Goal: Information Seeking & Learning: Learn about a topic

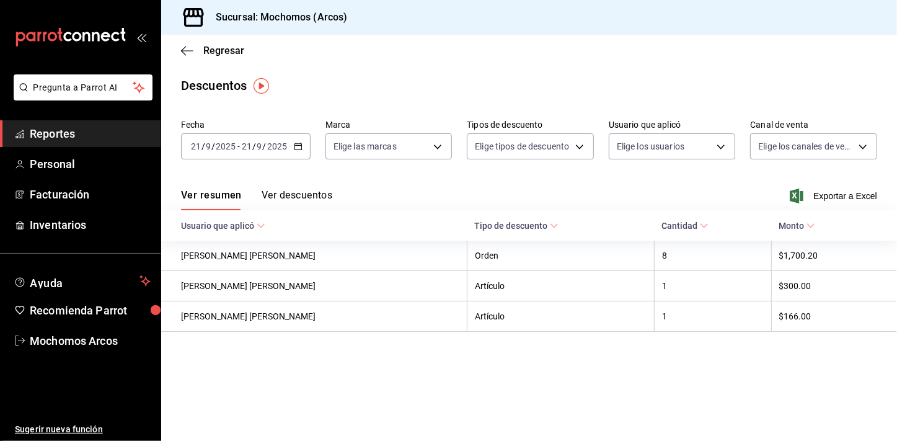
click at [35, 130] on span "Reportes" at bounding box center [90, 133] width 121 height 17
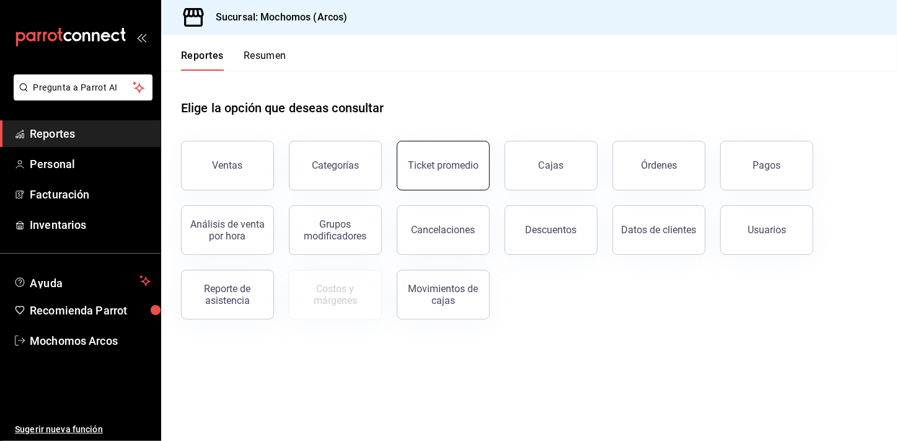
click at [421, 154] on button "Ticket promedio" at bounding box center [443, 166] width 93 height 50
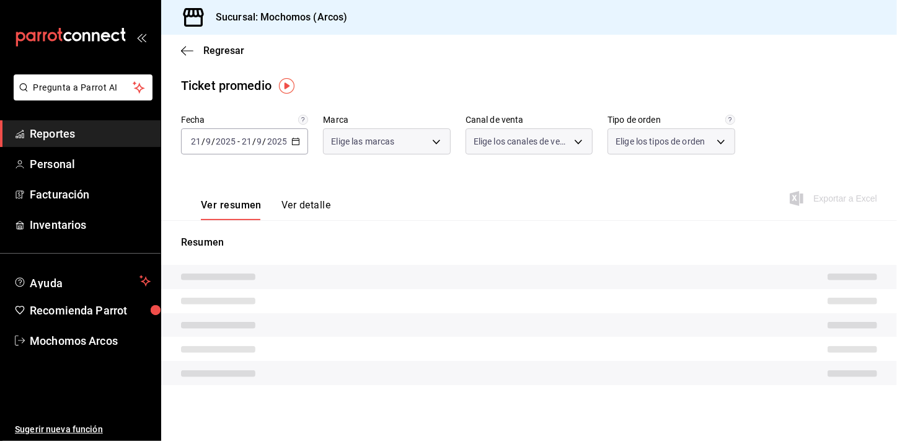
type input "dd36a3dd-8c35-4563-bc3a-0ae6137ce787"
type input "PARROT,UBER_EATS,RAPPI,DIDI_FOOD,ONLINE"
type input "c6b8ee8d-4955-4723-bae1-372b147e207b,27be71f3-ce18-4cfa-bd3b-e966efc6a73f,EXTER…"
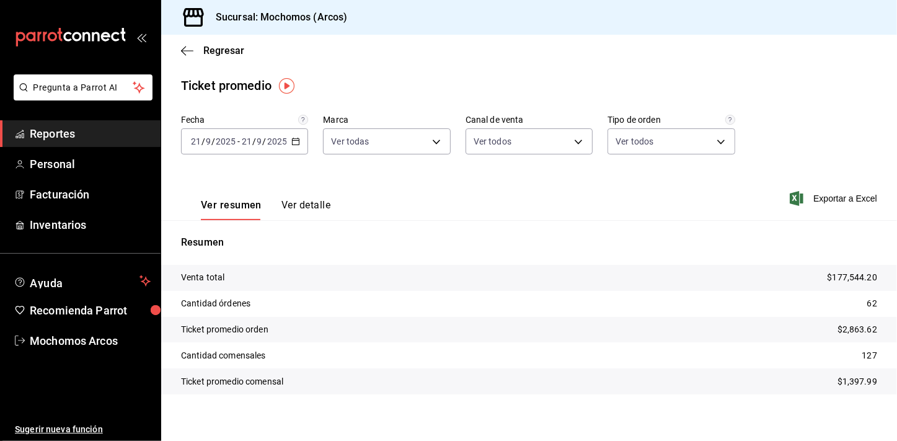
click at [294, 143] on icon "button" at bounding box center [295, 141] width 9 height 9
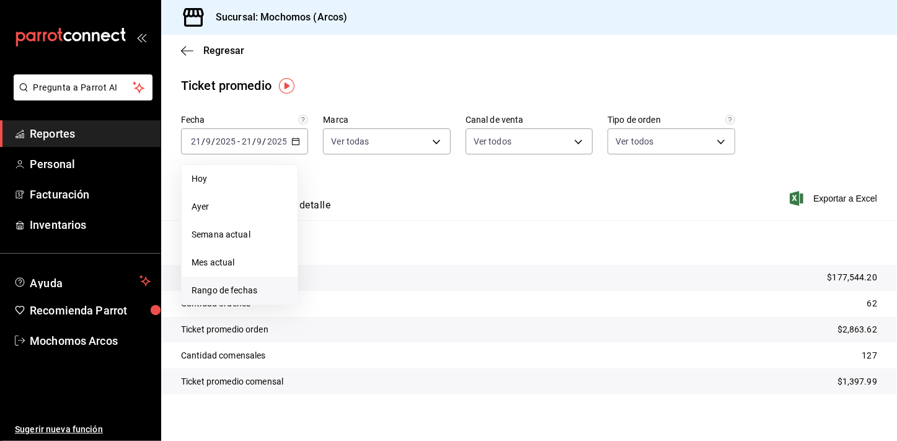
click at [221, 289] on span "Rango de fechas" at bounding box center [239, 290] width 96 height 13
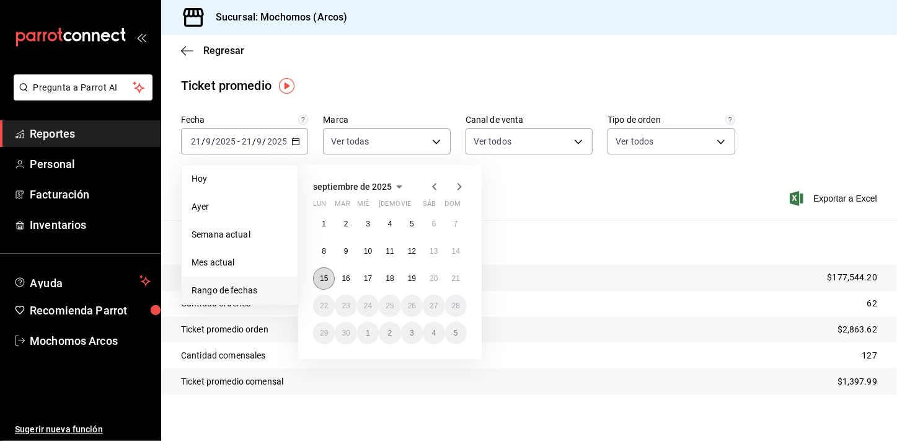
click at [319, 275] on button "15" at bounding box center [324, 278] width 22 height 22
click at [460, 276] on button "21" at bounding box center [456, 278] width 22 height 22
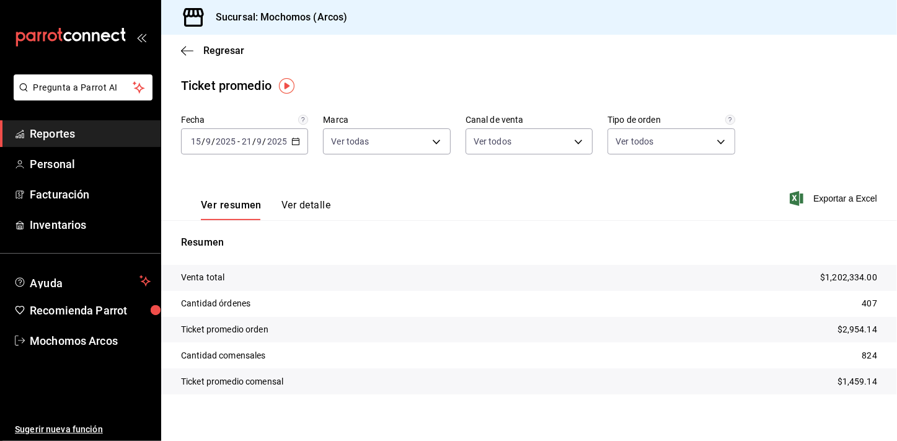
scroll to position [7, 0]
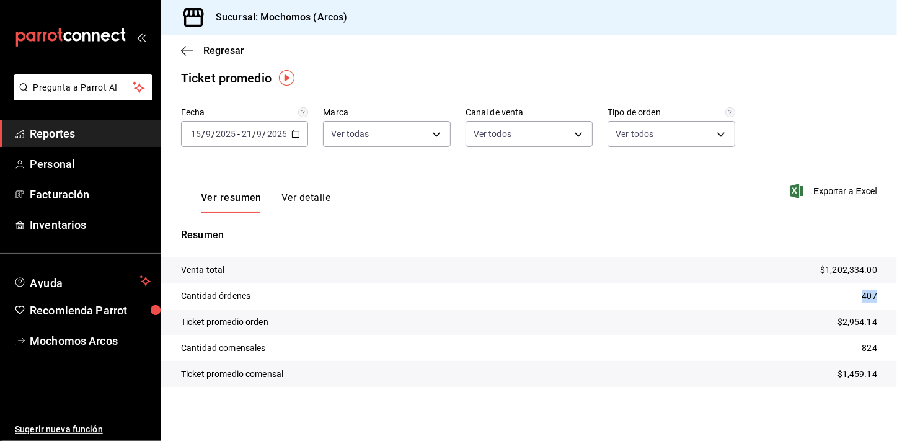
drag, startPoint x: 848, startPoint y: 296, endPoint x: 872, endPoint y: 296, distance: 23.5
click at [872, 296] on tr "Cantidad órdenes 407" at bounding box center [529, 296] width 736 height 26
copy p "407"
drag, startPoint x: 849, startPoint y: 344, endPoint x: 869, endPoint y: 346, distance: 19.9
click at [869, 346] on tr "Cantidad comensales 824" at bounding box center [529, 348] width 736 height 26
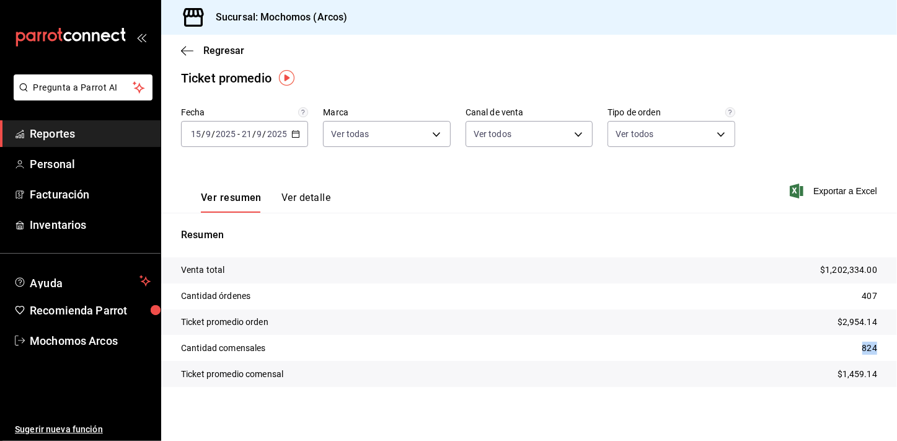
copy p "824"
drag, startPoint x: 829, startPoint y: 364, endPoint x: 873, endPoint y: 376, distance: 45.4
click at [873, 376] on tr "Ticket promedio comensal $1,459.14" at bounding box center [529, 374] width 736 height 26
drag, startPoint x: 873, startPoint y: 376, endPoint x: 788, endPoint y: 276, distance: 130.5
click at [788, 276] on tr "Venta total $1,202,334.00" at bounding box center [529, 270] width 736 height 26
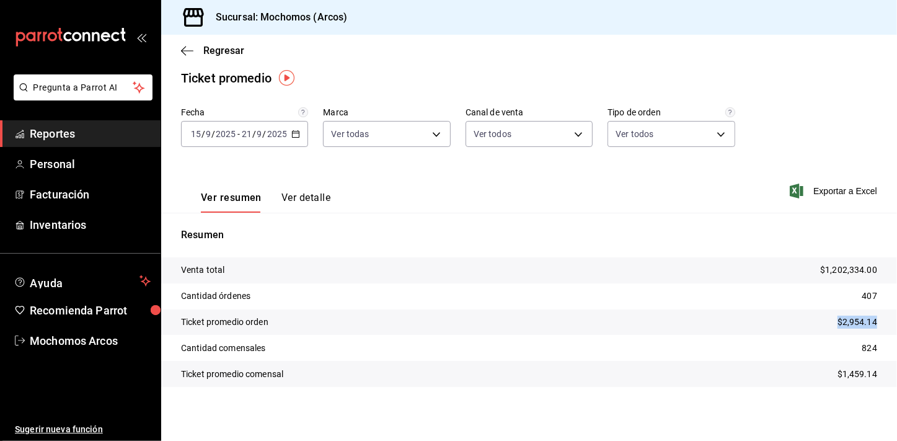
drag, startPoint x: 834, startPoint y: 322, endPoint x: 874, endPoint y: 319, distance: 40.5
click at [874, 319] on tr "Ticket promedio orden $2,954.14" at bounding box center [529, 322] width 736 height 26
copy p "$2,954.14"
click at [47, 136] on span "Reportes" at bounding box center [90, 133] width 121 height 17
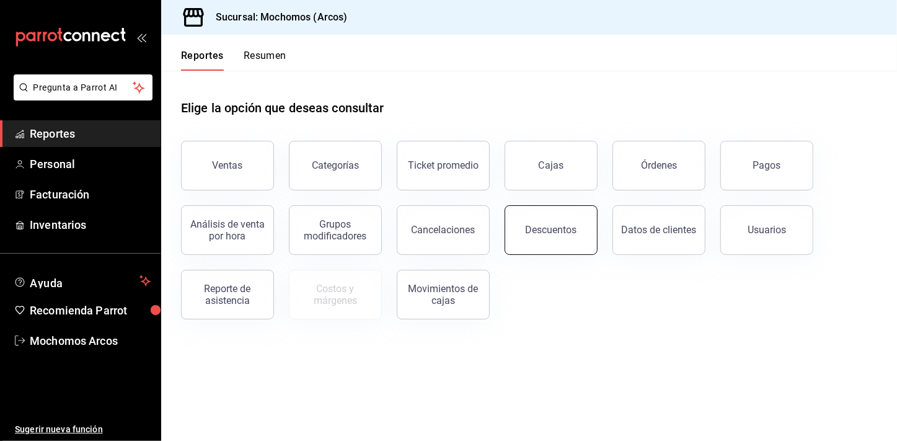
click at [550, 233] on div "Descuentos" at bounding box center [551, 230] width 51 height 12
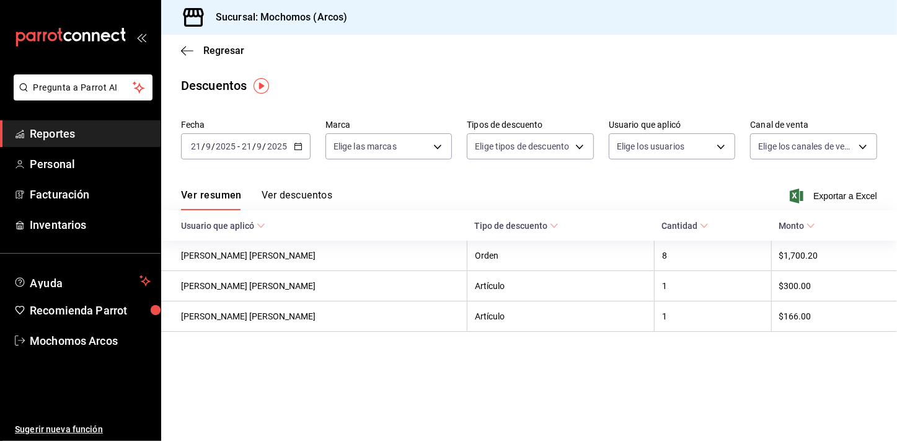
click at [294, 146] on \(Stroke\) "button" at bounding box center [297, 146] width 7 height 7
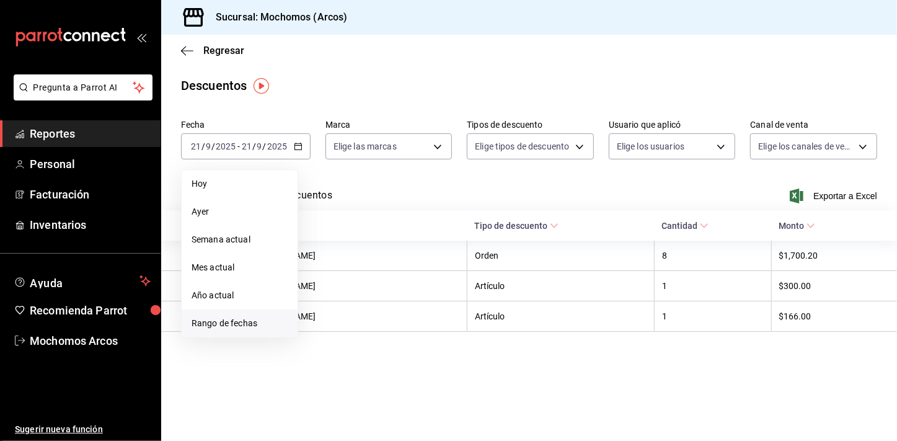
click at [234, 315] on li "Rango de fechas" at bounding box center [240, 323] width 116 height 28
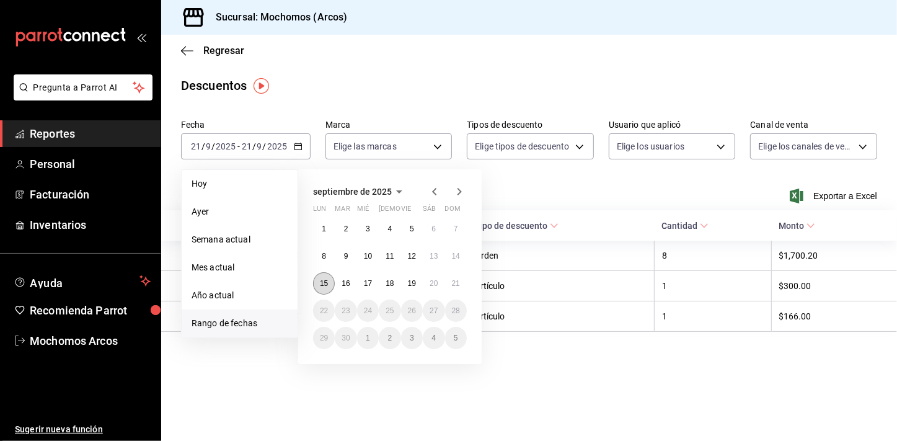
click at [325, 288] on button "15" at bounding box center [324, 283] width 22 height 22
click at [462, 288] on button "21" at bounding box center [456, 283] width 22 height 22
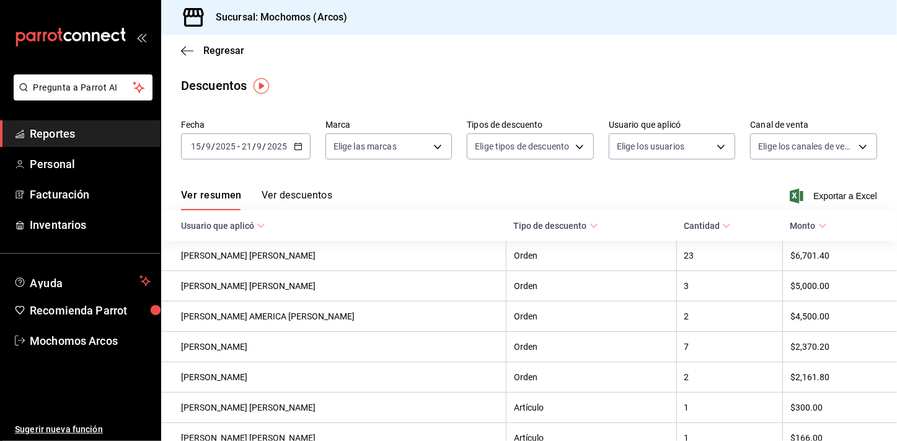
click at [825, 204] on div "Ver resumen Ver descuentos Exportar a Excel" at bounding box center [529, 192] width 736 height 36
click at [828, 198] on span "Exportar a Excel" at bounding box center [834, 195] width 85 height 15
click at [68, 137] on span "Reportes" at bounding box center [90, 133] width 121 height 17
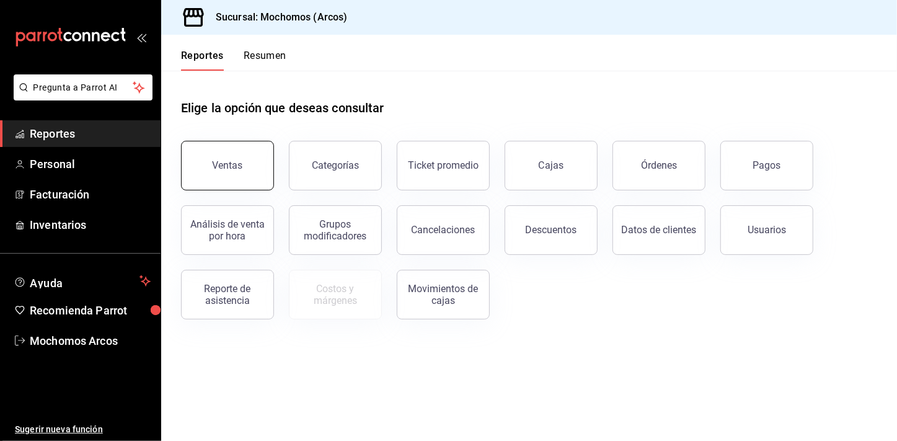
click at [253, 170] on button "Ventas" at bounding box center [227, 166] width 93 height 50
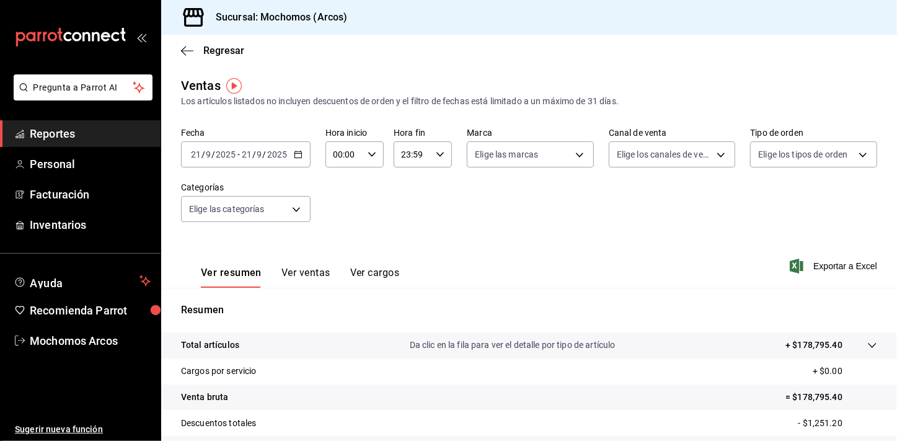
click at [297, 155] on icon "button" at bounding box center [298, 154] width 9 height 9
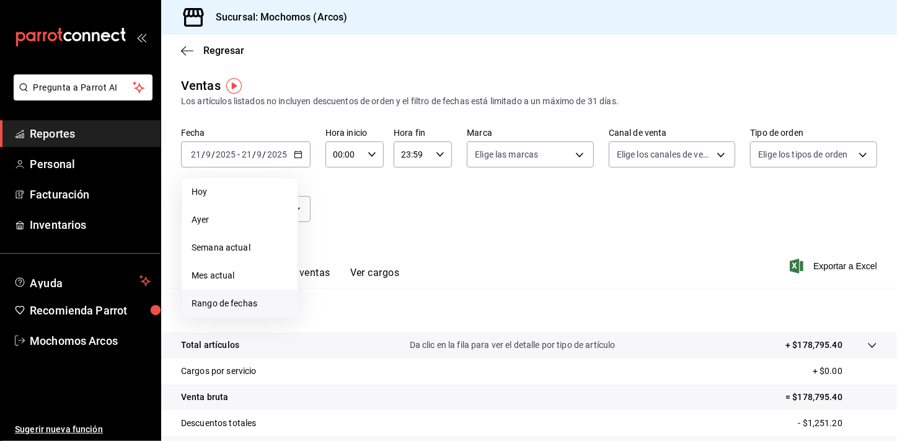
click at [242, 298] on span "Rango de fechas" at bounding box center [239, 303] width 96 height 13
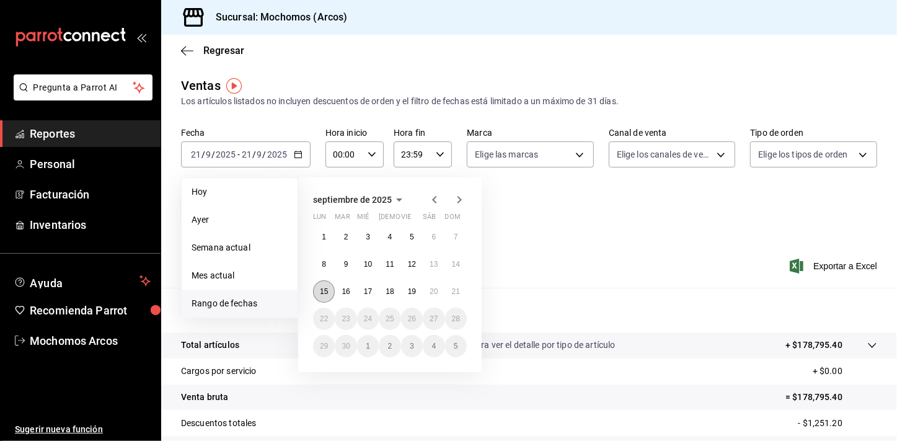
click at [323, 294] on button "15" at bounding box center [324, 291] width 22 height 22
click at [459, 291] on abbr "21" at bounding box center [456, 291] width 8 height 9
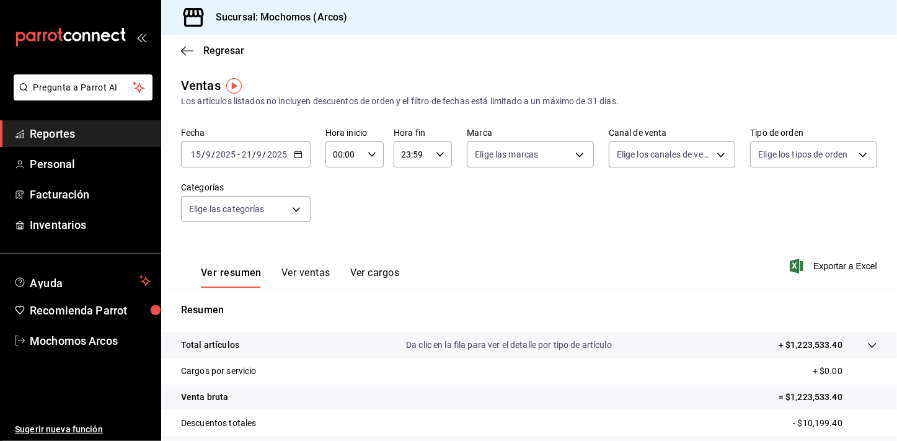
click at [366, 162] on div "00:00 Hora inicio" at bounding box center [354, 154] width 58 height 26
click at [340, 205] on button "01" at bounding box center [339, 215] width 24 height 25
type input "01:00"
click at [340, 205] on button "05" at bounding box center [339, 199] width 24 height 25
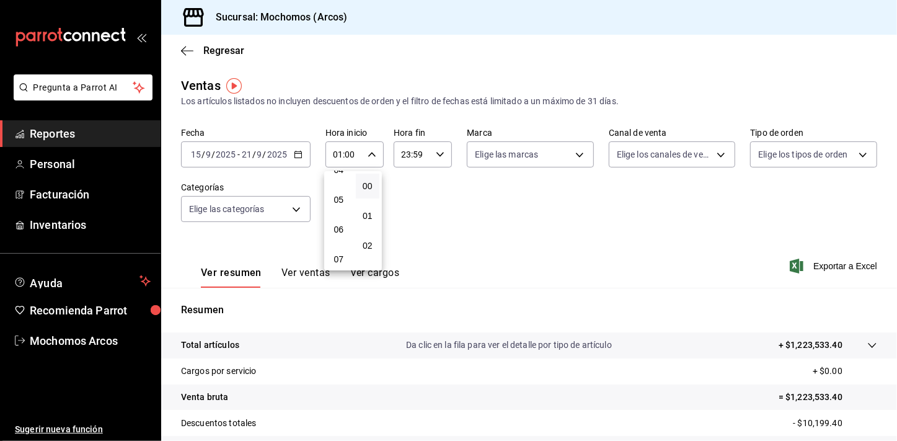
type input "05:00"
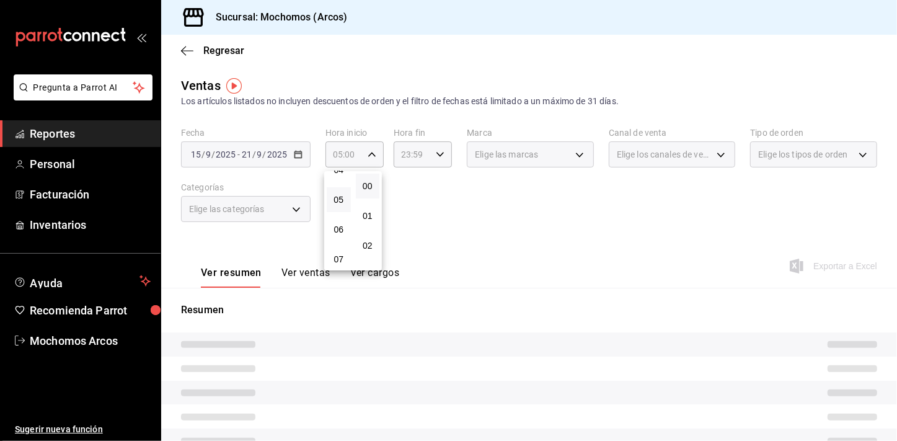
click at [429, 223] on div at bounding box center [448, 220] width 897 height 441
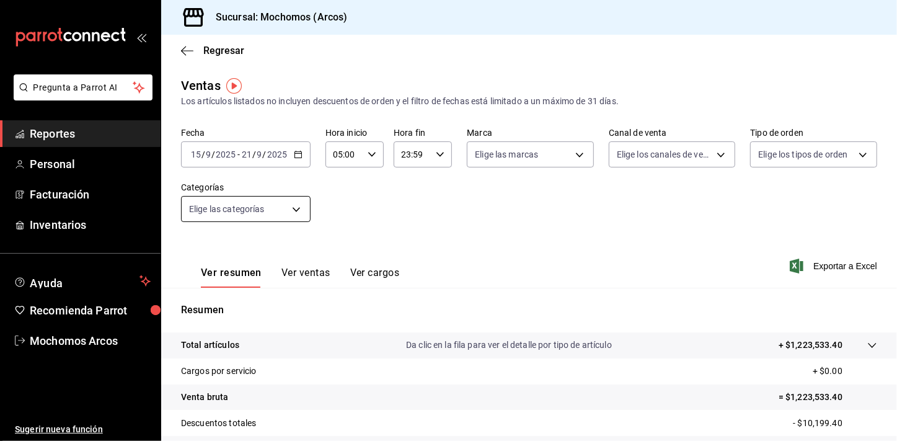
click at [301, 209] on body "Pregunta a Parrot AI Reportes Personal Facturación Inventarios Ayuda Recomienda…" at bounding box center [448, 220] width 897 height 441
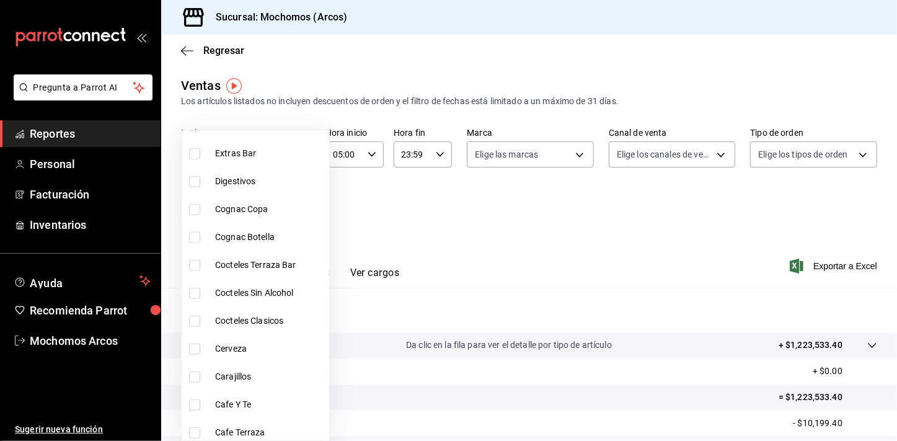
scroll to position [946, 0]
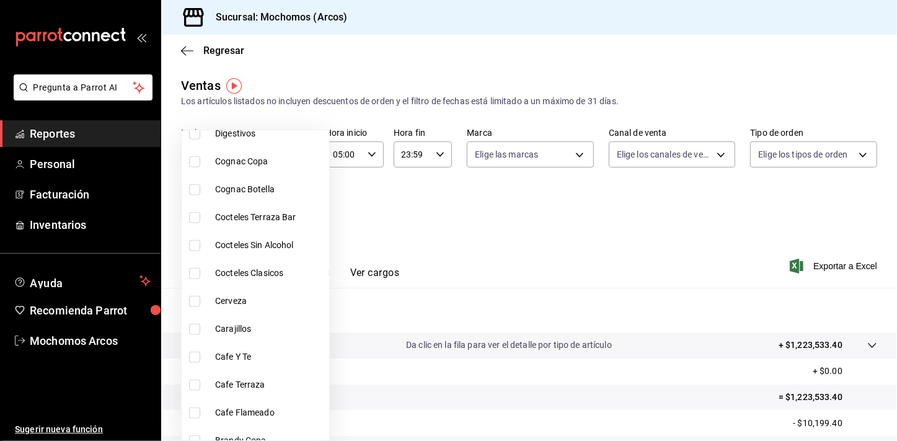
click at [273, 309] on li "Cerveza" at bounding box center [255, 301] width 147 height 28
type input "304002fe-3093-4dff-830b-505d99553bf2"
checkbox input "true"
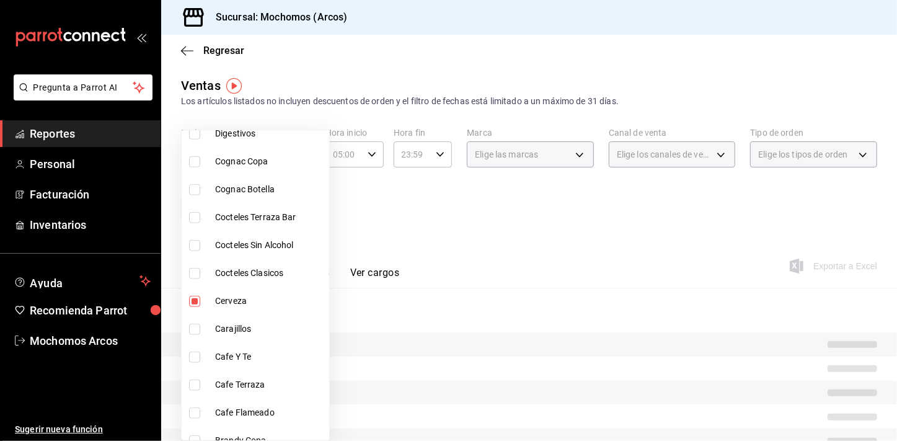
click at [516, 208] on div at bounding box center [448, 220] width 897 height 441
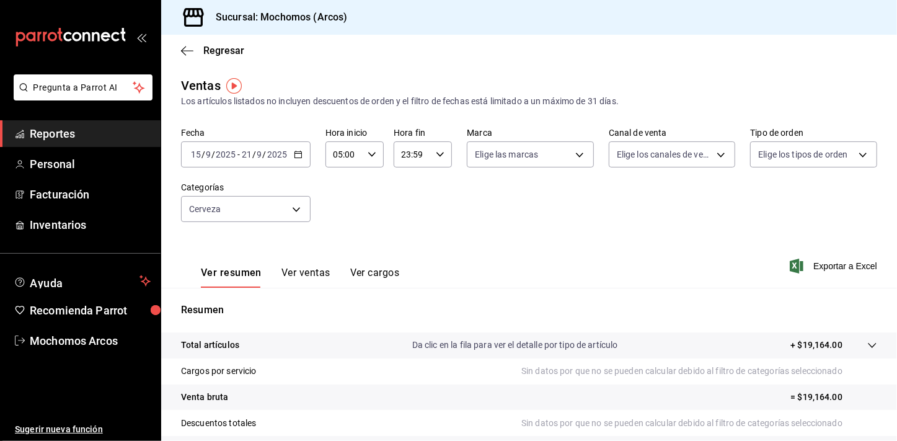
scroll to position [153, 0]
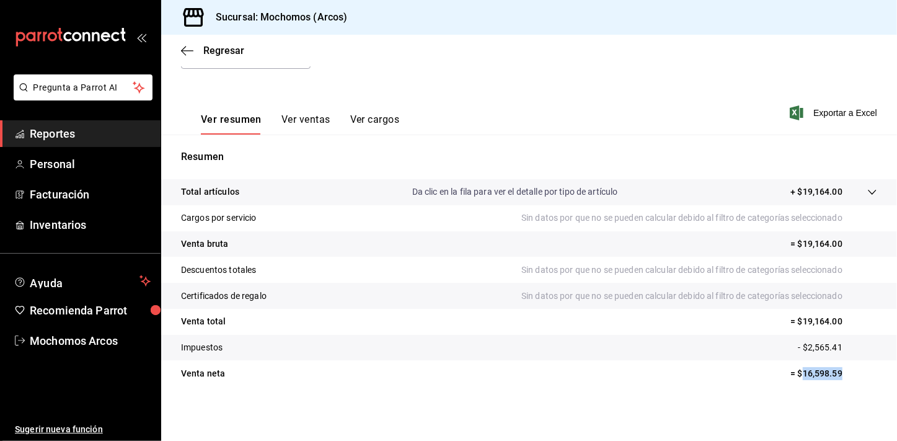
drag, startPoint x: 794, startPoint y: 373, endPoint x: 835, endPoint y: 377, distance: 41.1
click at [835, 377] on p "= $16,598.59" at bounding box center [833, 373] width 87 height 13
copy p "16,598.59"
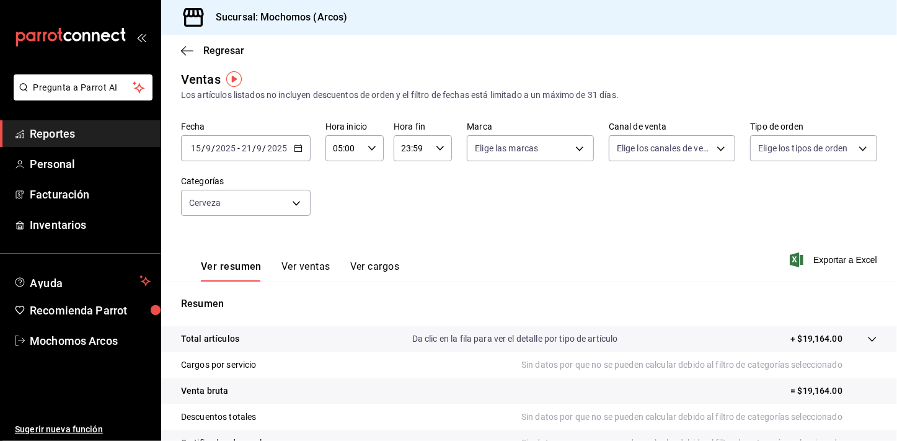
scroll to position [4, 0]
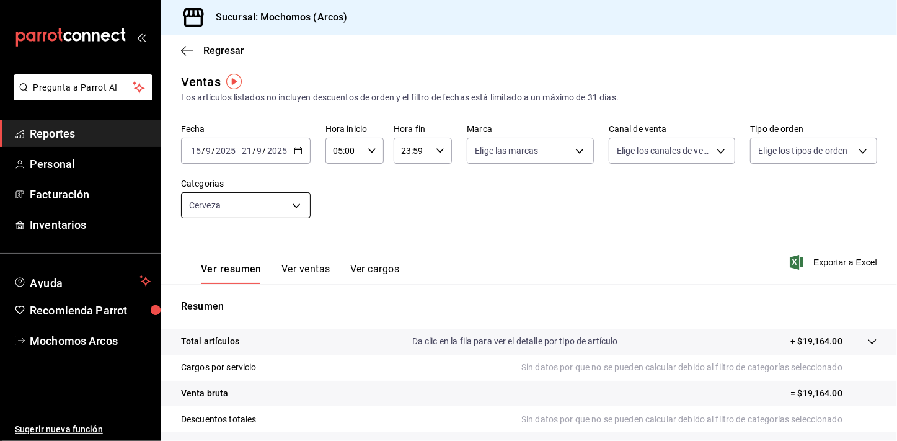
click at [299, 200] on body "Pregunta a Parrot AI Reportes Personal Facturación Inventarios Ayuda Recomienda…" at bounding box center [448, 220] width 897 height 441
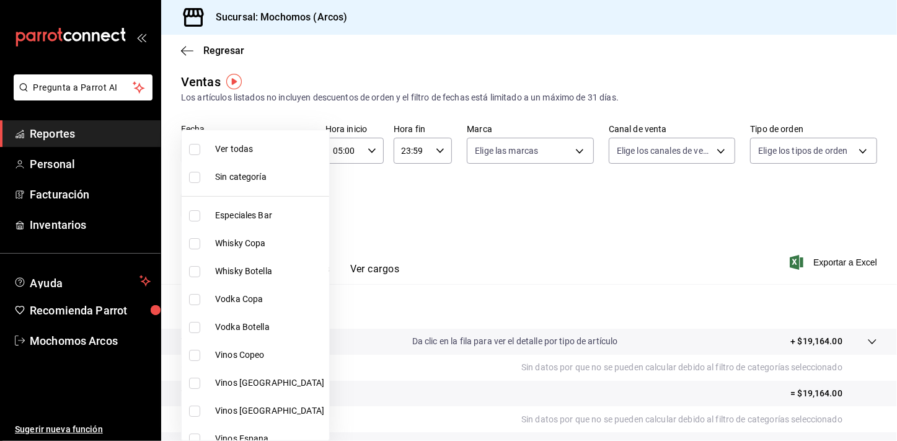
click at [274, 159] on li "Ver todas" at bounding box center [255, 149] width 147 height 28
type input "7597c5c0-c189-439a-a9b1-46cc8ee7ac78,78dcea9d-0226-4a72-8dbe-4ec0b47d6941,3e6ec…"
checkbox input "true"
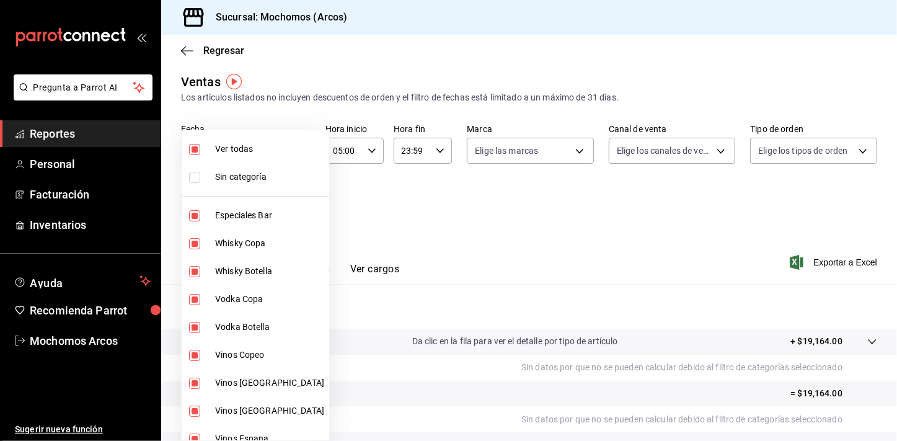
checkbox input "true"
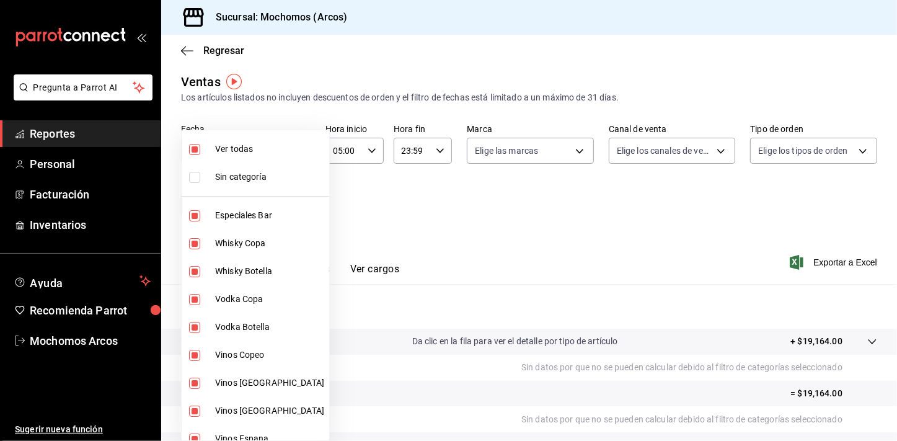
checkbox input "true"
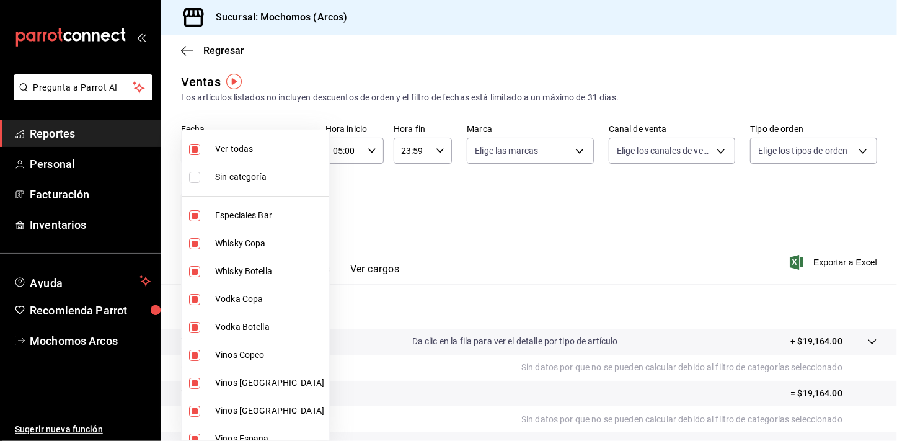
checkbox input "true"
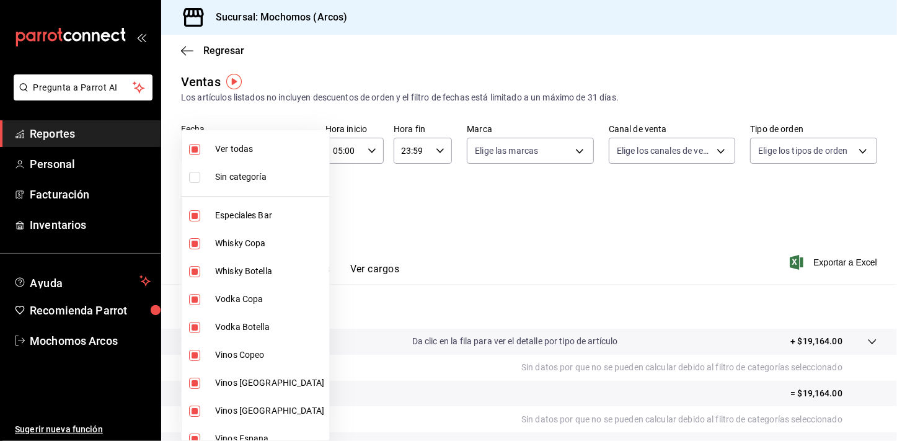
checkbox input "true"
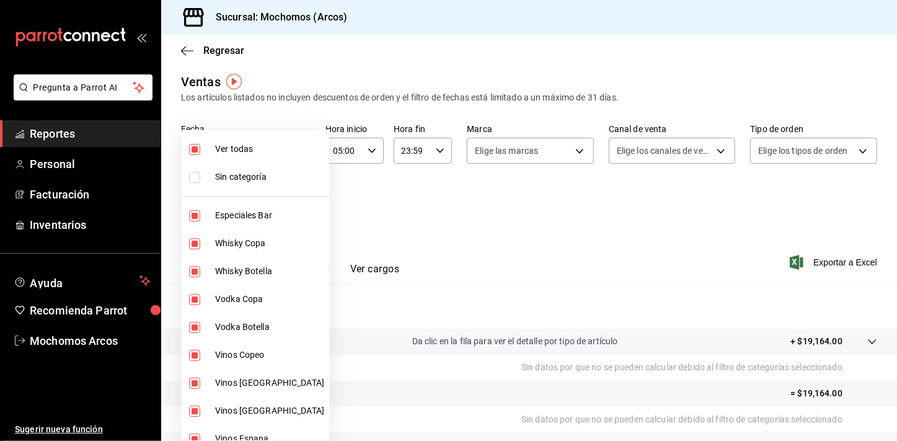
checkbox input "true"
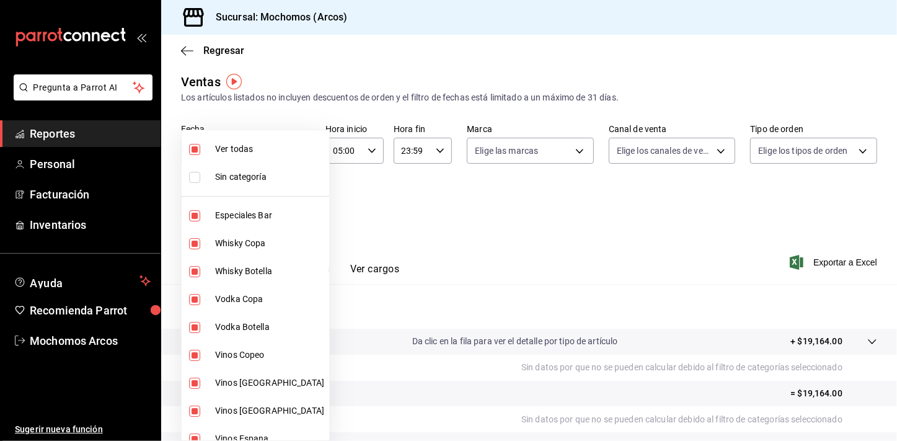
checkbox input "true"
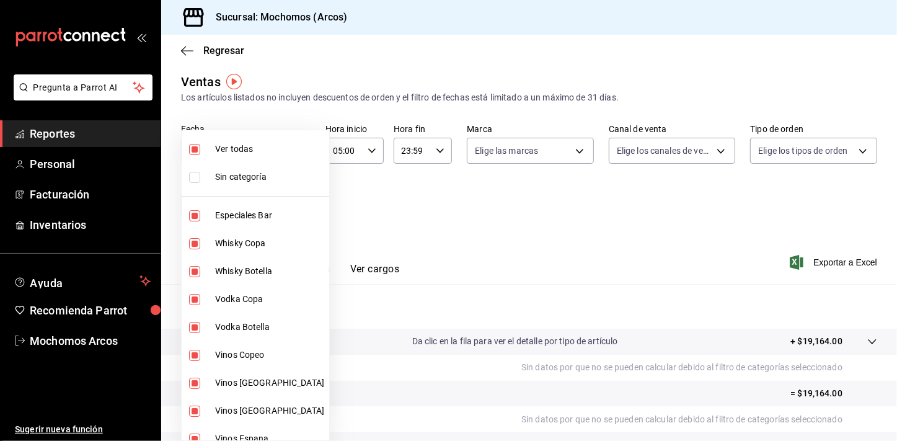
checkbox input "true"
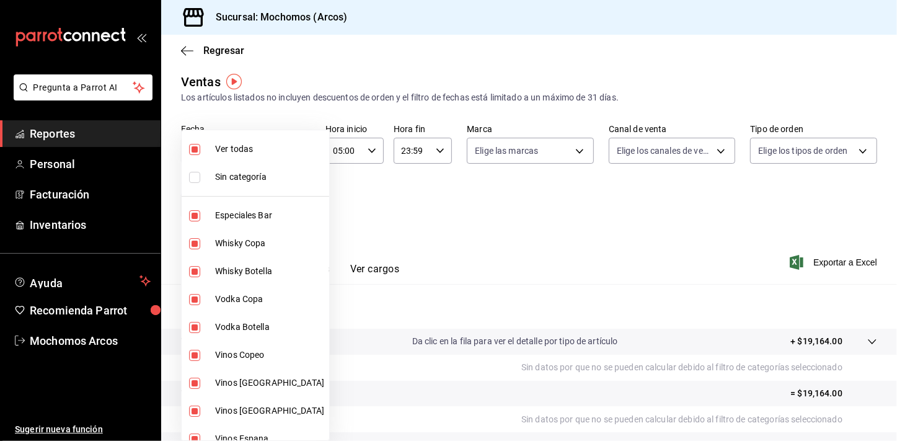
checkbox input "true"
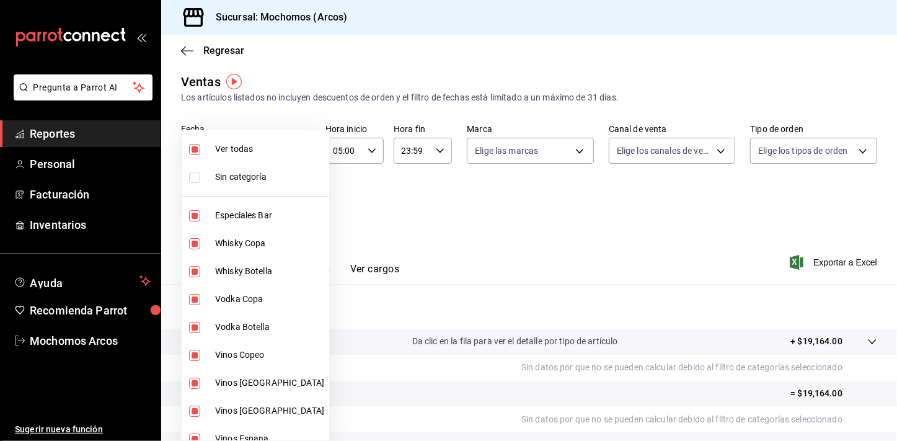
checkbox input "true"
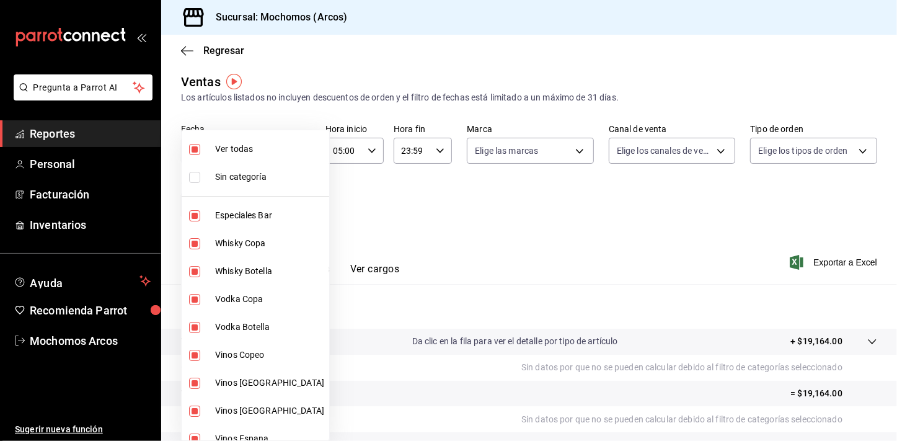
checkbox input "true"
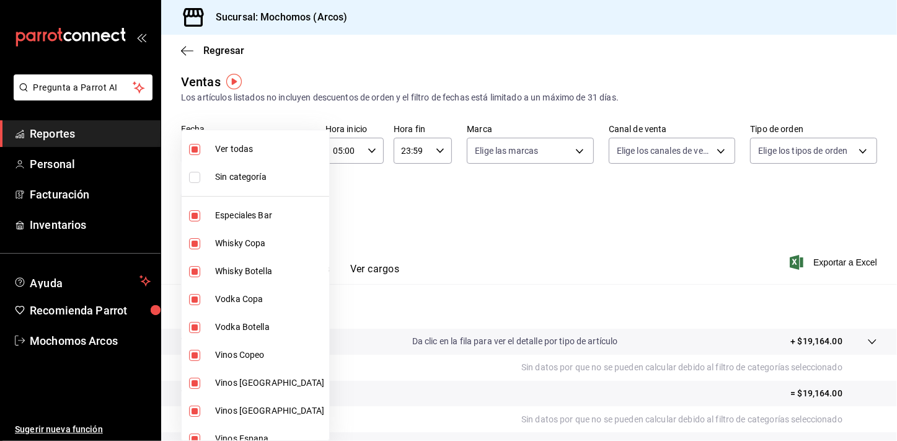
checkbox input "true"
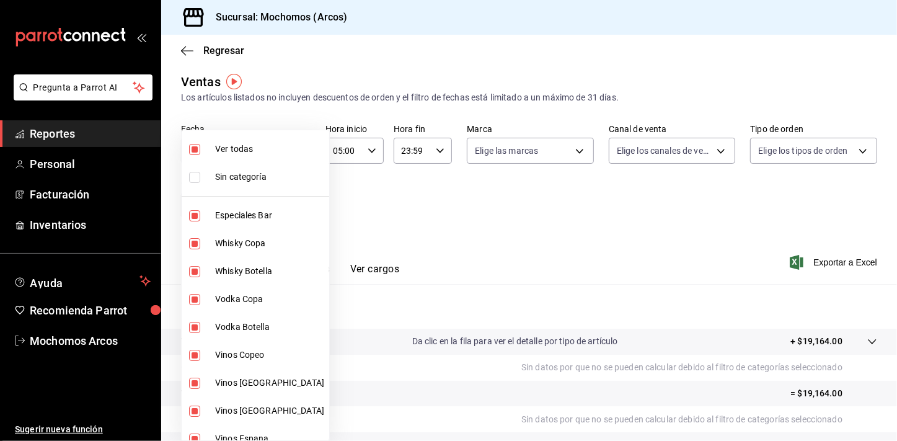
checkbox input "true"
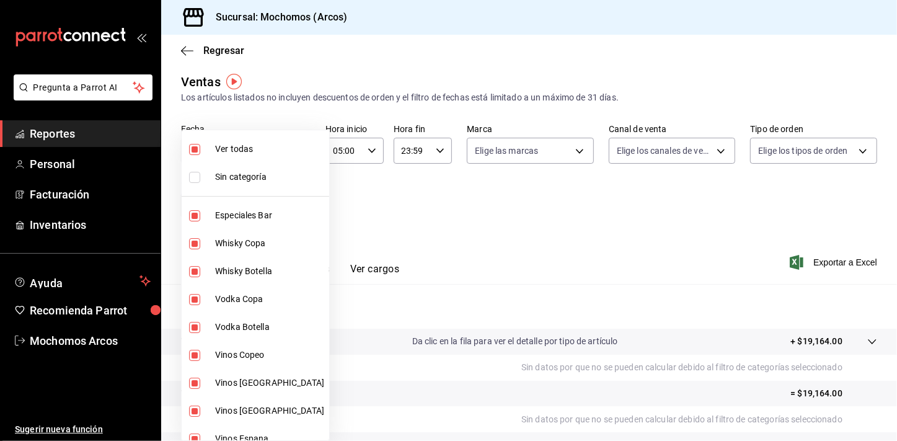
checkbox input "true"
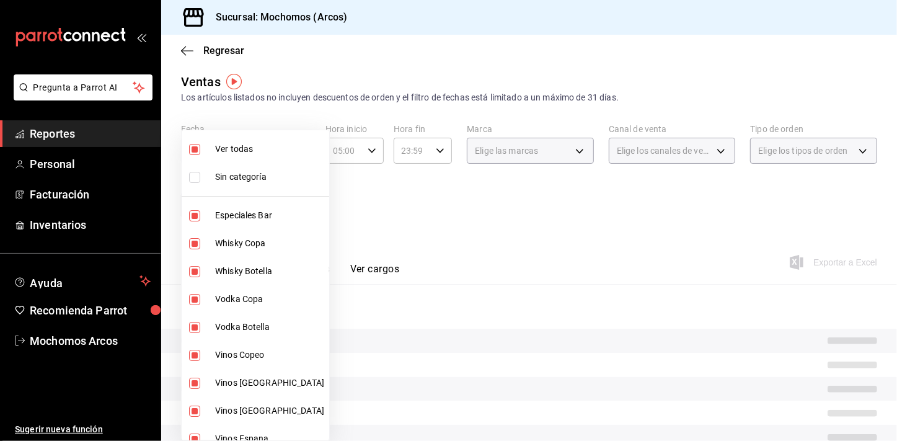
click at [274, 159] on li "Ver todas" at bounding box center [255, 149] width 147 height 28
checkbox input "false"
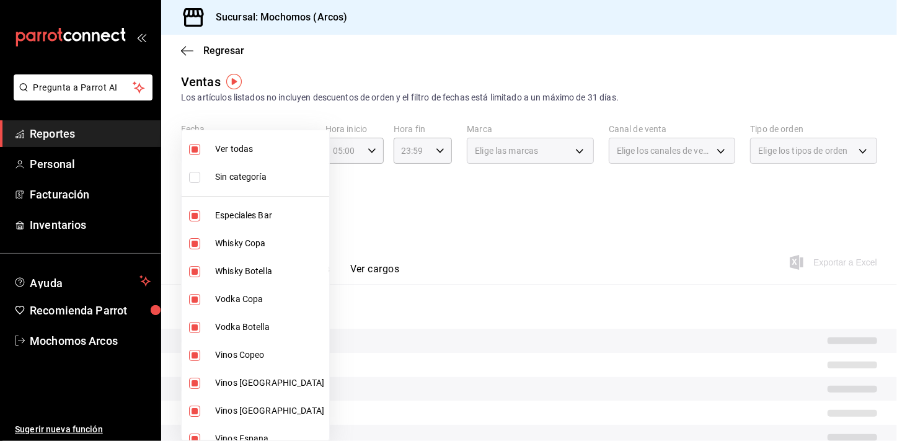
checkbox input "false"
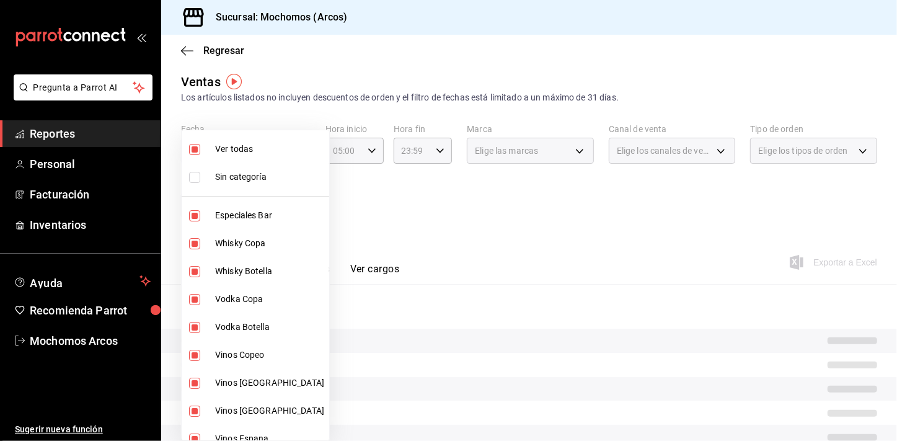
checkbox input "false"
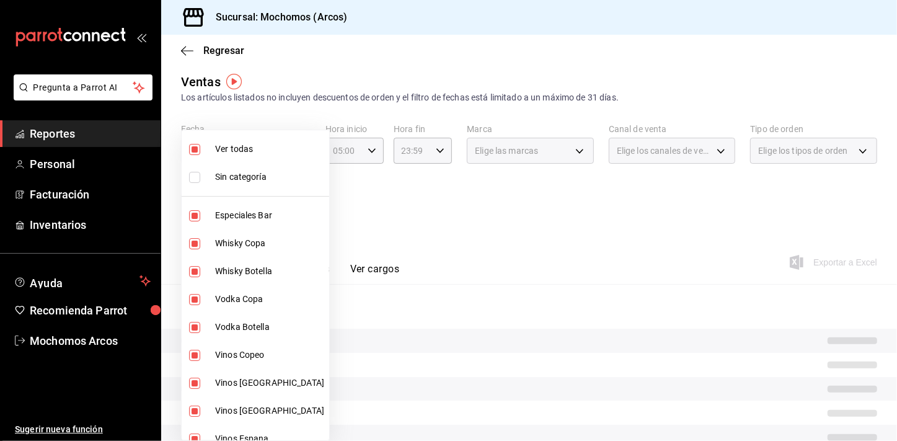
checkbox input "false"
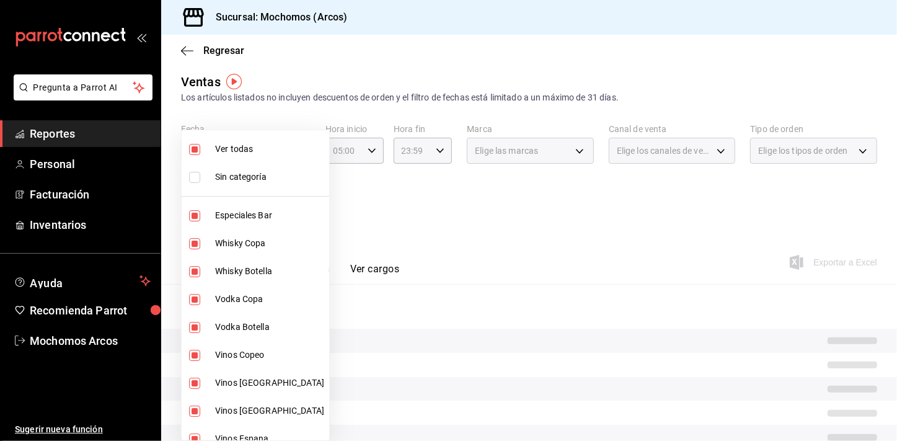
checkbox input "false"
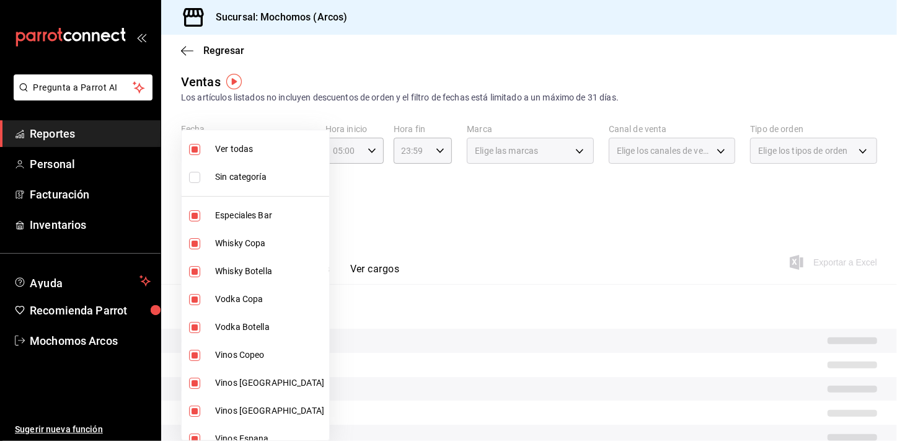
checkbox input "false"
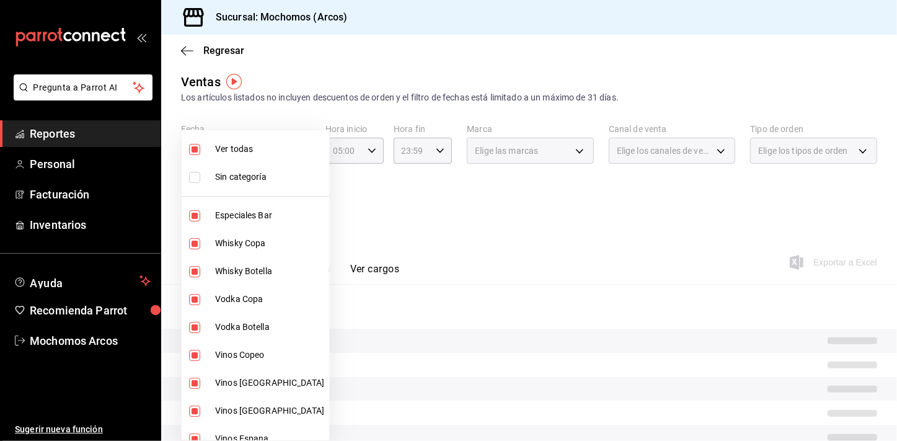
checkbox input "false"
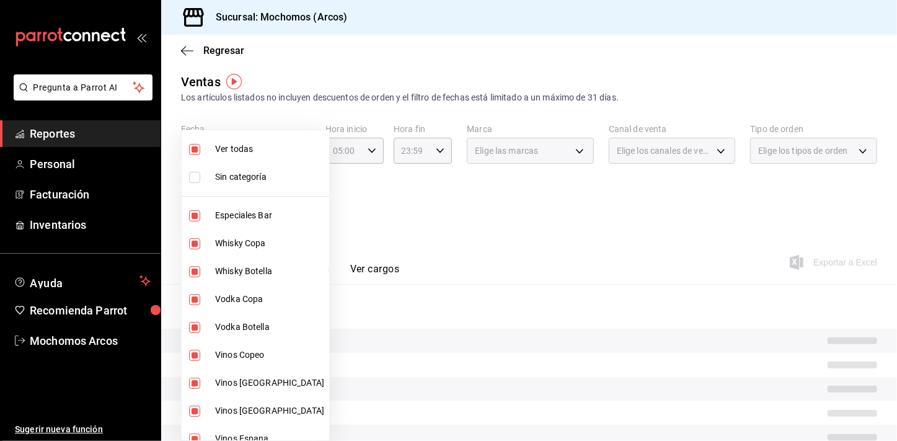
checkbox input "false"
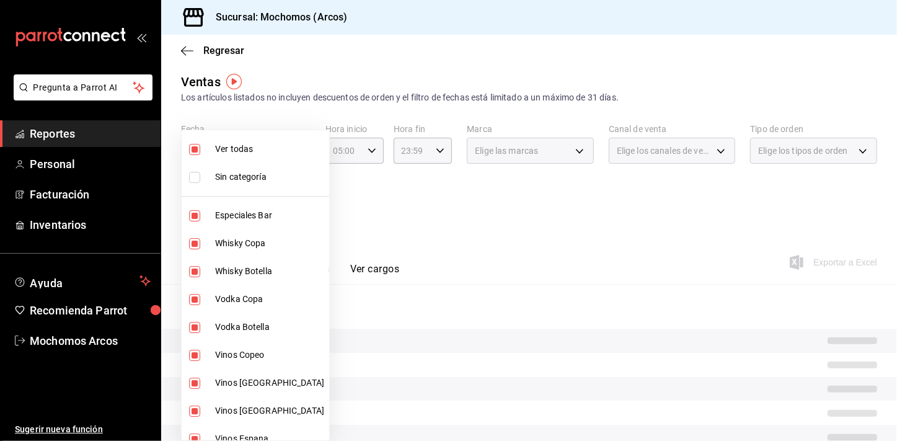
checkbox input "false"
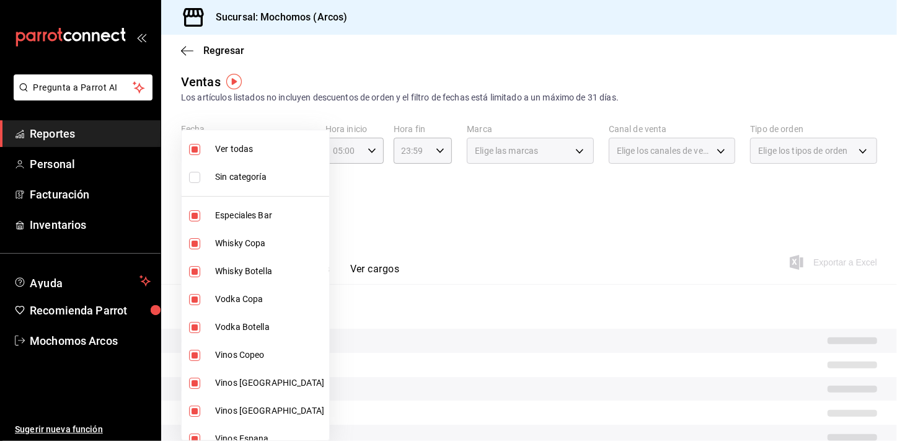
checkbox input "false"
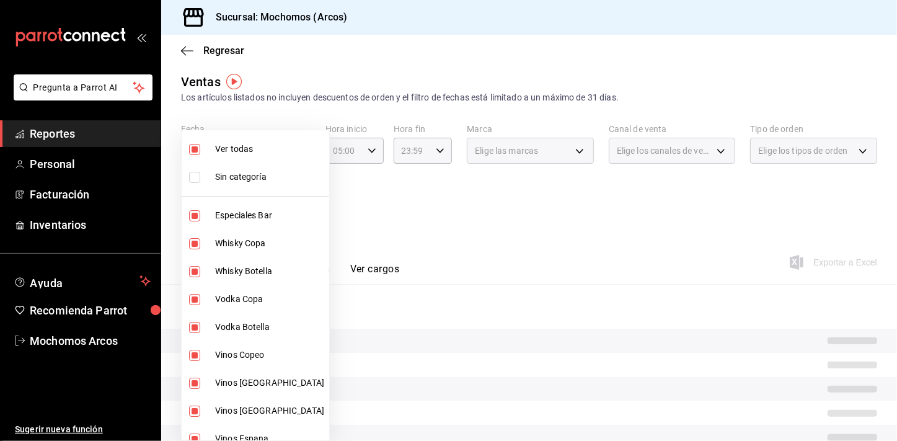
checkbox input "false"
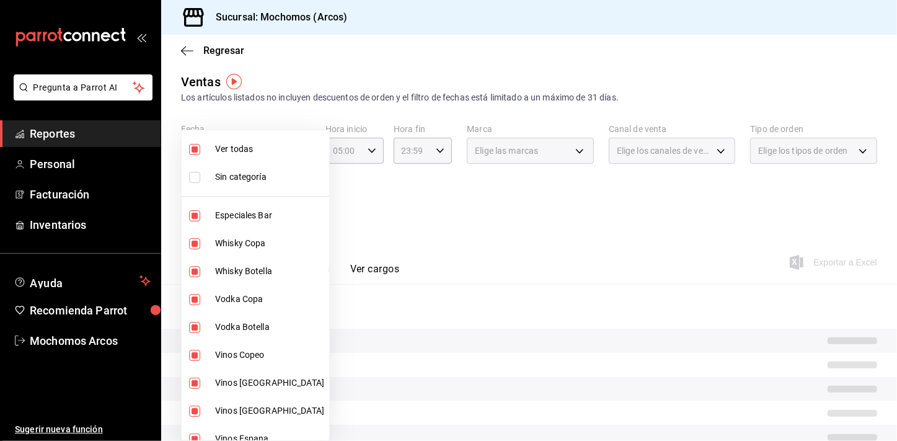
checkbox input "false"
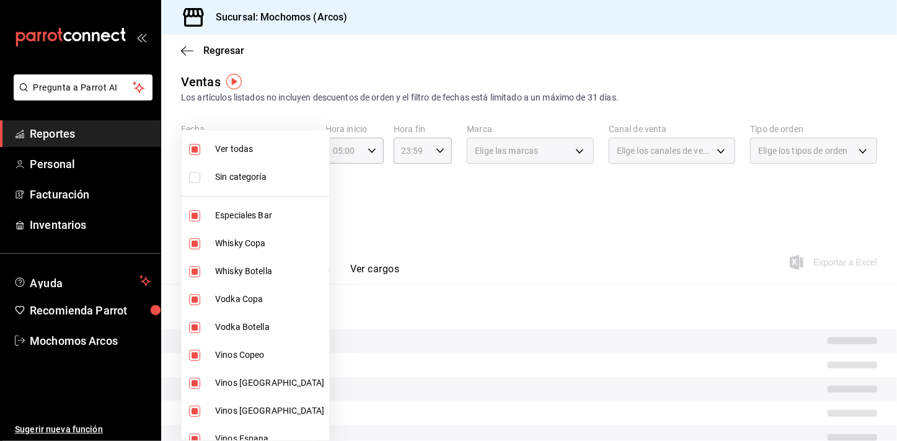
checkbox input "false"
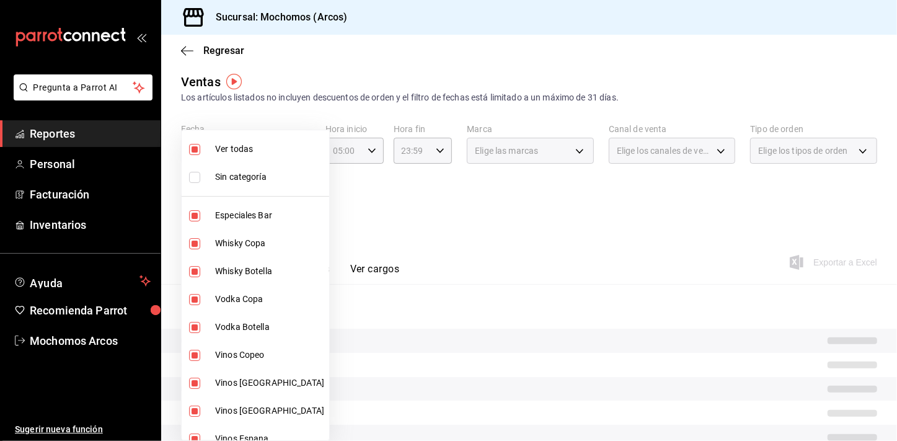
checkbox input "false"
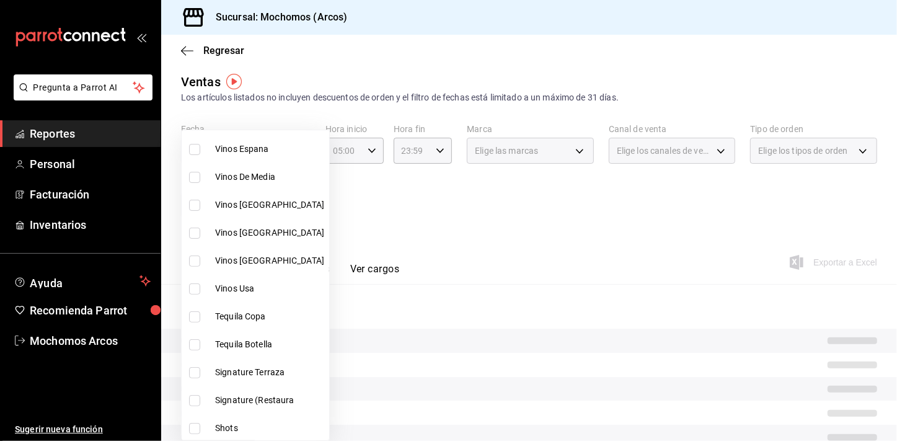
scroll to position [330, 0]
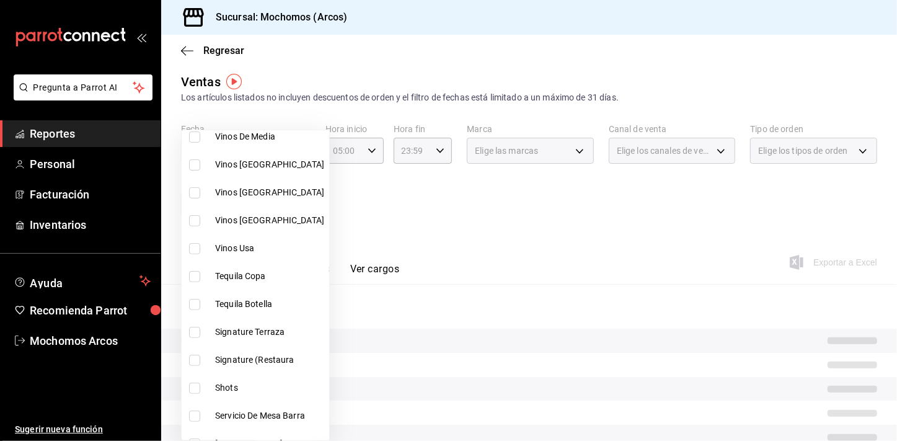
drag, startPoint x: 247, startPoint y: 279, endPoint x: 239, endPoint y: 299, distance: 20.8
click at [247, 278] on span "Tequila Copa" at bounding box center [269, 276] width 109 height 13
type input "7183140f-aa7e-451c-b89f-88abca3d5adc"
checkbox input "true"
click at [239, 299] on span "Tequila Botella" at bounding box center [269, 303] width 109 height 13
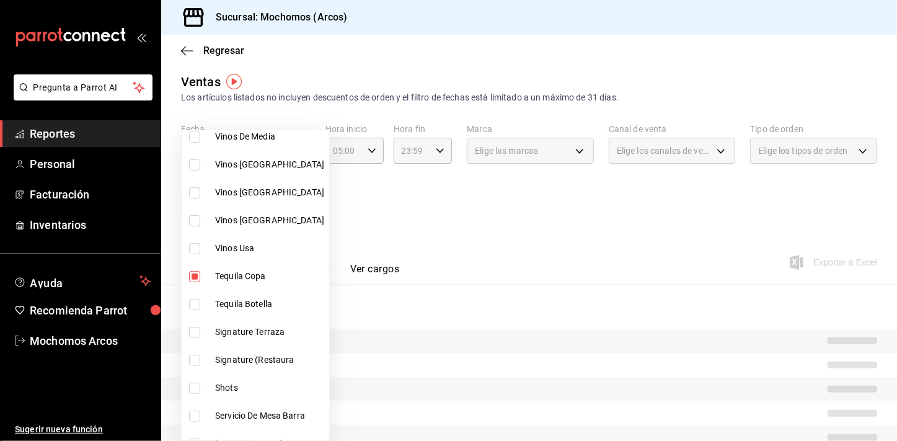
type input "7183140f-aa7e-451c-b89f-88abca3d5adc,39c22a2f-dc33-44c5-ba1f-88121de96a6c"
checkbox input "true"
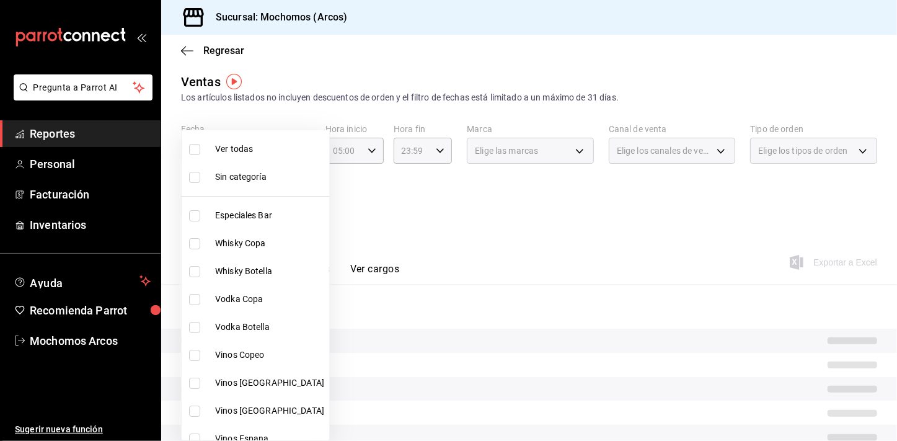
click at [193, 235] on li "Whisky Copa" at bounding box center [255, 243] width 147 height 28
type input "7183140f-aa7e-451c-b89f-88abca3d5adc,39c22a2f-dc33-44c5-ba1f-88121de96a6c,78dce…"
checkbox input "true"
click at [192, 262] on li "Whisky Botella" at bounding box center [255, 271] width 147 height 28
type input "7183140f-aa7e-451c-b89f-88abca3d5adc,39c22a2f-dc33-44c5-ba1f-88121de96a6c,78dce…"
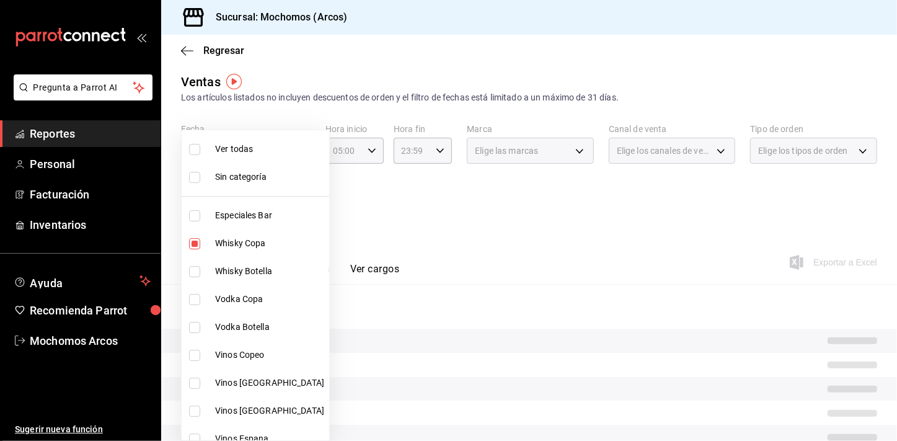
checkbox input "true"
click at [192, 295] on input "checkbox" at bounding box center [194, 299] width 11 height 11
checkbox input "true"
click at [195, 317] on li "Vodka Botella" at bounding box center [255, 327] width 147 height 28
type input "7183140f-aa7e-451c-b89f-88abca3d5adc,39c22a2f-dc33-44c5-ba1f-88121de96a6c,78dce…"
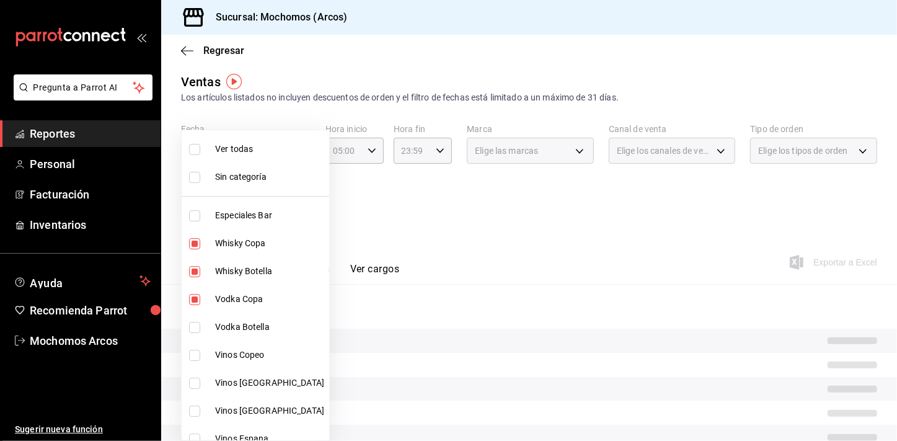
checkbox input "true"
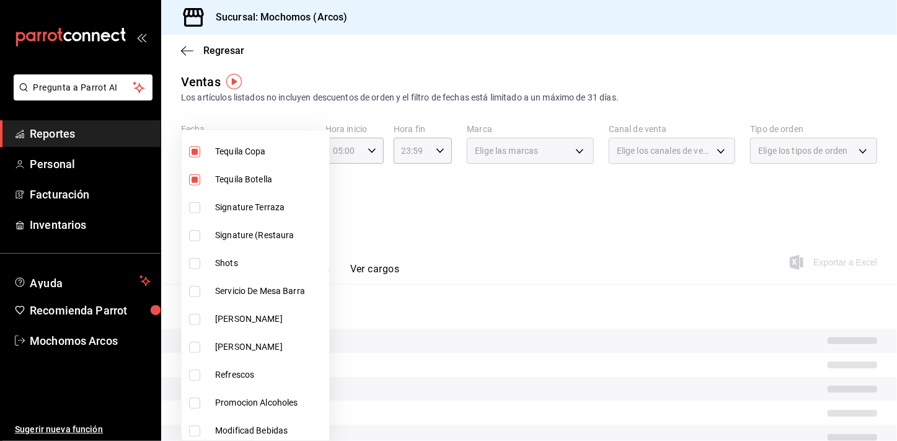
scroll to position [473, 0]
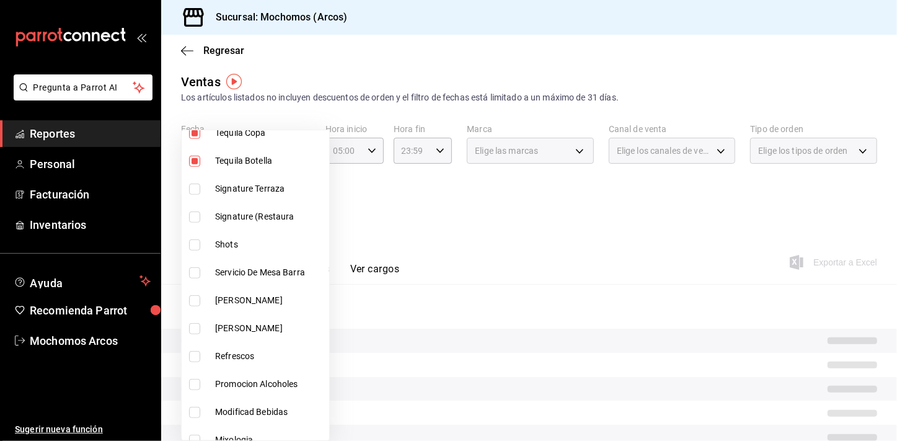
click at [198, 296] on input "checkbox" at bounding box center [194, 300] width 11 height 11
checkbox input "true"
drag, startPoint x: 196, startPoint y: 320, endPoint x: 200, endPoint y: 335, distance: 15.9
click at [196, 319] on li "[PERSON_NAME]" at bounding box center [255, 328] width 147 height 28
type input "7183140f-aa7e-451c-b89f-88abca3d5adc,39c22a2f-dc33-44c5-ba1f-88121de96a6c,78dce…"
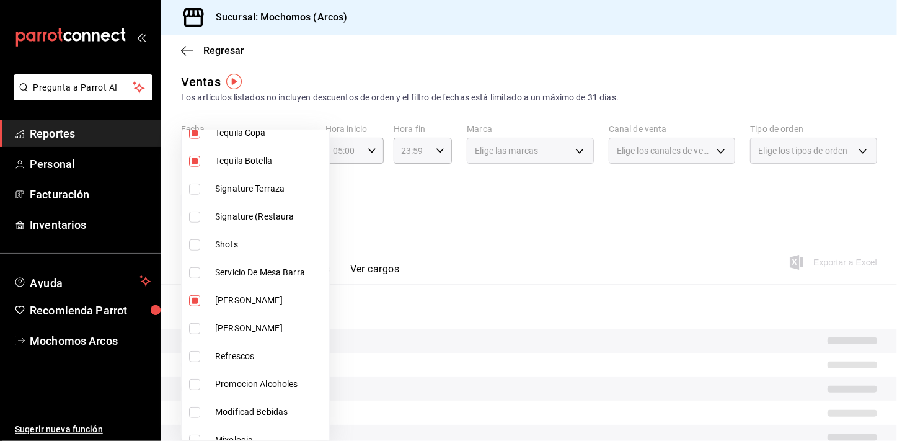
checkbox input "true"
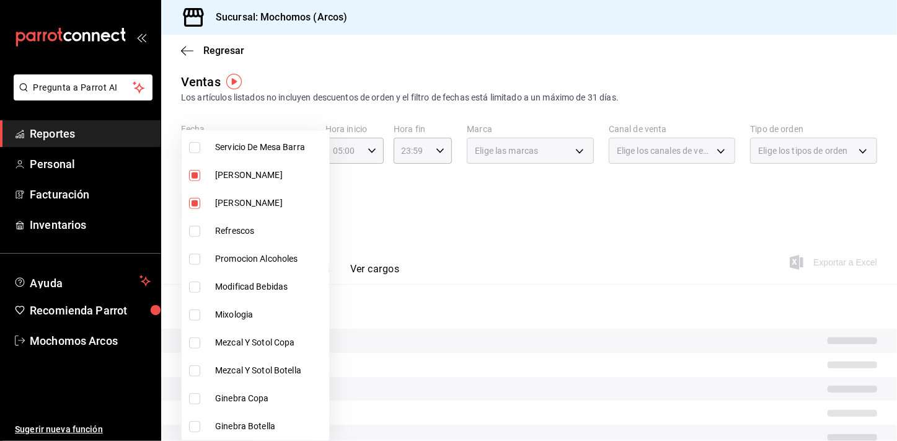
scroll to position [616, 0]
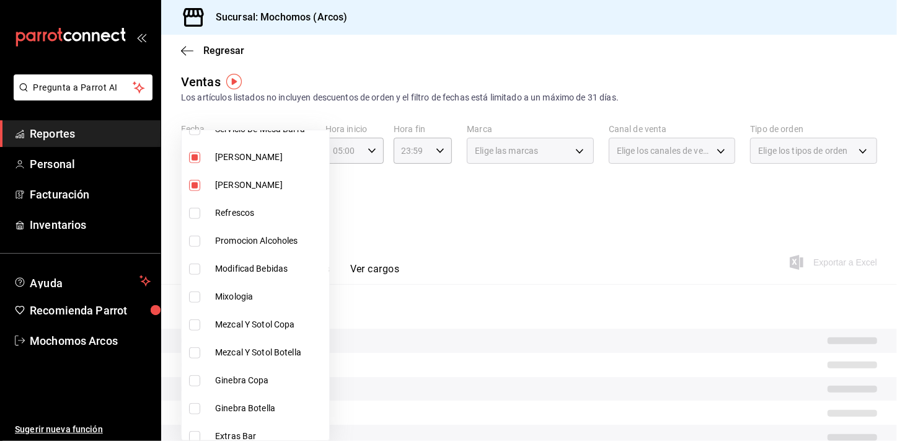
click at [194, 372] on li "Ginebra Copa" at bounding box center [255, 380] width 147 height 28
type input "7183140f-aa7e-451c-b89f-88abca3d5adc,39c22a2f-dc33-44c5-ba1f-88121de96a6c,78dce…"
checkbox input "true"
click at [195, 357] on li "Mezcal Y Sotol Botella" at bounding box center [255, 352] width 147 height 28
type input "7183140f-aa7e-451c-b89f-88abca3d5adc,39c22a2f-dc33-44c5-ba1f-88121de96a6c,78dce…"
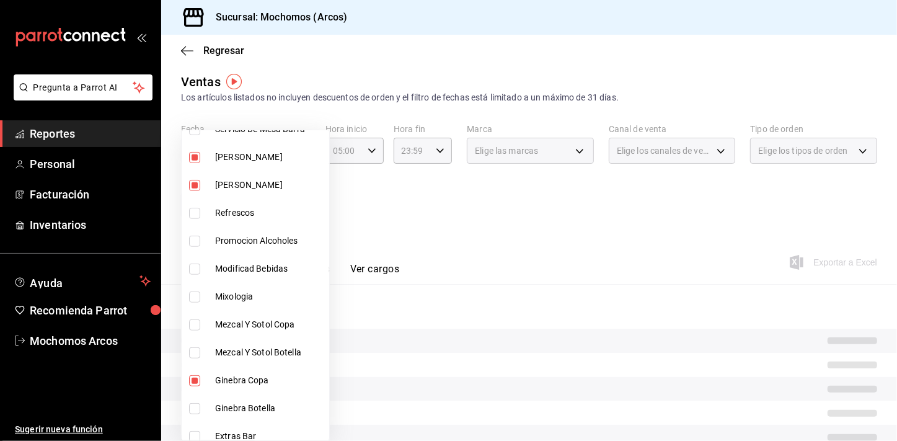
checkbox input "true"
click at [194, 331] on li "Mezcal Y Sotol Copa" at bounding box center [255, 324] width 147 height 28
type input "7183140f-aa7e-451c-b89f-88abca3d5adc,39c22a2f-dc33-44c5-ba1f-88121de96a6c,78dce…"
checkbox input "true"
click at [196, 403] on input "checkbox" at bounding box center [194, 408] width 11 height 11
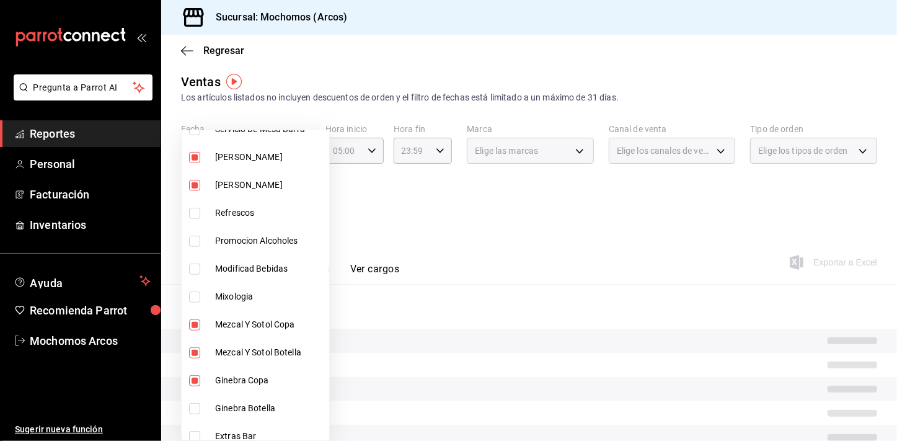
checkbox input "true"
type input "7183140f-aa7e-451c-b89f-88abca3d5adc,39c22a2f-dc33-44c5-ba1f-88121de96a6c,78dce…"
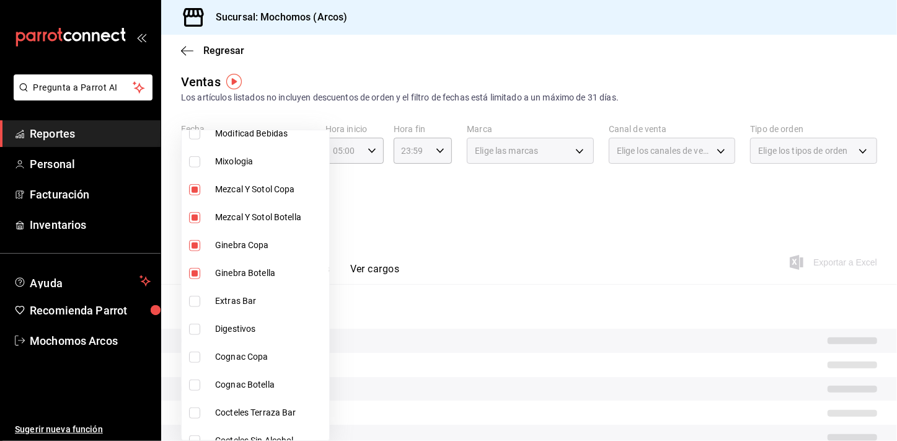
scroll to position [756, 0]
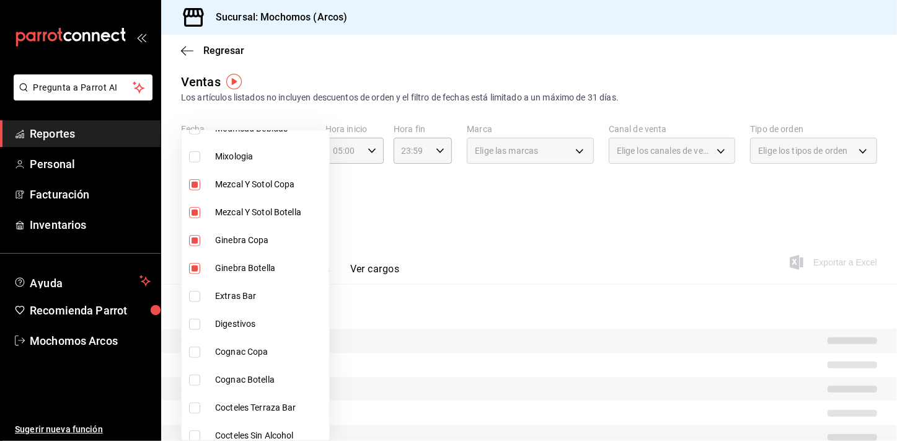
click at [196, 321] on input "checkbox" at bounding box center [194, 324] width 11 height 11
checkbox input "true"
type input "7183140f-aa7e-451c-b89f-88abca3d5adc,39c22a2f-dc33-44c5-ba1f-88121de96a6c,78dce…"
click at [194, 346] on input "checkbox" at bounding box center [194, 351] width 11 height 11
checkbox input "true"
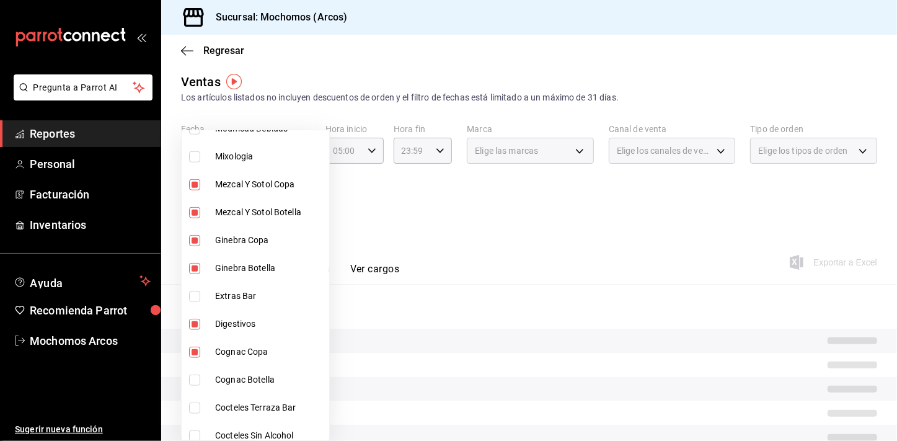
click at [194, 369] on li "Cognac Botella" at bounding box center [255, 380] width 147 height 28
type input "7183140f-aa7e-451c-b89f-88abca3d5adc,39c22a2f-dc33-44c5-ba1f-88121de96a6c,78dce…"
checkbox input "true"
drag, startPoint x: 315, startPoint y: 280, endPoint x: 404, endPoint y: 310, distance: 93.5
click at [404, 310] on div "Ver todas Sin categoría Especiales Bar Whisky Copa Whisky Botella Vodka Copa Vo…" at bounding box center [448, 220] width 897 height 441
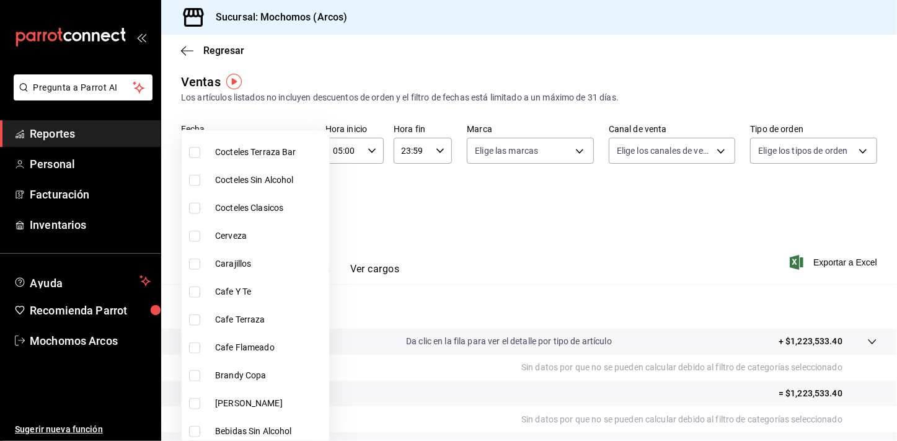
scroll to position [1019, 0]
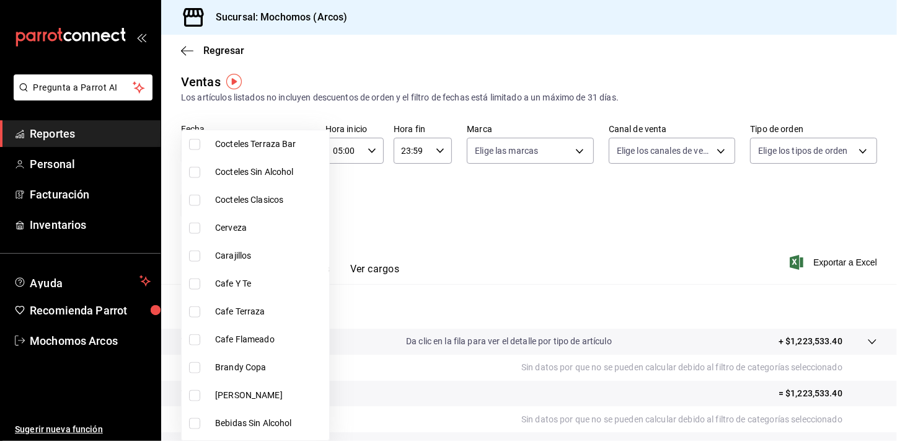
click at [188, 366] on li "Brandy Copa" at bounding box center [255, 367] width 147 height 28
type input "7183140f-aa7e-451c-b89f-88abca3d5adc,39c22a2f-dc33-44c5-ba1f-88121de96a6c,78dce…"
checkbox input "true"
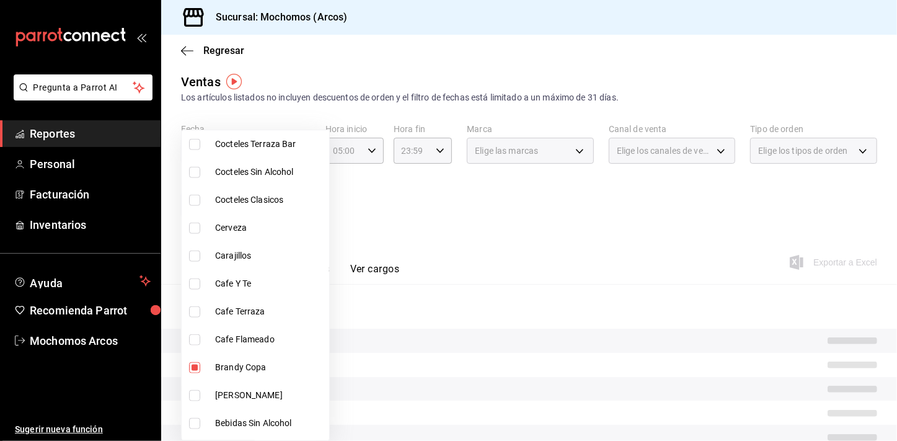
drag, startPoint x: 196, startPoint y: 390, endPoint x: 281, endPoint y: 353, distance: 92.7
click at [196, 390] on input "checkbox" at bounding box center [194, 395] width 11 height 11
checkbox input "true"
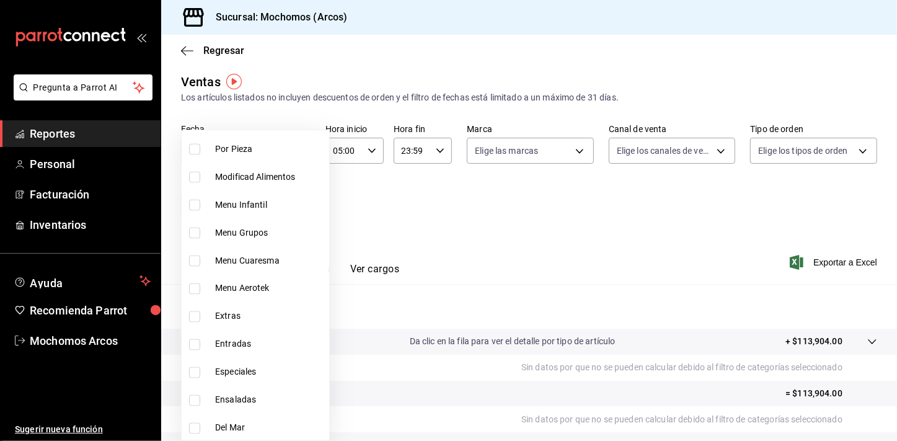
scroll to position [1573, 0]
click at [535, 223] on div at bounding box center [448, 220] width 897 height 441
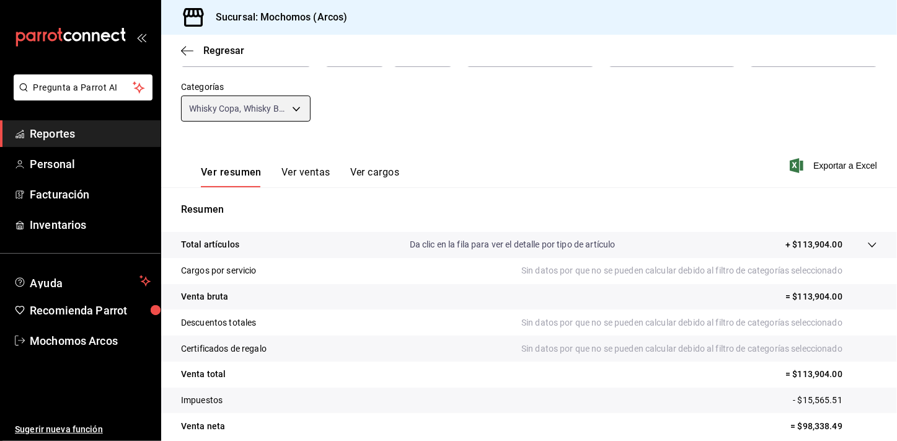
scroll to position [153, 0]
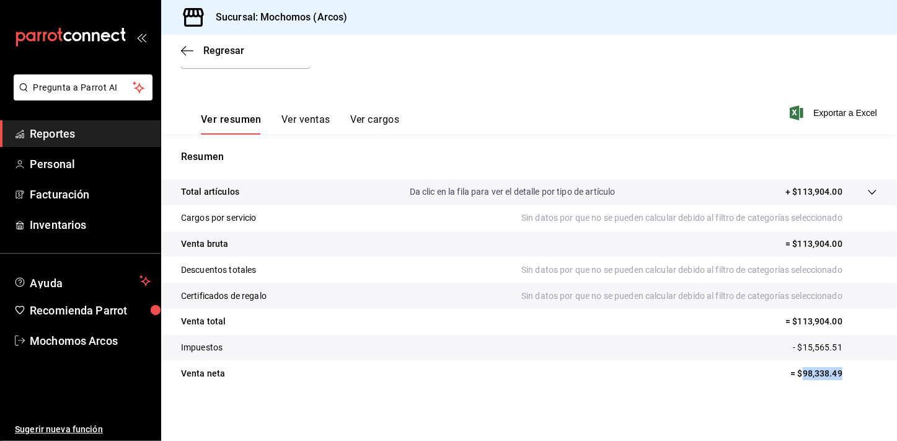
drag, startPoint x: 793, startPoint y: 372, endPoint x: 832, endPoint y: 374, distance: 39.7
click at [832, 374] on p "= $98,338.49" at bounding box center [833, 373] width 87 height 13
copy p "98,338.49"
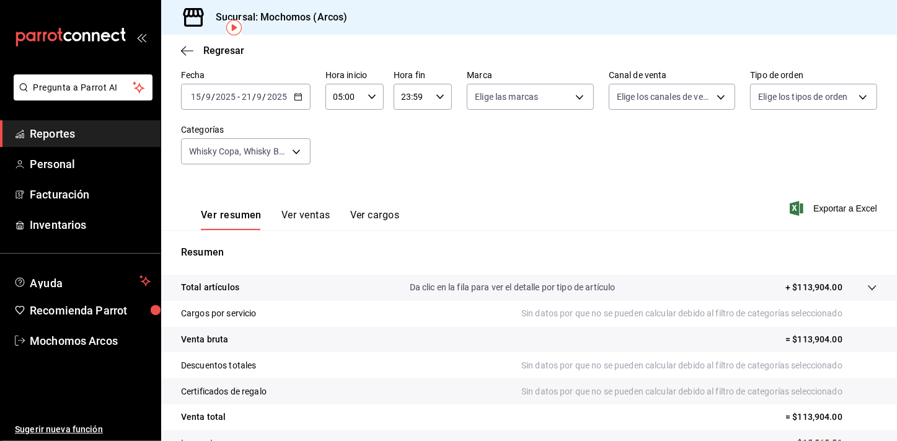
scroll to position [0, 0]
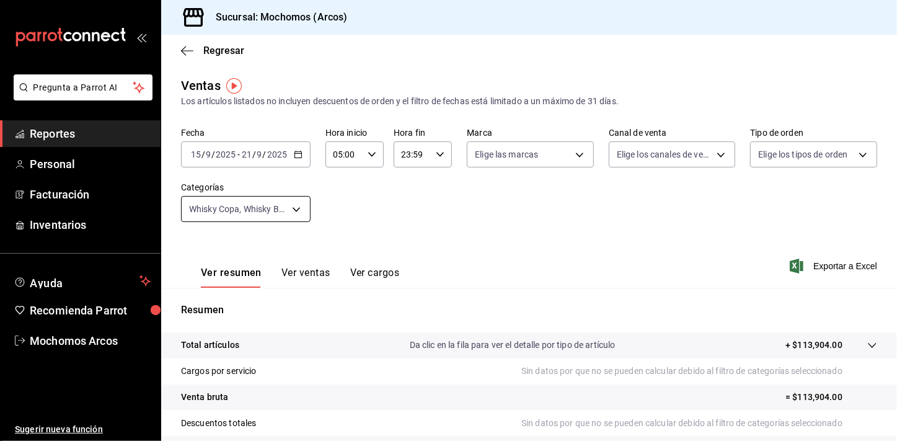
click at [305, 198] on body "Pregunta a Parrot AI Reportes Personal Facturación Inventarios Ayuda Recomienda…" at bounding box center [448, 220] width 897 height 441
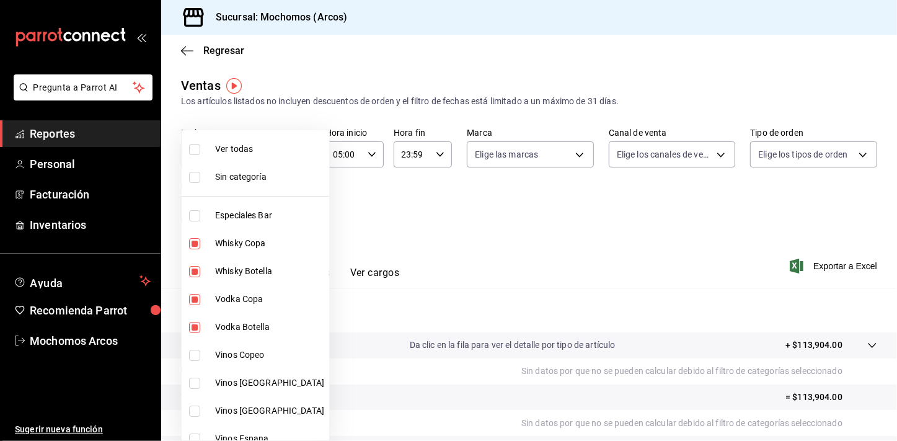
click at [265, 154] on span "Ver todas" at bounding box center [269, 149] width 109 height 13
type input "7597c5c0-c189-439a-a9b1-46cc8ee7ac78,78dcea9d-0226-4a72-8dbe-4ec0b47d6941,3e6ec…"
checkbox input "true"
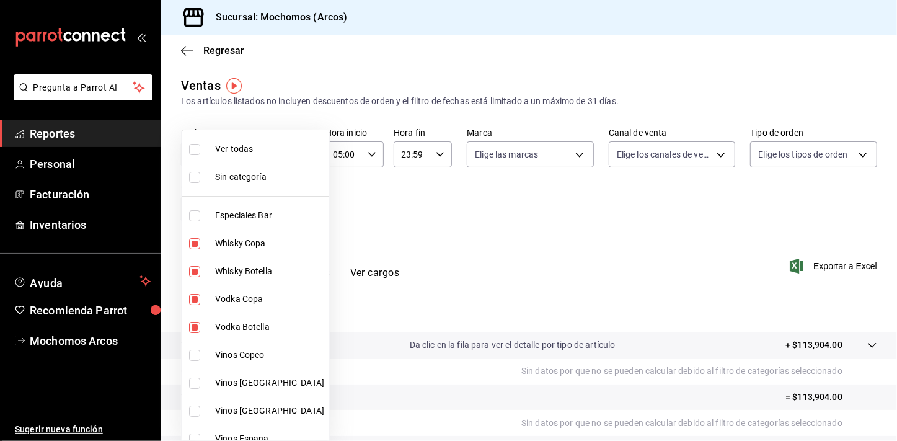
checkbox input "true"
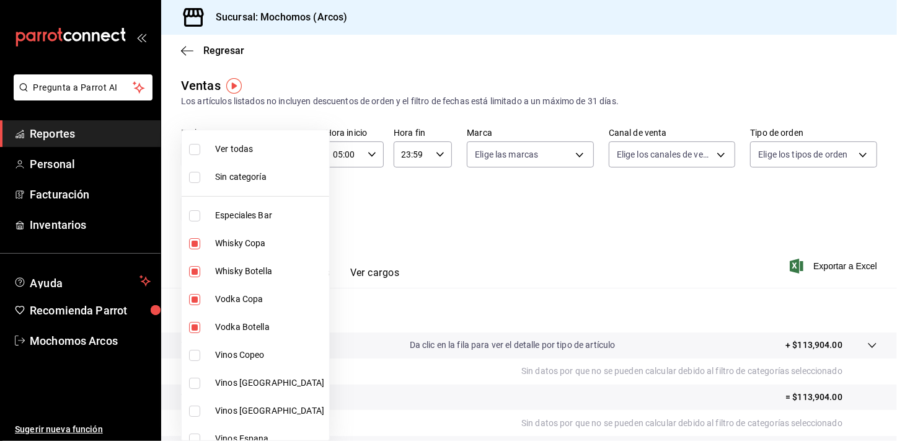
checkbox input "true"
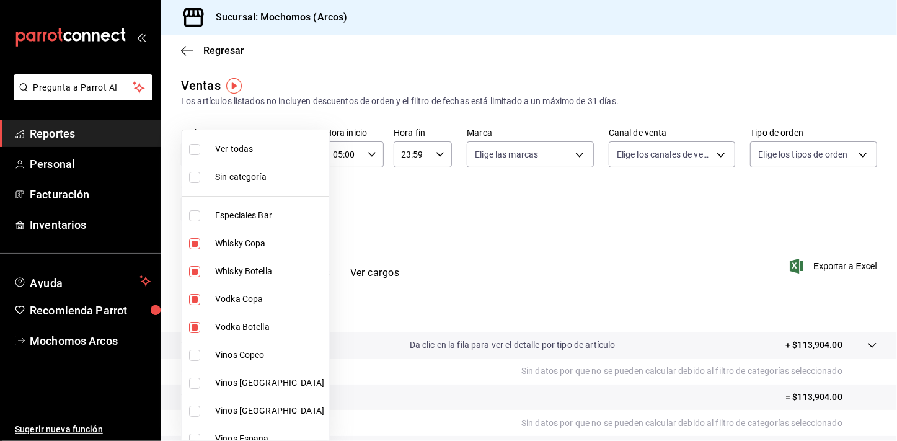
checkbox input "true"
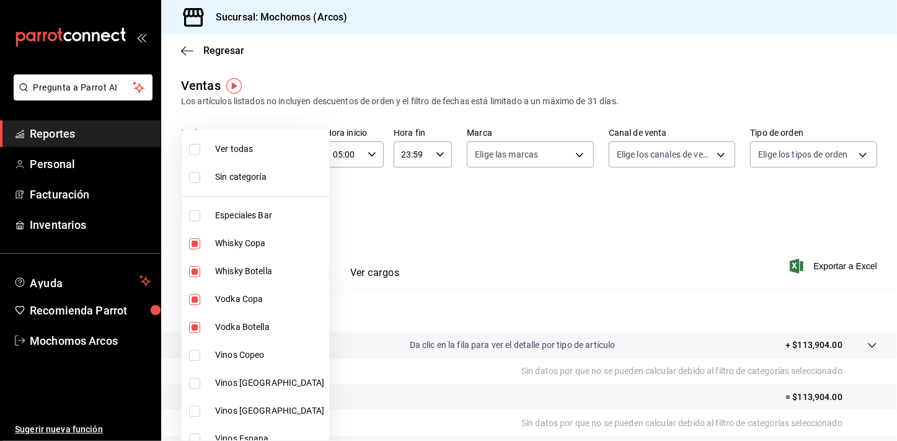
checkbox input "true"
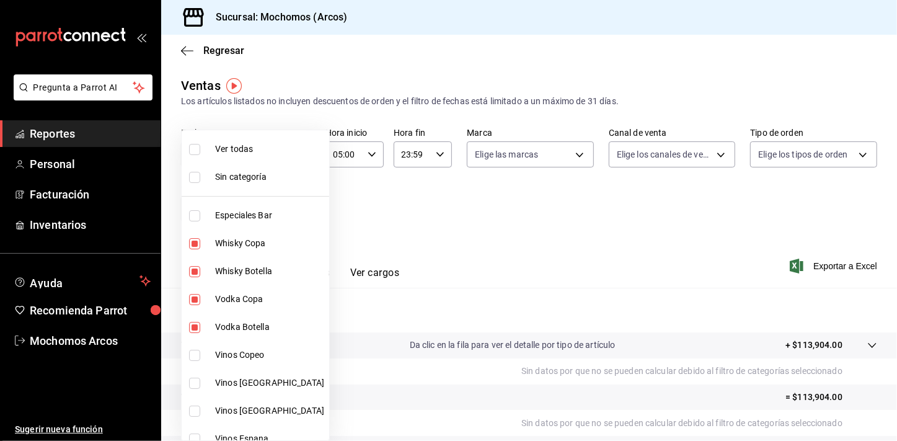
checkbox input "true"
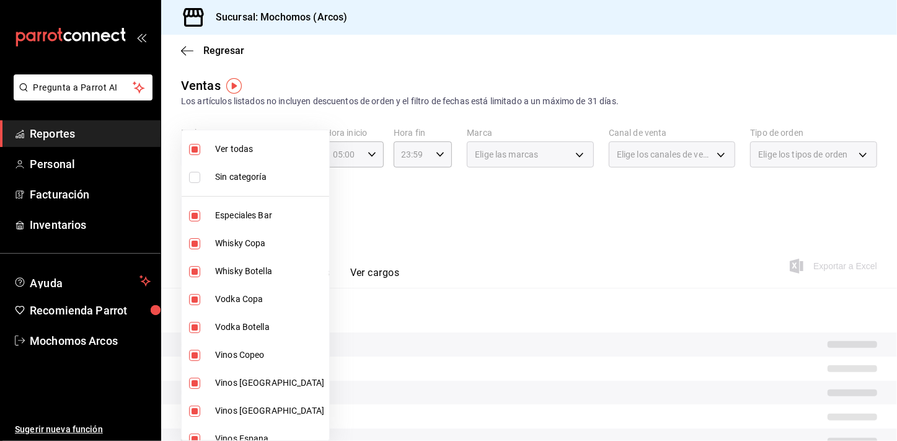
click at [265, 154] on span "Ver todas" at bounding box center [269, 149] width 109 height 13
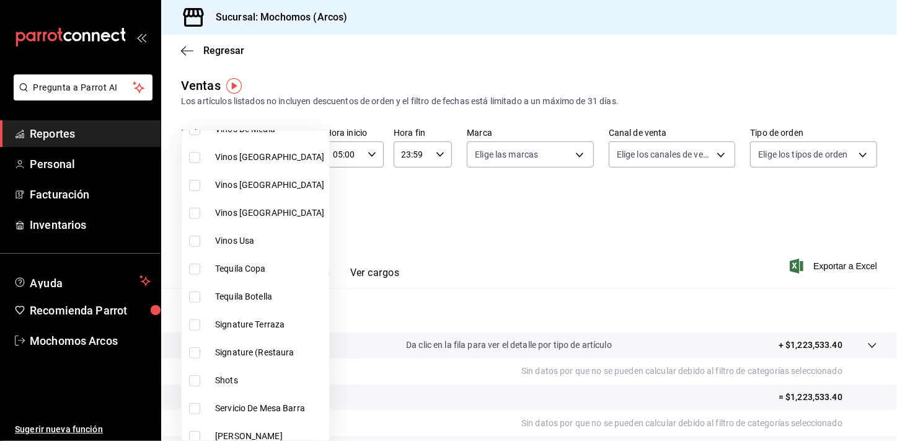
scroll to position [345, 0]
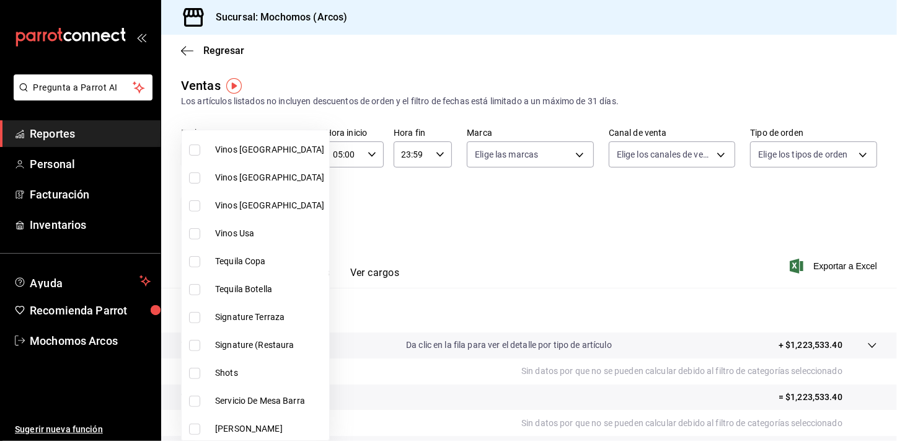
click at [229, 329] on li "Signature Terraza" at bounding box center [255, 317] width 147 height 28
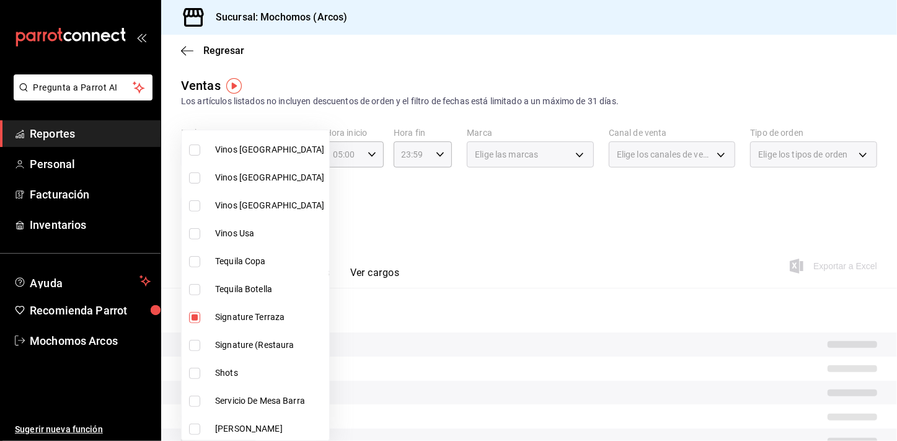
click at [203, 348] on label at bounding box center [197, 345] width 16 height 11
click at [200, 348] on input "checkbox" at bounding box center [194, 345] width 11 height 11
click at [201, 367] on label at bounding box center [197, 372] width 16 height 11
click at [200, 367] on input "checkbox" at bounding box center [194, 372] width 11 height 11
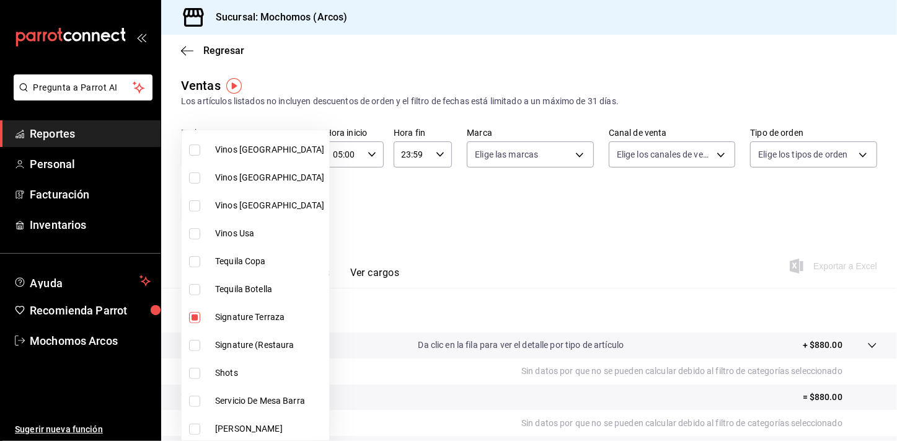
click at [195, 346] on input "checkbox" at bounding box center [194, 345] width 11 height 11
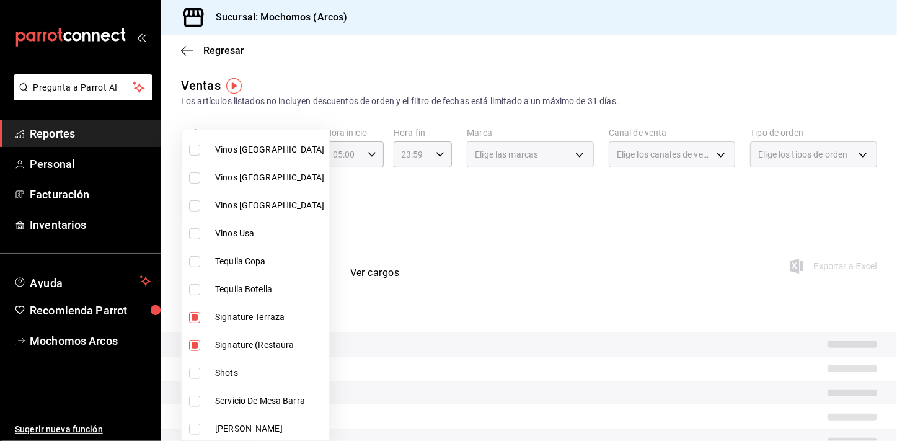
click at [195, 372] on input "checkbox" at bounding box center [194, 372] width 11 height 11
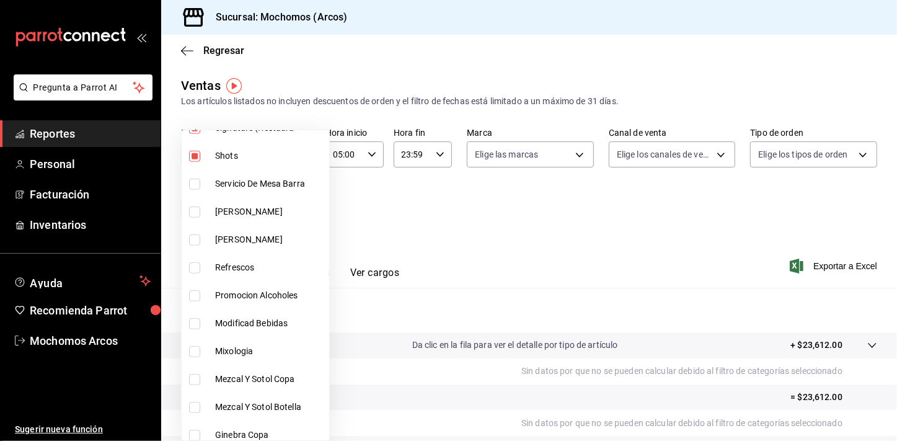
scroll to position [579, 0]
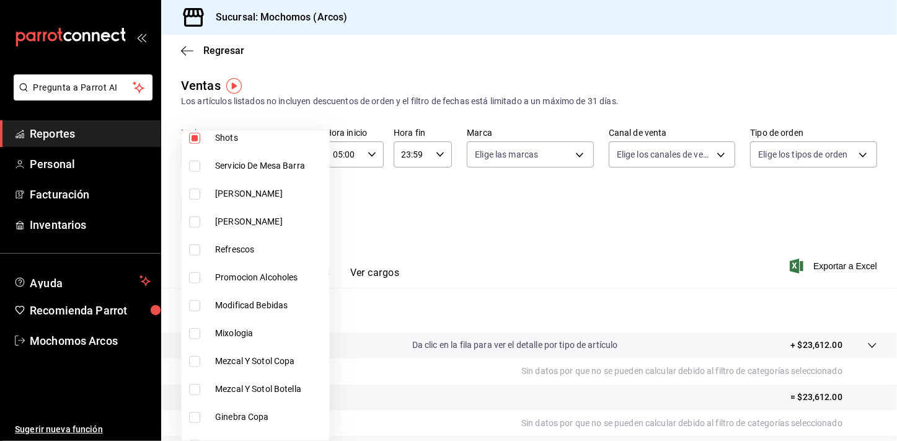
click at [195, 337] on input "checkbox" at bounding box center [194, 333] width 11 height 11
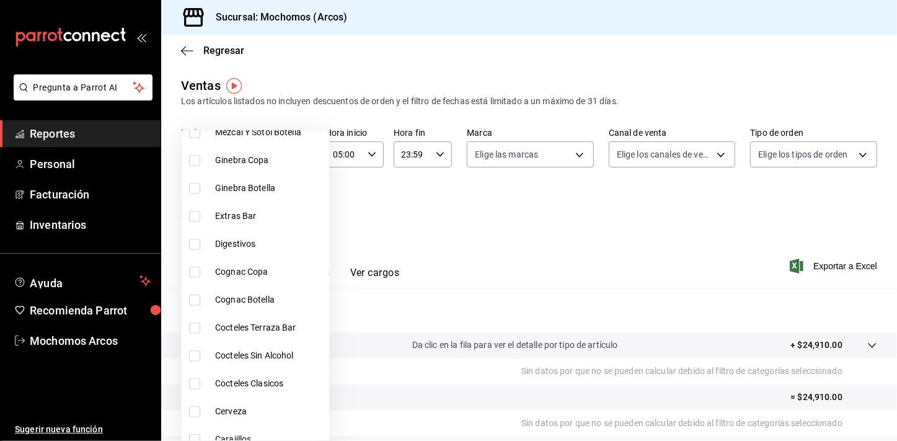
scroll to position [843, 0]
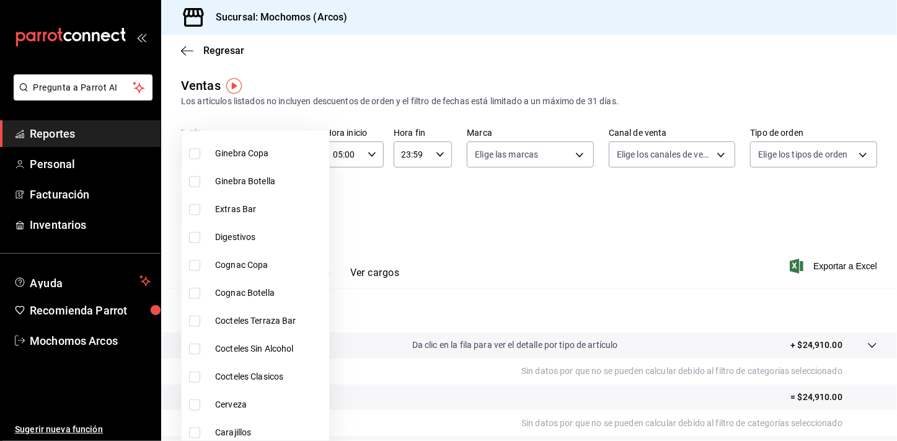
click at [197, 325] on input "checkbox" at bounding box center [194, 320] width 11 height 11
click at [194, 372] on input "checkbox" at bounding box center [194, 376] width 11 height 11
click at [194, 428] on input "checkbox" at bounding box center [194, 432] width 11 height 11
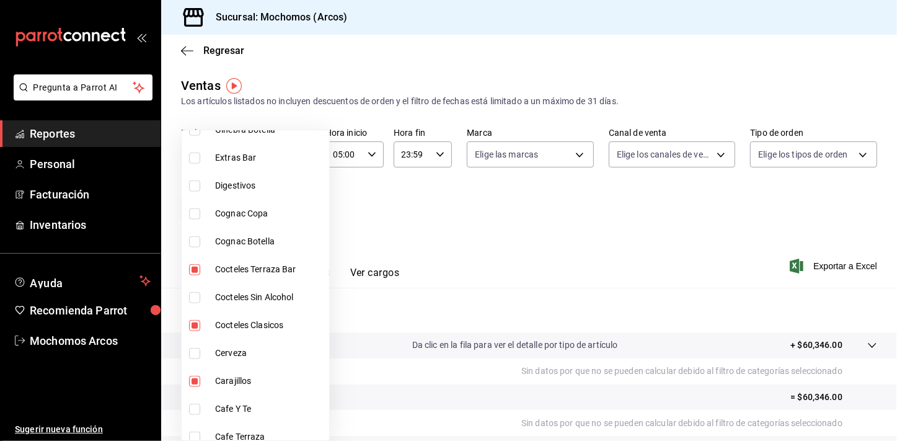
scroll to position [968, 0]
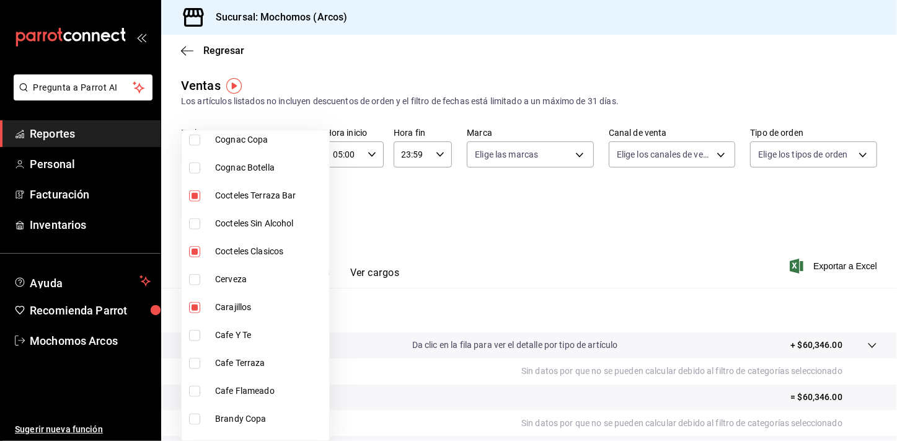
click at [197, 389] on input "checkbox" at bounding box center [194, 390] width 11 height 11
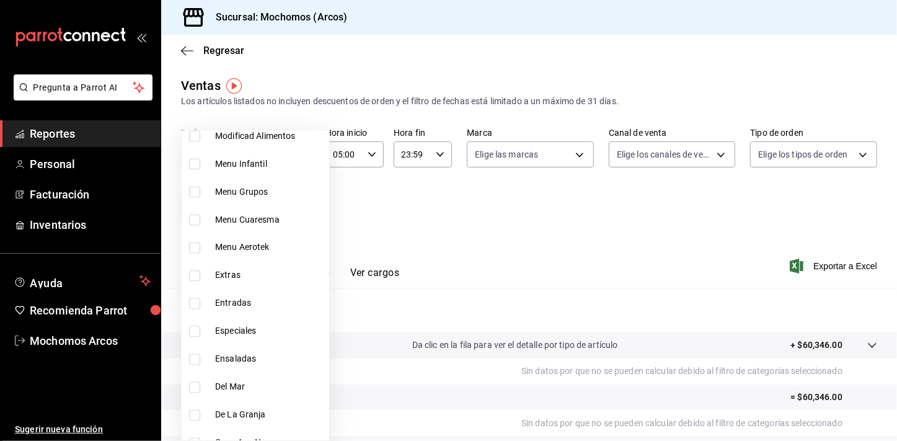
scroll to position [1573, 0]
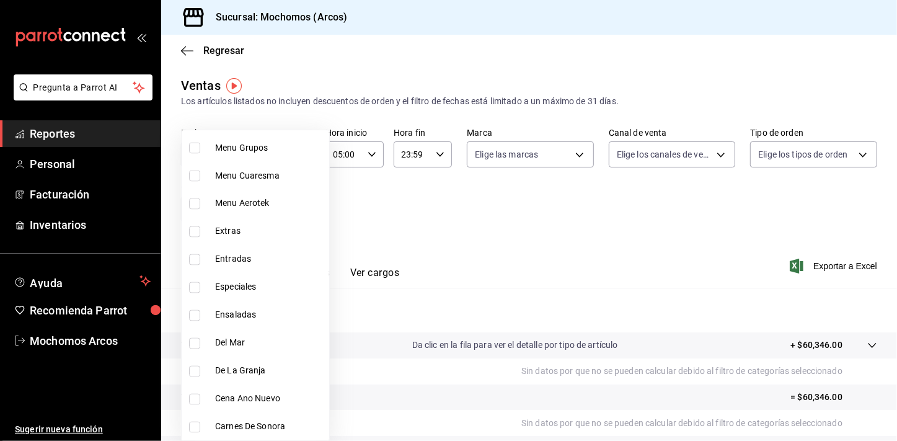
click at [514, 214] on div at bounding box center [448, 220] width 897 height 441
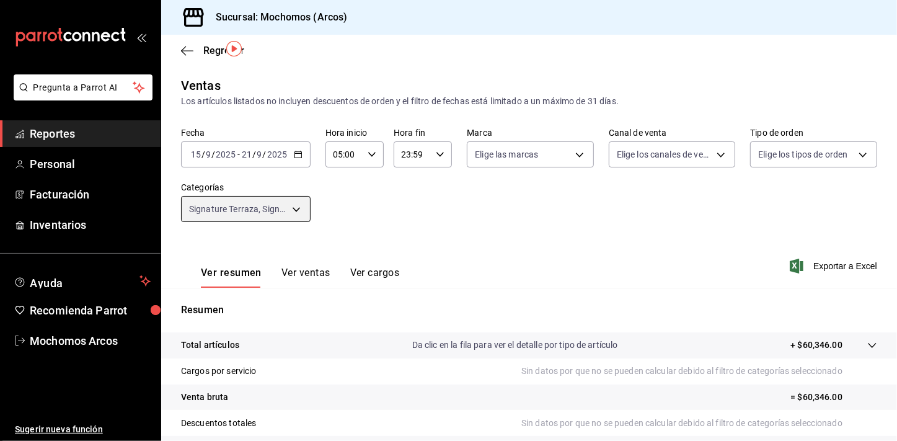
scroll to position [153, 0]
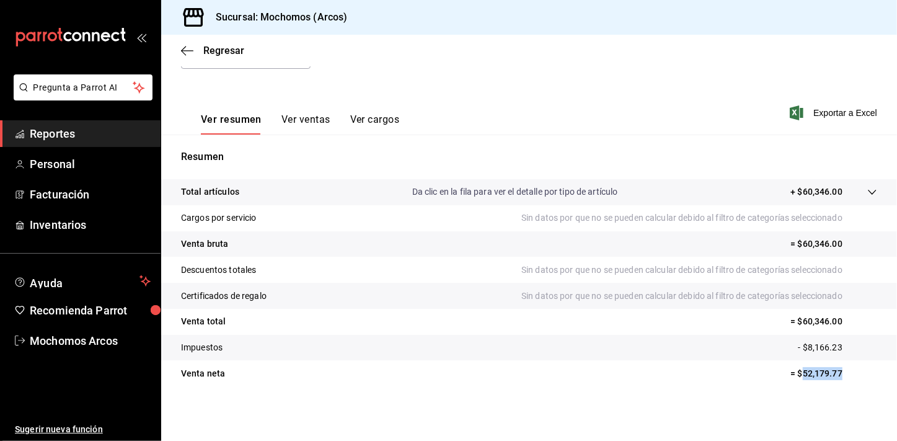
drag, startPoint x: 794, startPoint y: 374, endPoint x: 832, endPoint y: 376, distance: 37.3
click at [832, 376] on p "= $52,179.77" at bounding box center [833, 373] width 87 height 13
copy p "52,179.77"
click at [43, 130] on span "Reportes" at bounding box center [90, 133] width 121 height 17
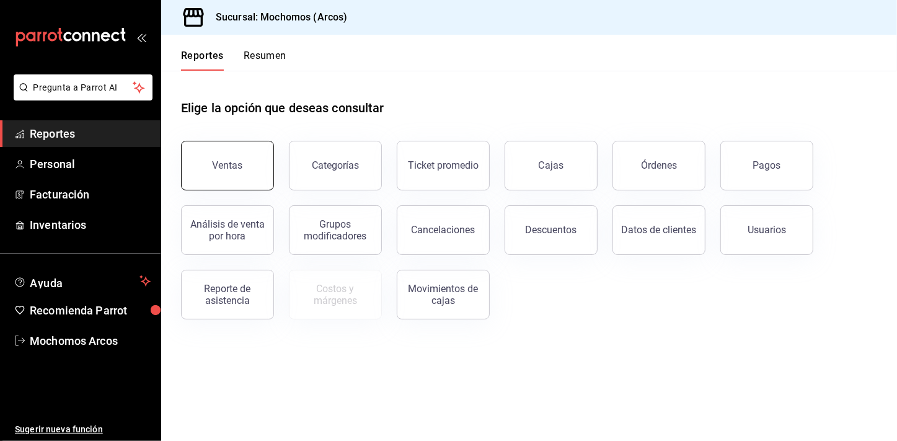
click at [226, 166] on div "Ventas" at bounding box center [228, 165] width 30 height 12
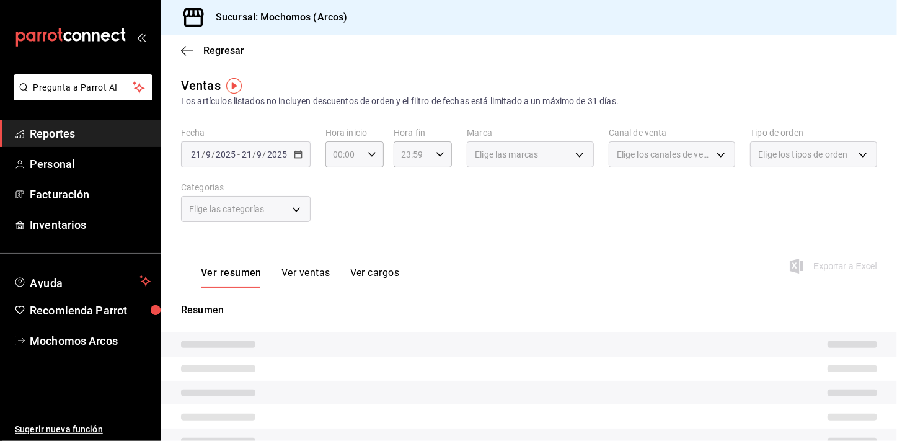
click at [293, 161] on div "[DATE] [DATE] - [DATE] [DATE]" at bounding box center [246, 154] width 130 height 26
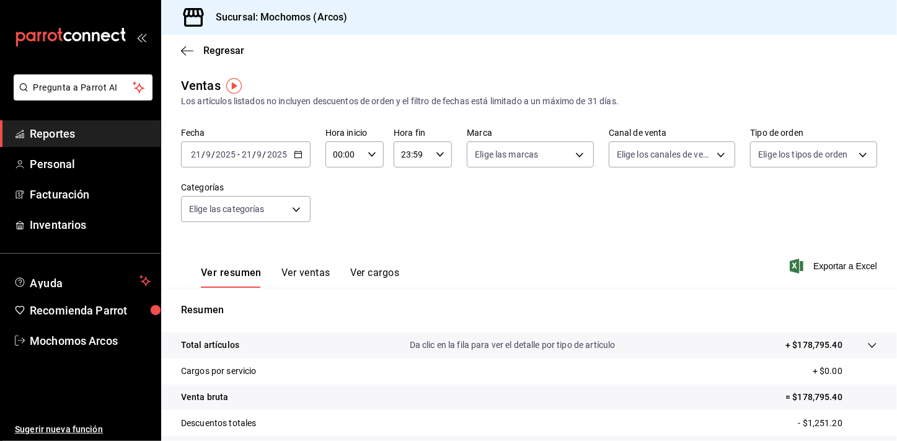
click at [297, 157] on \(Stroke\) "button" at bounding box center [297, 154] width 7 height 7
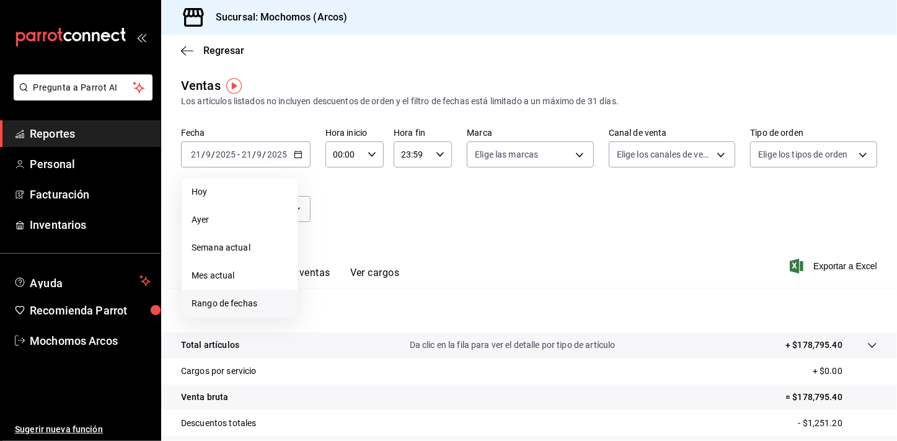
click at [229, 299] on span "Rango de fechas" at bounding box center [239, 303] width 96 height 13
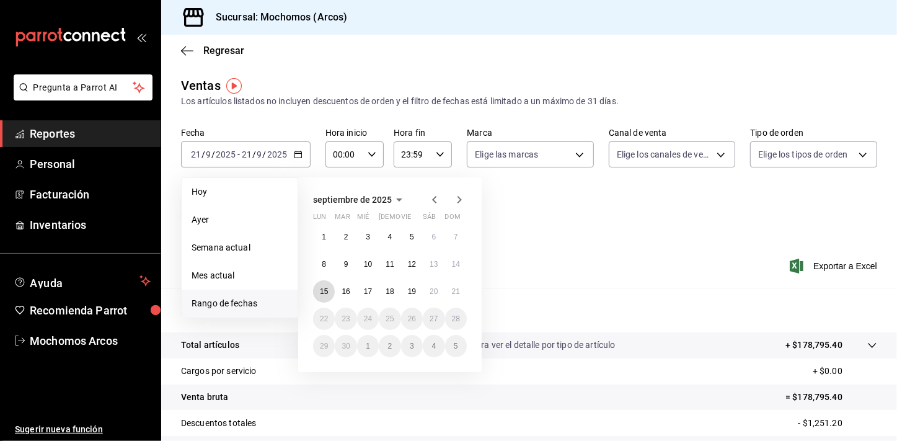
click at [320, 291] on abbr "15" at bounding box center [324, 291] width 8 height 9
click at [452, 290] on abbr "21" at bounding box center [456, 291] width 8 height 9
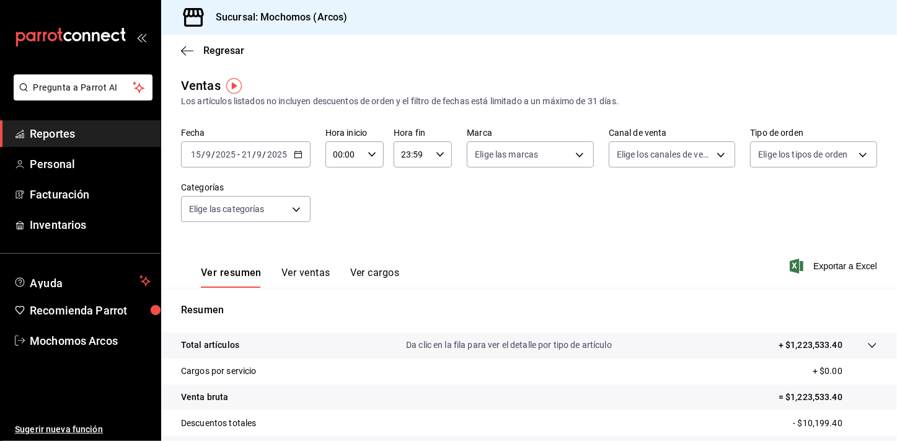
click at [369, 154] on icon "button" at bounding box center [371, 154] width 9 height 9
click at [341, 218] on span "01" at bounding box center [338, 216] width 9 height 10
click at [341, 218] on span "05" at bounding box center [338, 223] width 9 height 10
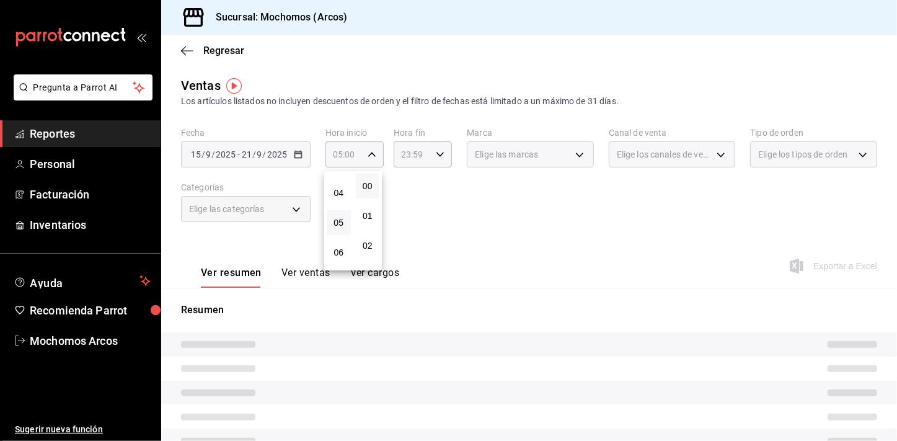
click at [493, 204] on div at bounding box center [448, 220] width 897 height 441
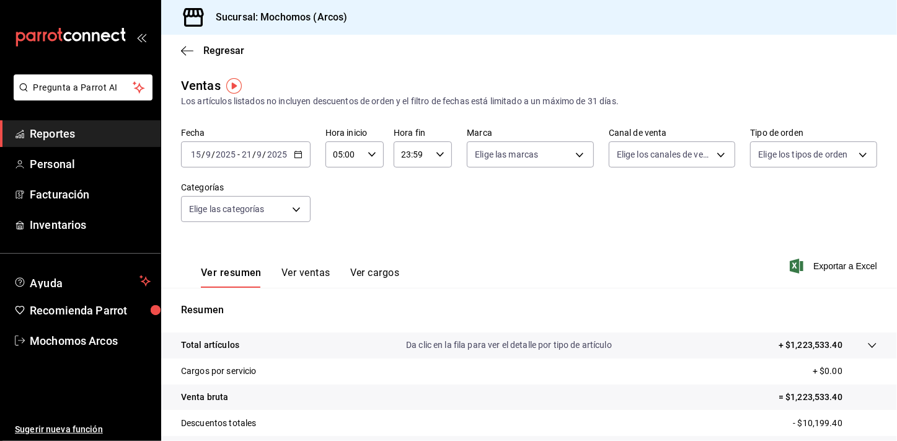
click at [373, 148] on div "05:00 Hora inicio" at bounding box center [354, 154] width 58 height 26
click at [373, 148] on div at bounding box center [448, 220] width 897 height 441
click at [298, 156] on icon "button" at bounding box center [298, 154] width 9 height 9
click at [367, 103] on div "Los artículos listados no incluyen descuentos de orden y el filtro de fechas es…" at bounding box center [529, 101] width 696 height 13
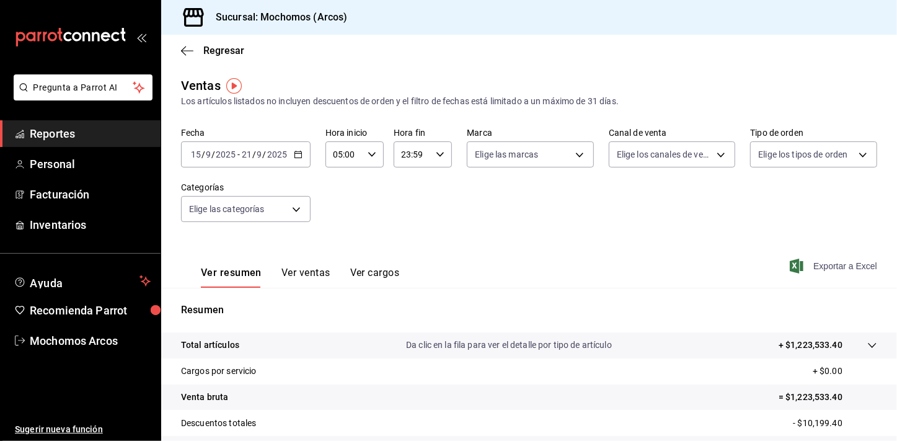
click at [832, 273] on span "Exportar a Excel" at bounding box center [834, 265] width 85 height 15
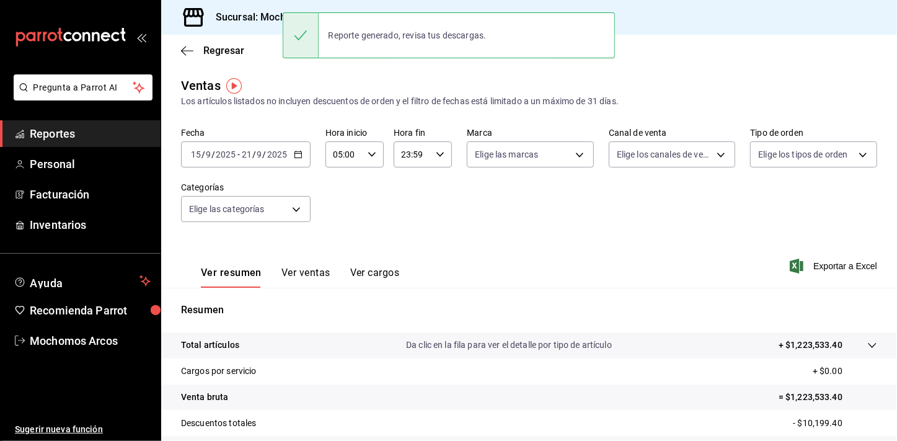
click at [88, 129] on span "Reportes" at bounding box center [90, 133] width 121 height 17
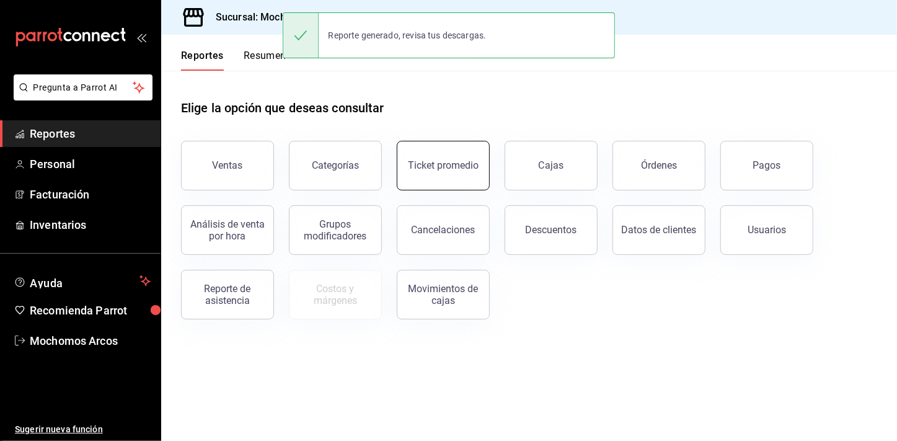
click at [425, 154] on button "Ticket promedio" at bounding box center [443, 166] width 93 height 50
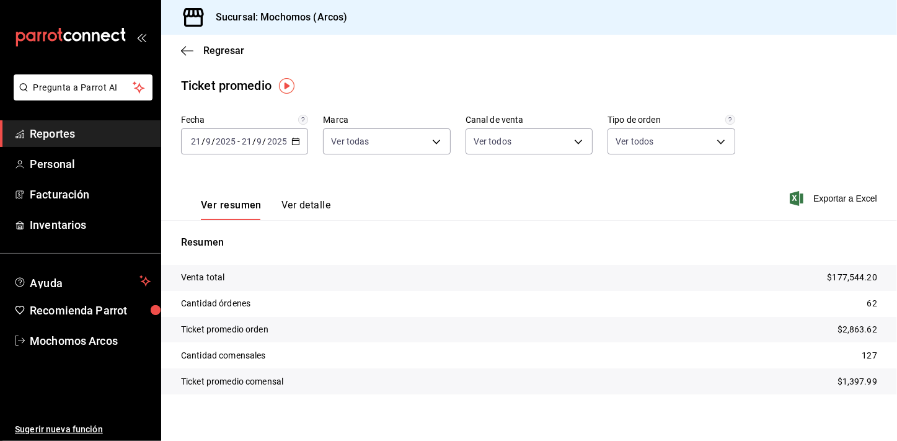
click at [293, 144] on icon "button" at bounding box center [295, 141] width 9 height 9
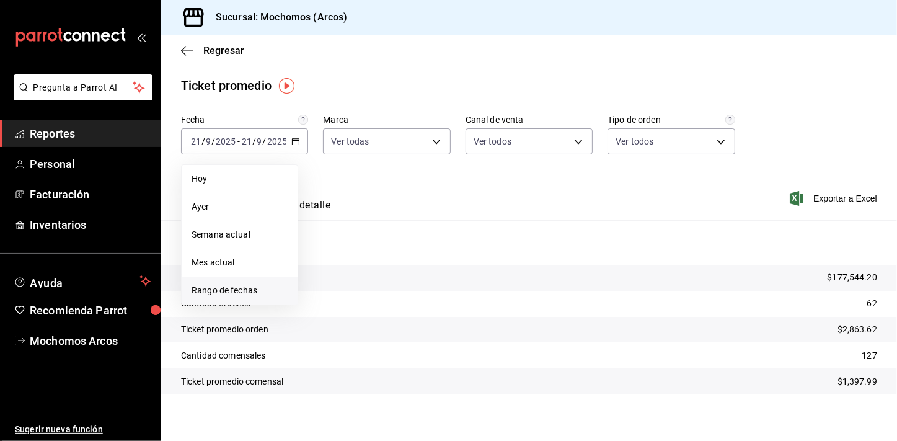
click at [239, 284] on span "Rango de fechas" at bounding box center [239, 290] width 96 height 13
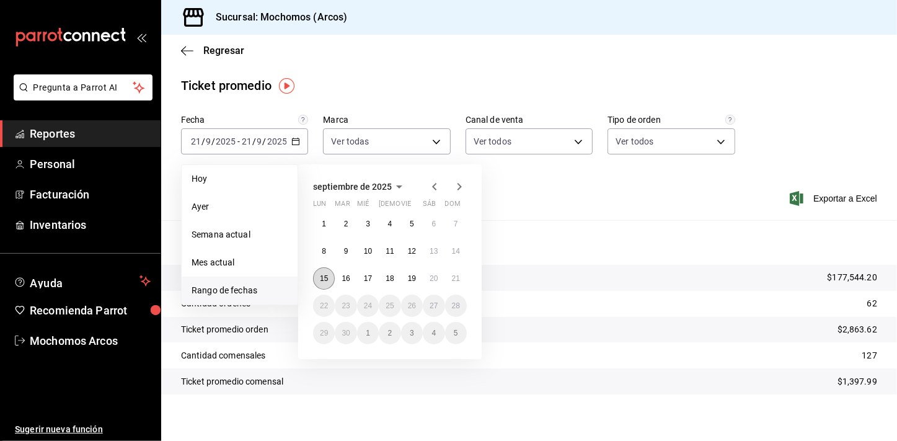
click at [325, 283] on button "15" at bounding box center [324, 278] width 22 height 22
click at [455, 279] on abbr "21" at bounding box center [456, 278] width 8 height 9
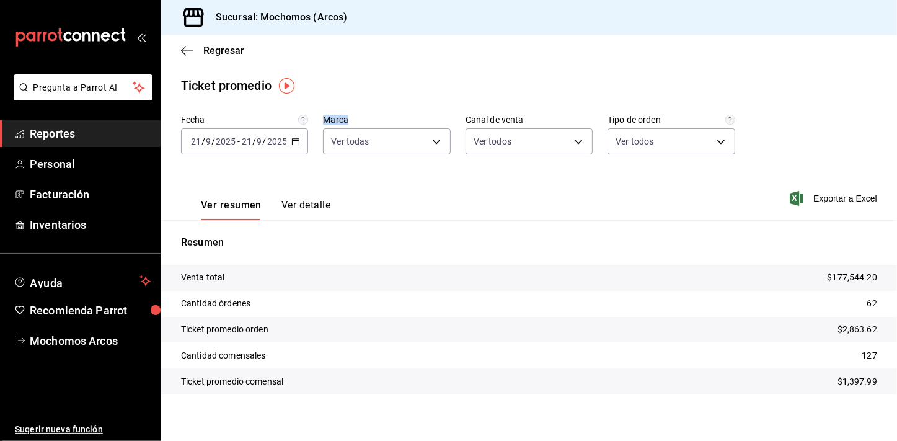
click at [299, 144] on div "[DATE] [DATE] - [DATE] [DATE]" at bounding box center [244, 141] width 127 height 26
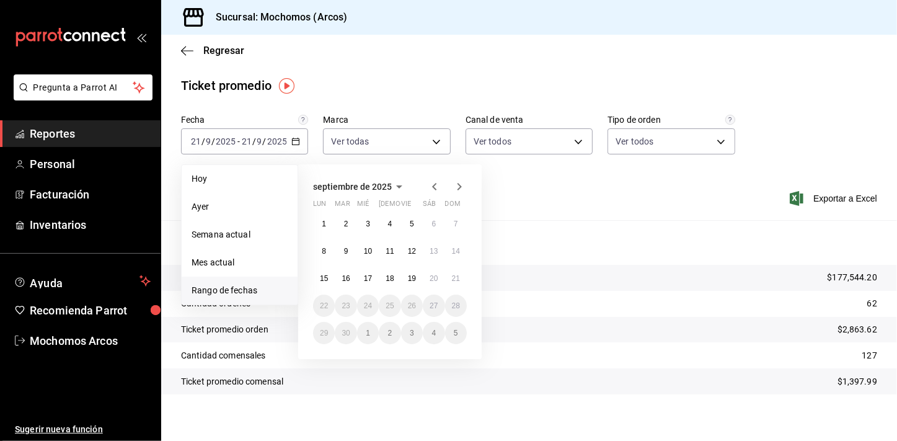
click at [225, 284] on span "Rango de fechas" at bounding box center [239, 290] width 96 height 13
click at [322, 281] on abbr "15" at bounding box center [324, 278] width 8 height 9
click at [448, 275] on button "21" at bounding box center [456, 278] width 22 height 22
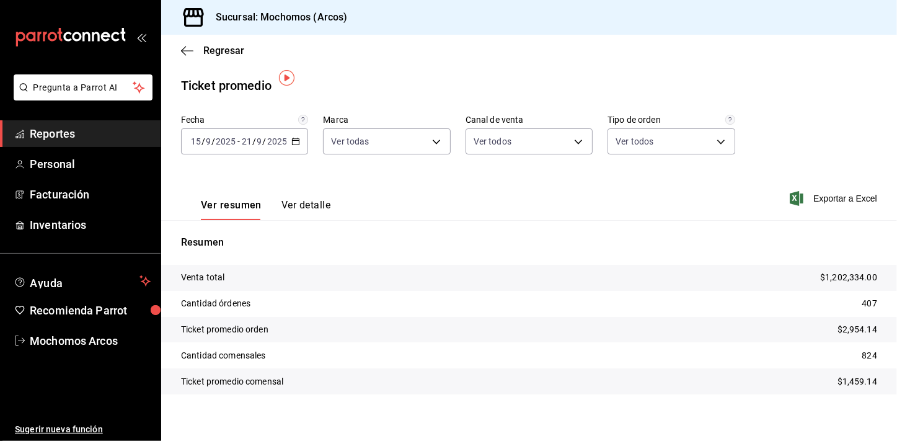
scroll to position [7, 0]
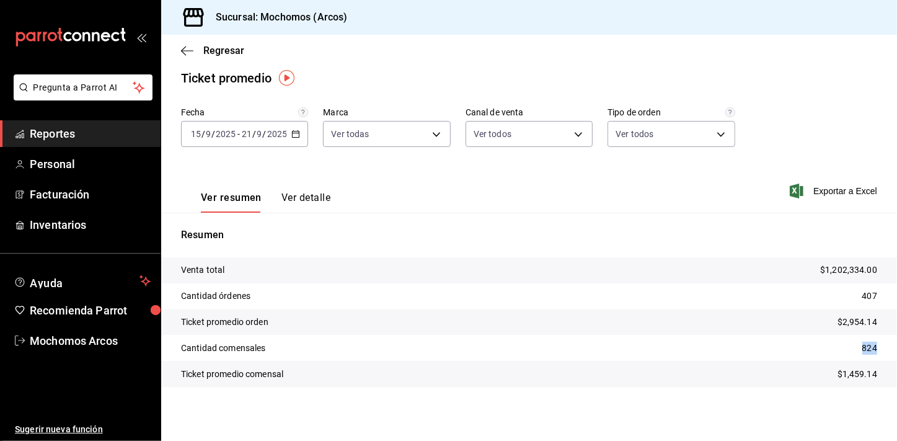
drag, startPoint x: 852, startPoint y: 344, endPoint x: 873, endPoint y: 349, distance: 21.6
click at [873, 349] on tr "Cantidad comensales 824" at bounding box center [529, 348] width 736 height 26
drag, startPoint x: 827, startPoint y: 322, endPoint x: 874, endPoint y: 323, distance: 47.1
click at [874, 323] on tr "Ticket promedio orden $2,954.14" at bounding box center [529, 322] width 736 height 26
copy p "$2,954.14"
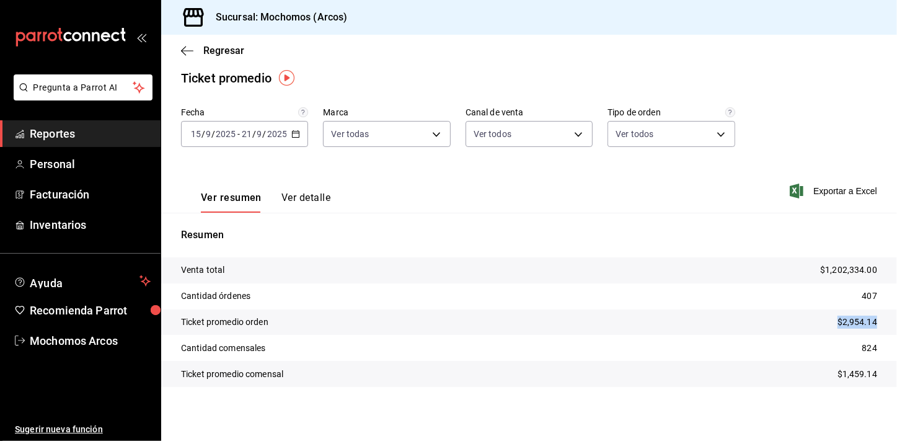
click at [32, 126] on span "Reportes" at bounding box center [90, 133] width 121 height 17
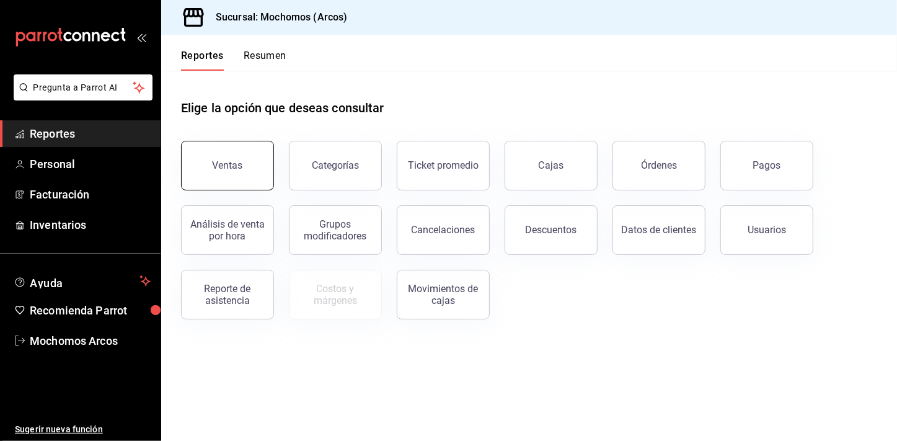
click at [252, 151] on button "Ventas" at bounding box center [227, 166] width 93 height 50
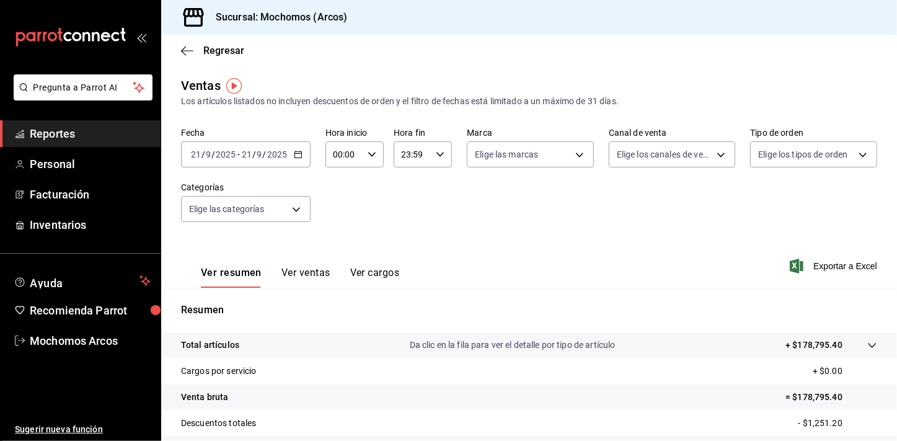
click at [294, 154] on icon "button" at bounding box center [298, 154] width 9 height 9
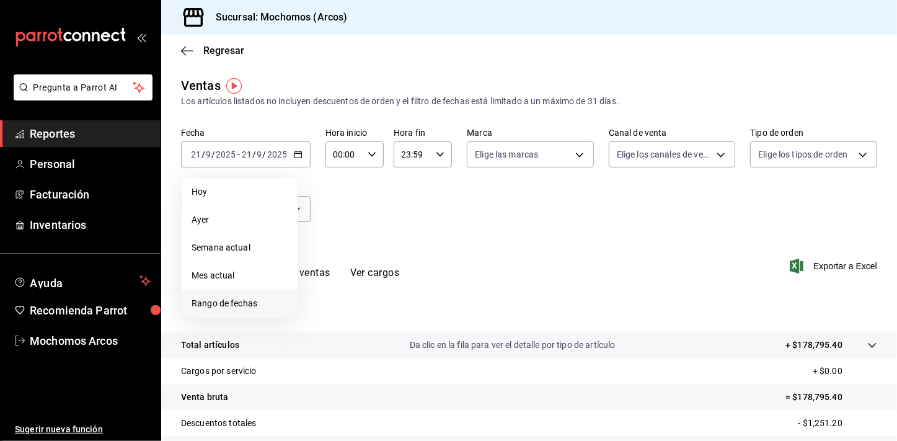
click at [250, 299] on span "Rango de fechas" at bounding box center [239, 303] width 96 height 13
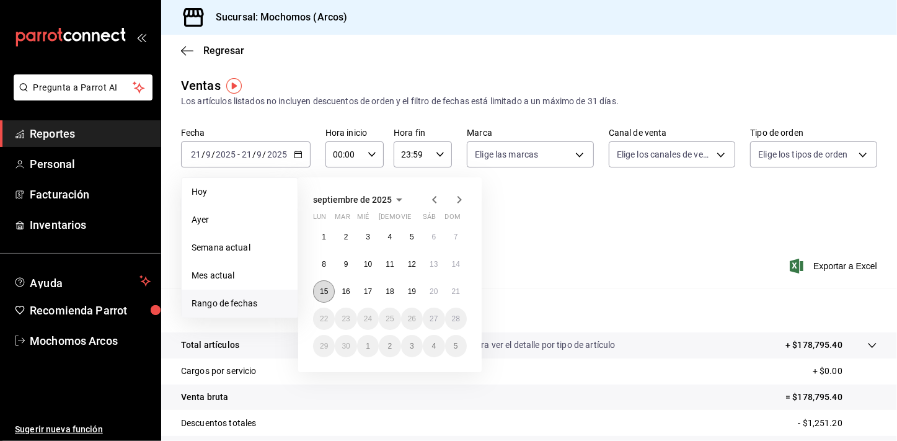
click at [321, 291] on abbr "15" at bounding box center [324, 291] width 8 height 9
click at [459, 291] on abbr "21" at bounding box center [456, 291] width 8 height 9
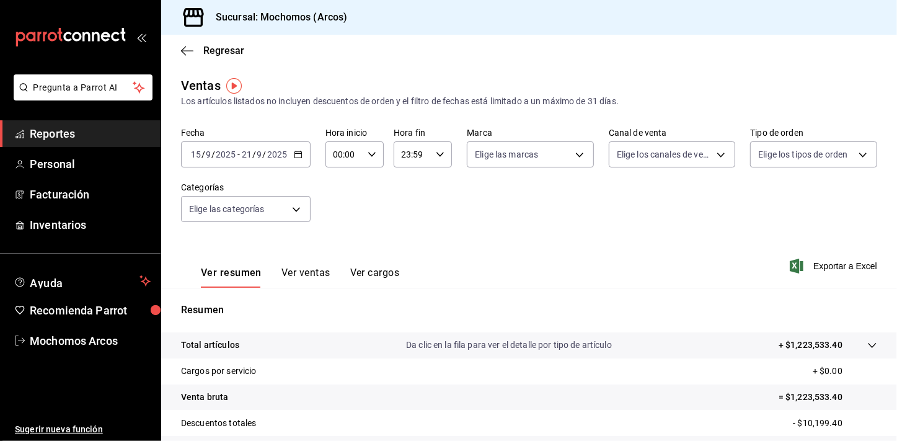
click at [373, 150] on icon "button" at bounding box center [371, 154] width 9 height 9
click at [340, 229] on div "01" at bounding box center [338, 216] width 29 height 30
click at [339, 242] on span "02" at bounding box center [338, 245] width 9 height 10
click at [339, 242] on span "05" at bounding box center [338, 245] width 9 height 10
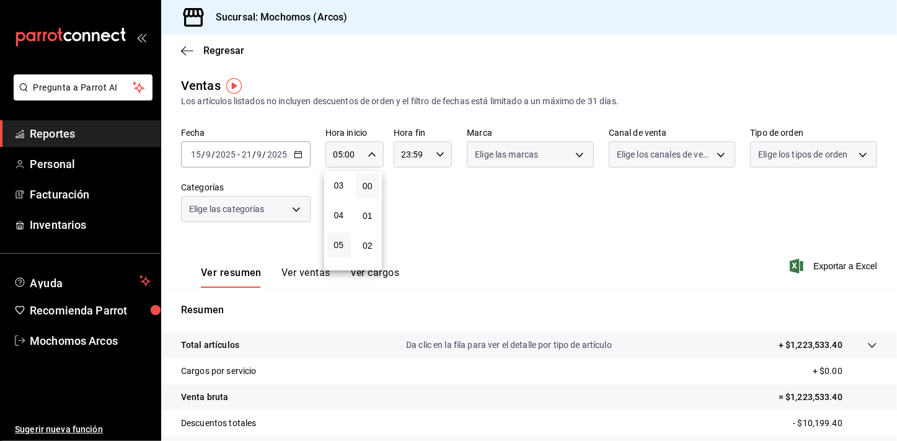
click at [434, 231] on div at bounding box center [448, 220] width 897 height 441
click at [303, 209] on body "Pregunta a Parrot AI Reportes Personal Facturación Inventarios Ayuda Recomienda…" at bounding box center [448, 220] width 897 height 441
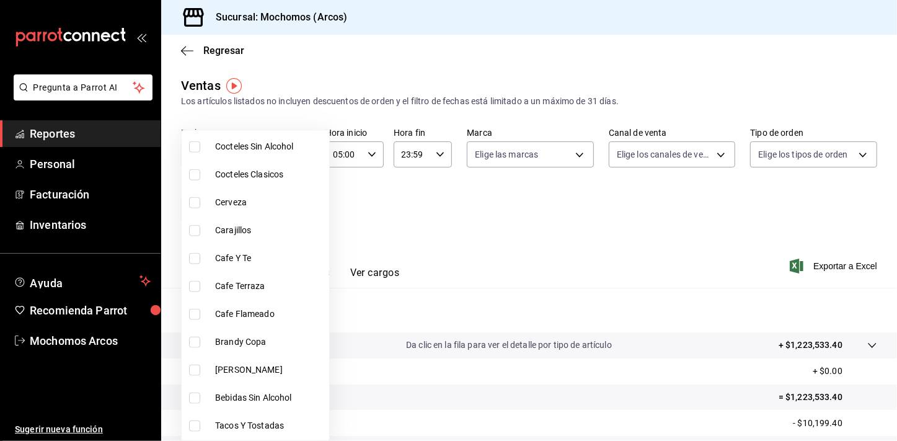
scroll to position [1027, 0]
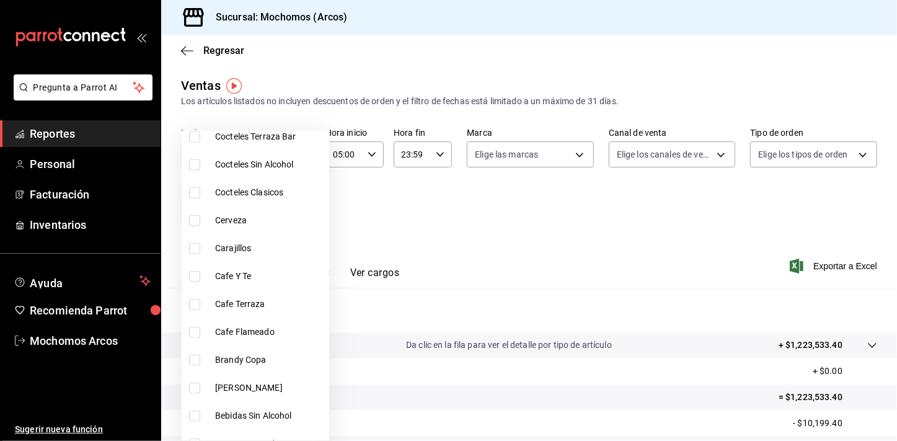
click at [225, 216] on span "Cerveza" at bounding box center [269, 220] width 109 height 13
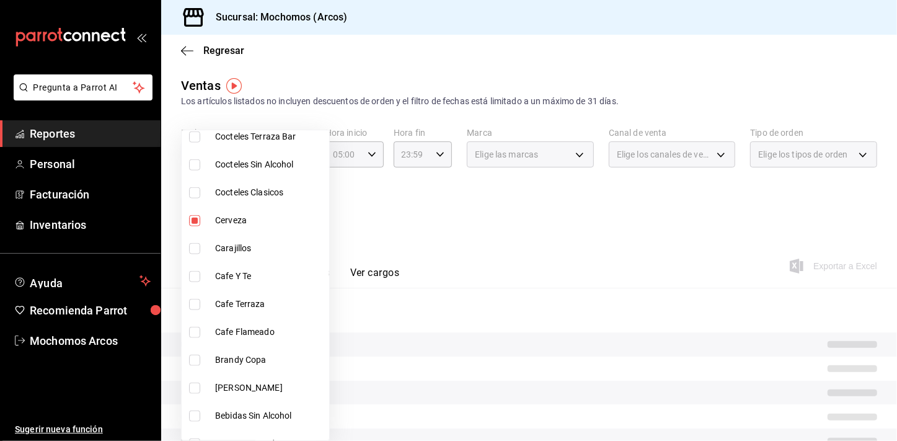
click at [538, 209] on div at bounding box center [448, 220] width 897 height 441
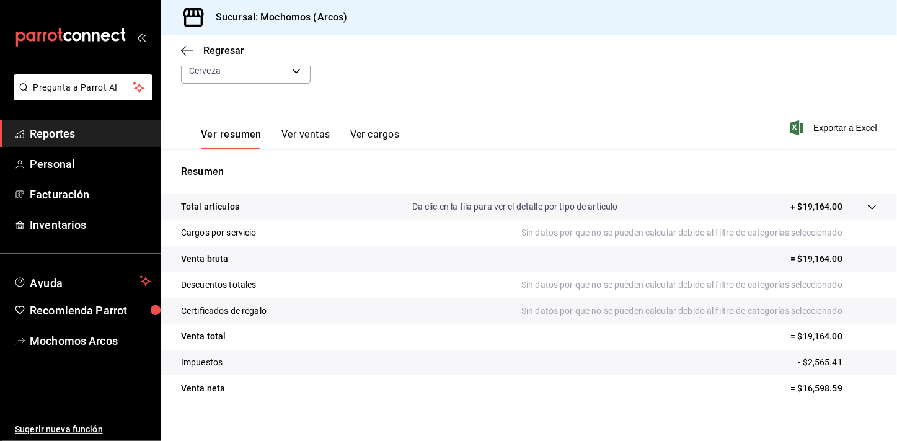
scroll to position [153, 0]
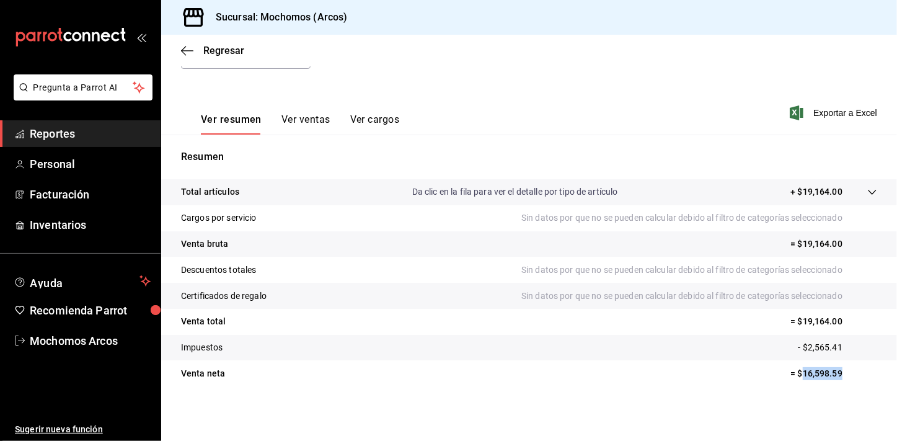
drag, startPoint x: 792, startPoint y: 374, endPoint x: 834, endPoint y: 382, distance: 42.2
click at [834, 382] on tr "Venta [PERSON_NAME] = $16,598.59" at bounding box center [529, 373] width 736 height 26
copy p "16,598.59"
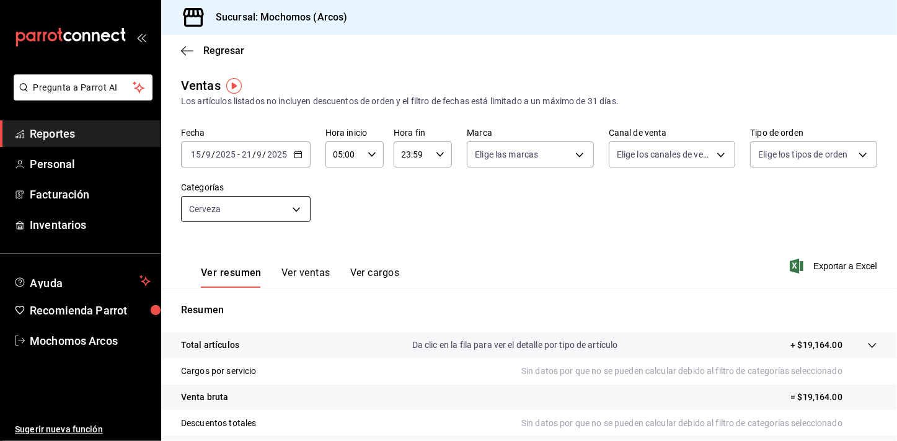
click at [296, 205] on body "Pregunta a Parrot AI Reportes Personal Facturación Inventarios Ayuda Recomienda…" at bounding box center [448, 220] width 897 height 441
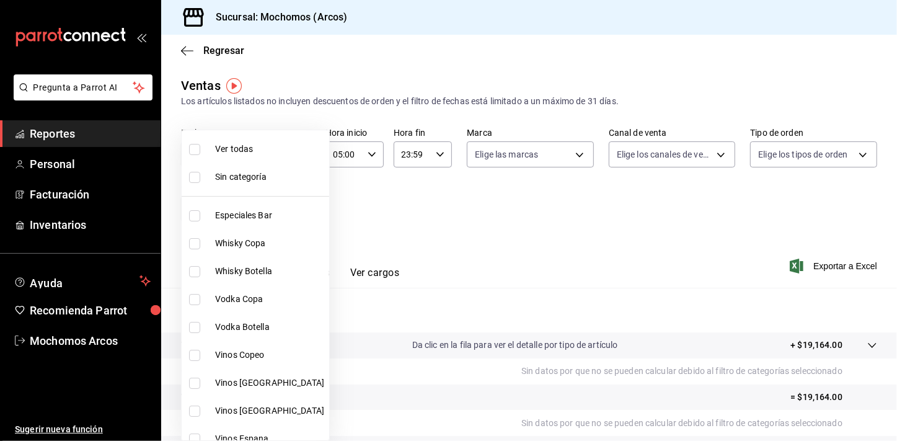
click at [265, 155] on li "Ver todas" at bounding box center [255, 149] width 147 height 28
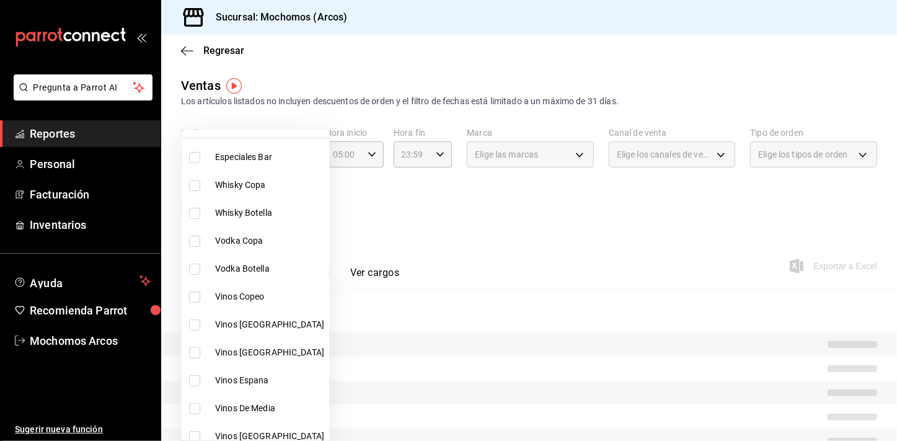
scroll to position [32, 0]
click at [195, 211] on input "checkbox" at bounding box center [194, 211] width 11 height 11
click at [192, 236] on input "checkbox" at bounding box center [194, 239] width 11 height 11
click at [190, 265] on input "checkbox" at bounding box center [194, 267] width 11 height 11
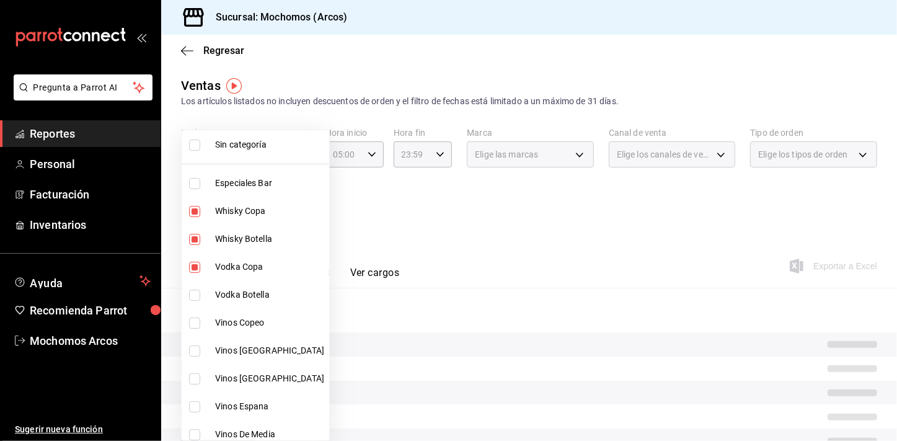
click at [192, 284] on li "Vodka Botella" at bounding box center [255, 295] width 147 height 28
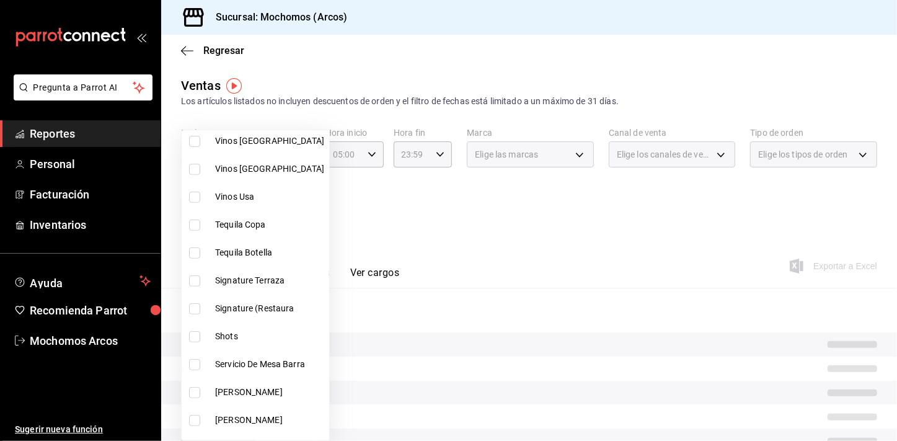
scroll to position [397, 0]
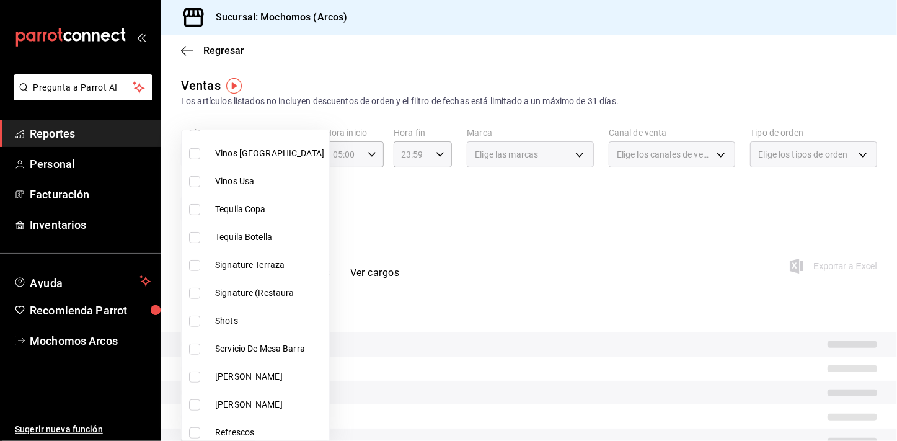
click at [197, 215] on li "Tequila Copa" at bounding box center [255, 209] width 147 height 28
click at [197, 234] on input "checkbox" at bounding box center [194, 237] width 11 height 11
click at [194, 375] on input "checkbox" at bounding box center [194, 376] width 11 height 11
click at [190, 404] on input "checkbox" at bounding box center [194, 404] width 11 height 11
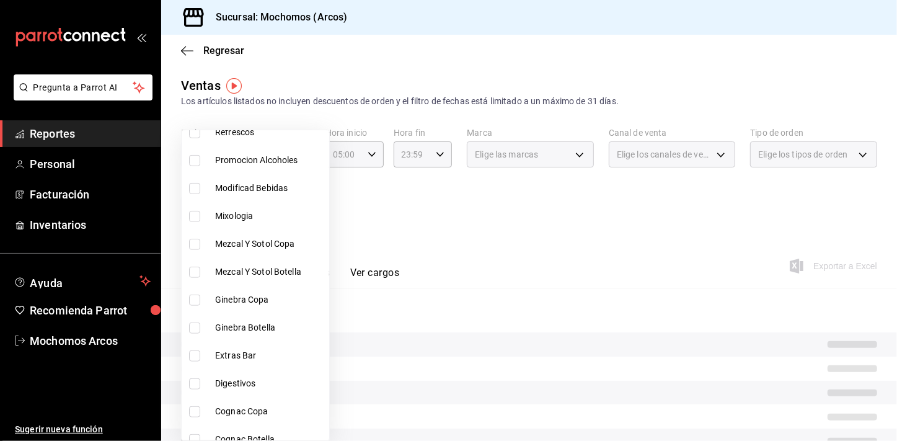
scroll to position [704, 0]
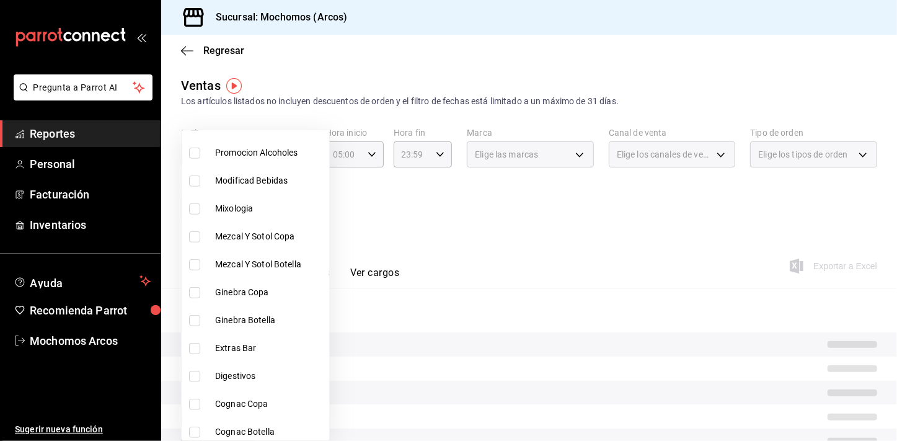
click at [195, 235] on input "checkbox" at bounding box center [194, 236] width 11 height 11
click at [194, 262] on input "checkbox" at bounding box center [194, 264] width 11 height 11
click at [192, 289] on input "checkbox" at bounding box center [194, 292] width 11 height 11
drag, startPoint x: 193, startPoint y: 317, endPoint x: 193, endPoint y: 334, distance: 16.7
click at [193, 316] on input "checkbox" at bounding box center [194, 320] width 11 height 11
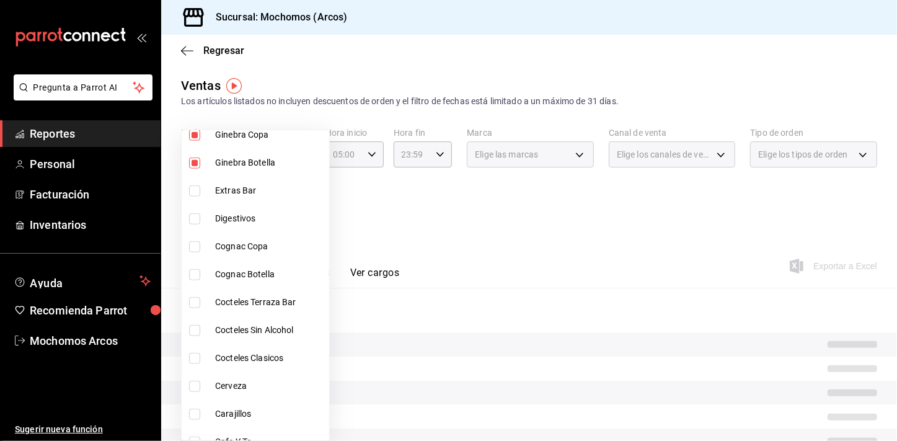
scroll to position [873, 0]
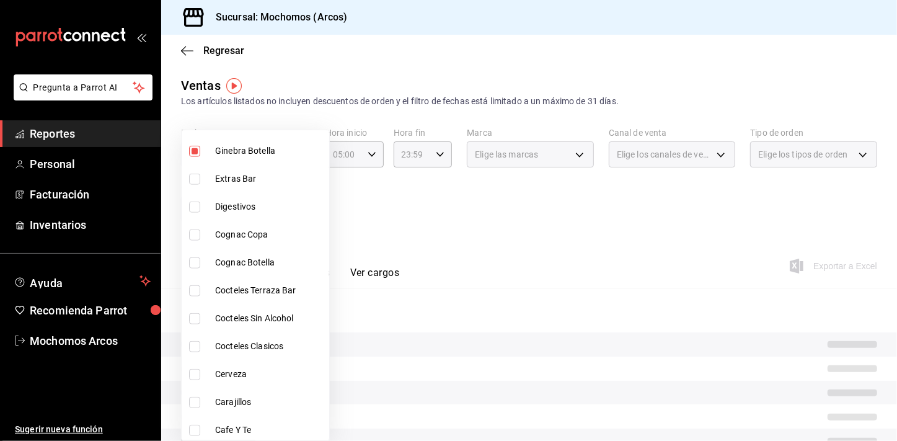
click at [193, 208] on input "checkbox" at bounding box center [194, 206] width 11 height 11
click at [195, 230] on input "checkbox" at bounding box center [194, 234] width 11 height 11
click at [191, 255] on li "Cognac Botella" at bounding box center [255, 263] width 147 height 28
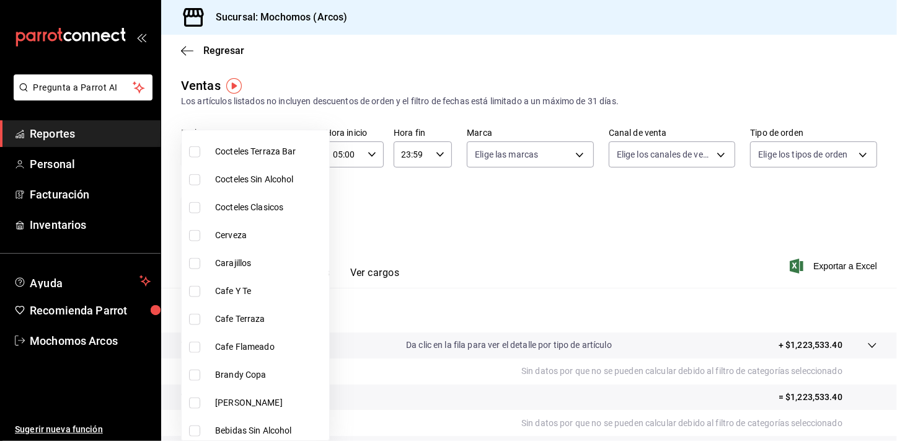
scroll to position [1016, 0]
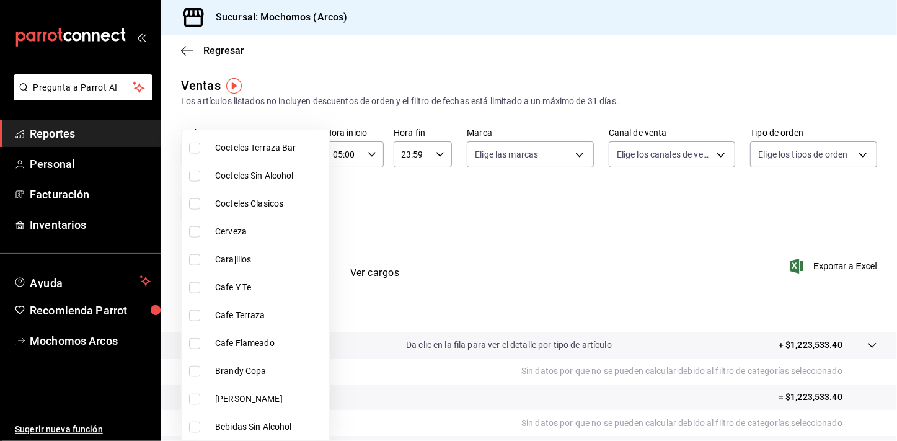
click at [194, 367] on input "checkbox" at bounding box center [194, 371] width 11 height 11
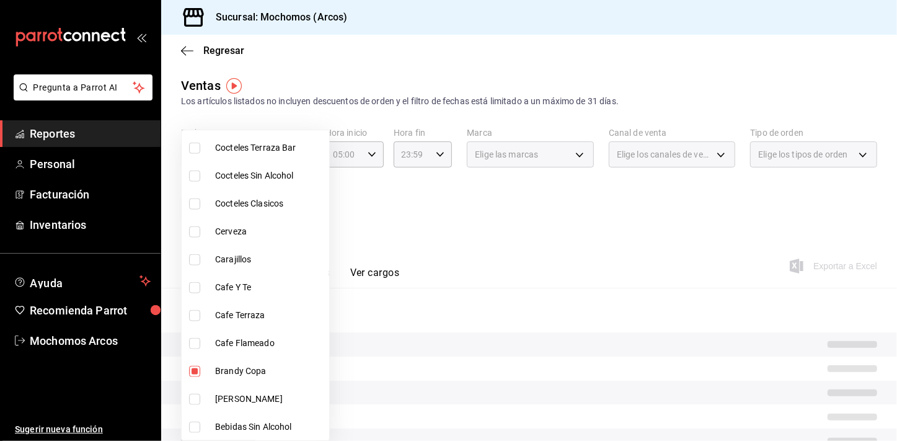
drag, startPoint x: 195, startPoint y: 395, endPoint x: 258, endPoint y: 357, distance: 74.2
click at [195, 394] on input "checkbox" at bounding box center [194, 399] width 11 height 11
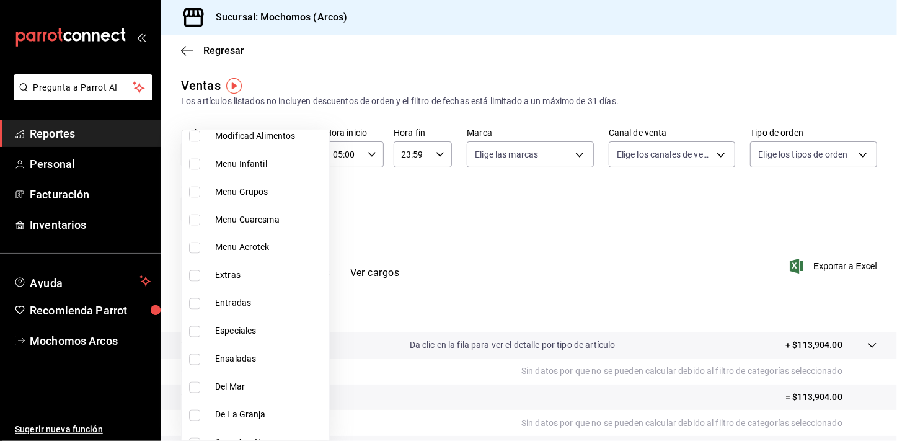
scroll to position [1573, 0]
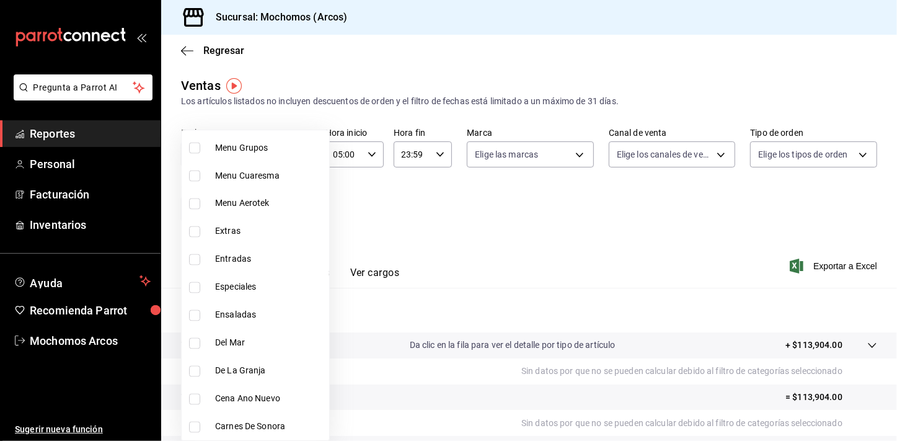
click at [594, 208] on div at bounding box center [448, 220] width 897 height 441
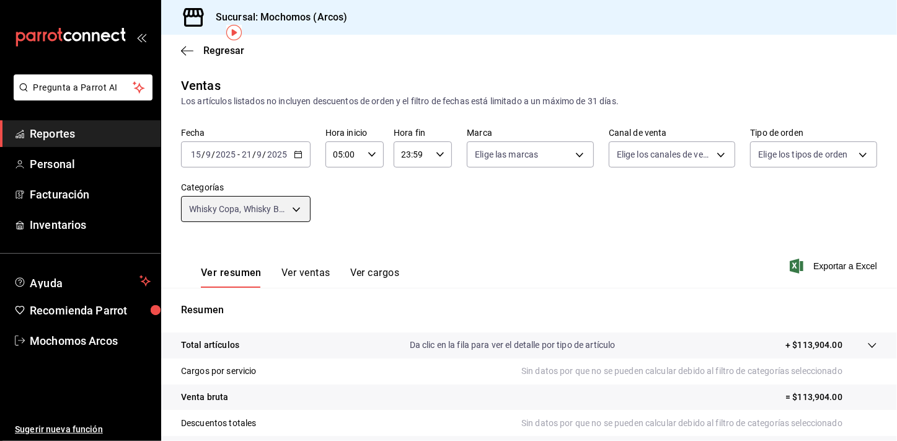
scroll to position [153, 0]
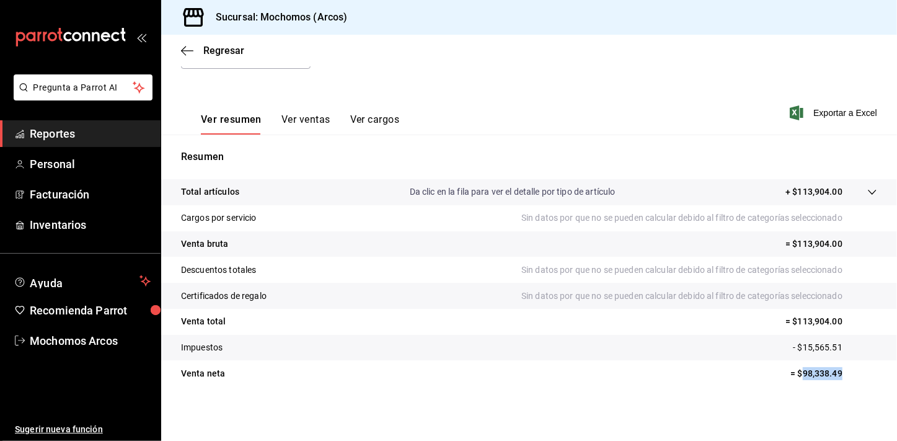
drag, startPoint x: 793, startPoint y: 378, endPoint x: 832, endPoint y: 379, distance: 38.4
click at [832, 379] on tr "Venta [PERSON_NAME] = $98,338.49" at bounding box center [529, 373] width 736 height 26
copy p "98,338.49"
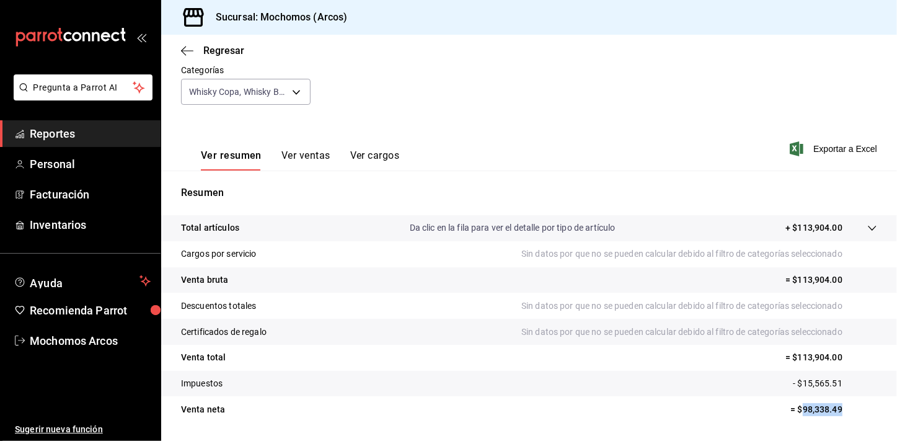
scroll to position [38, 0]
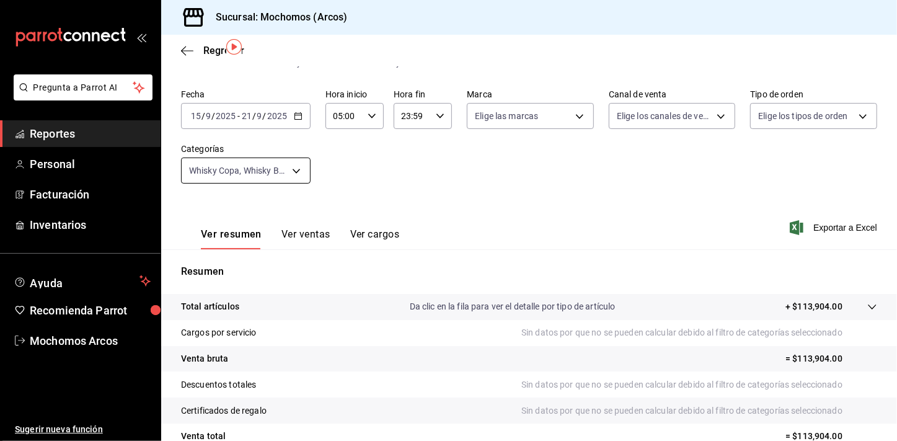
click at [288, 166] on body "Pregunta a Parrot AI Reportes Personal Facturación Inventarios Ayuda Recomienda…" at bounding box center [448, 220] width 897 height 441
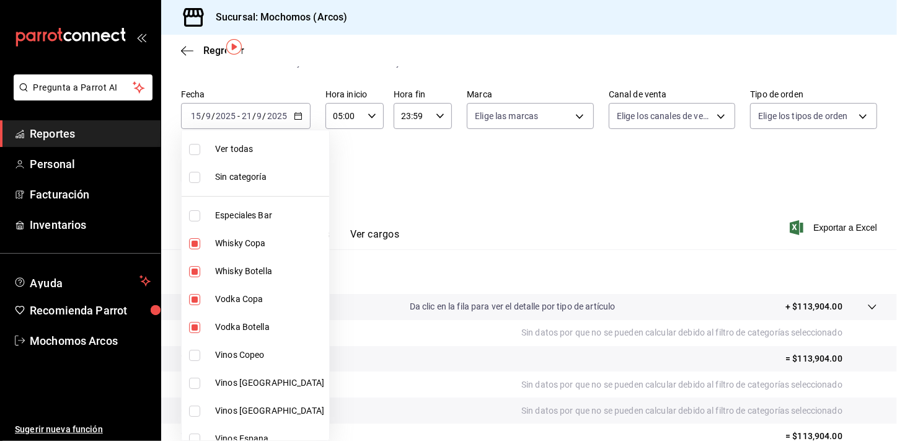
click at [263, 148] on span "Ver todas" at bounding box center [269, 149] width 109 height 13
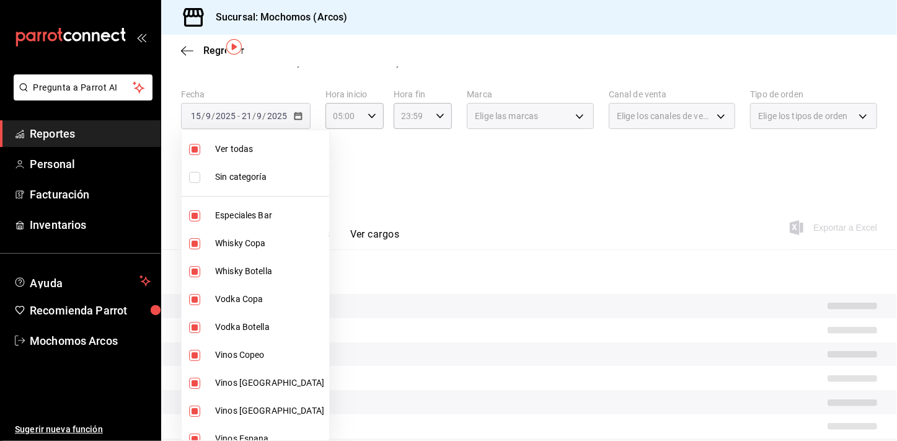
click at [263, 148] on span "Ver todas" at bounding box center [269, 149] width 109 height 13
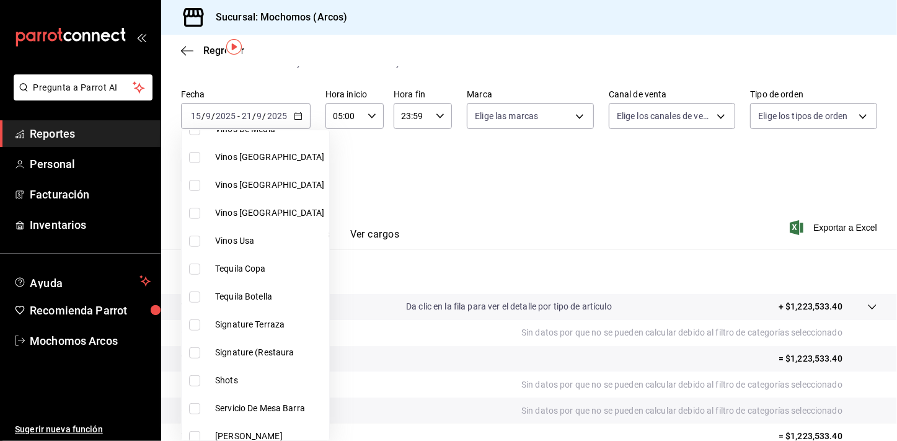
scroll to position [341, 0]
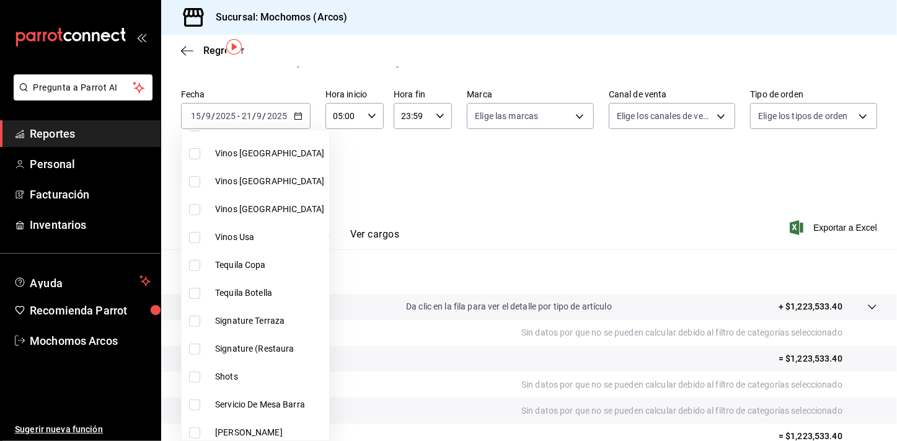
click at [186, 321] on li "Signature Terraza" at bounding box center [255, 321] width 147 height 28
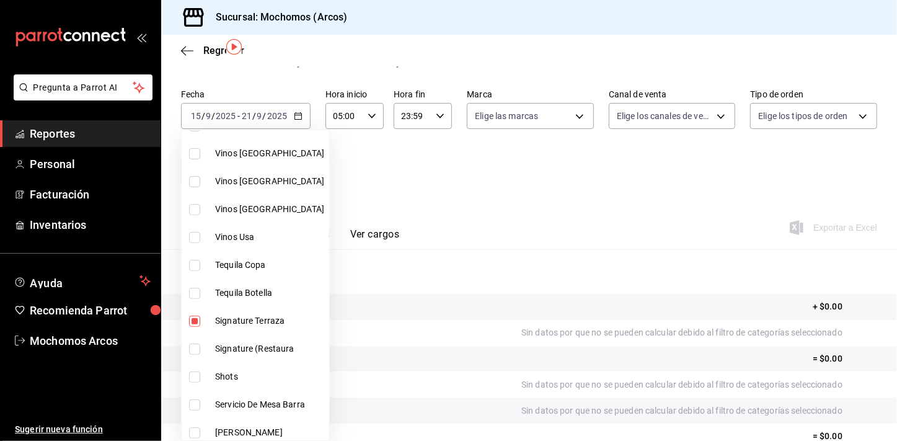
click at [193, 348] on input "checkbox" at bounding box center [194, 348] width 11 height 11
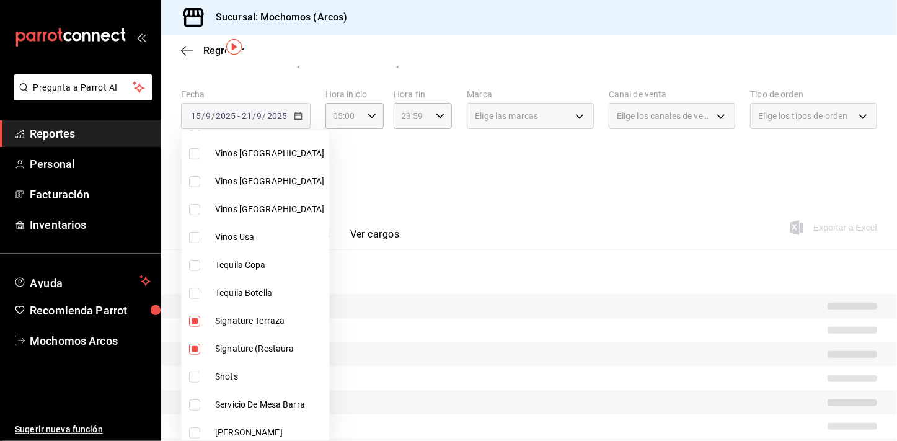
click at [192, 375] on input "checkbox" at bounding box center [194, 376] width 11 height 11
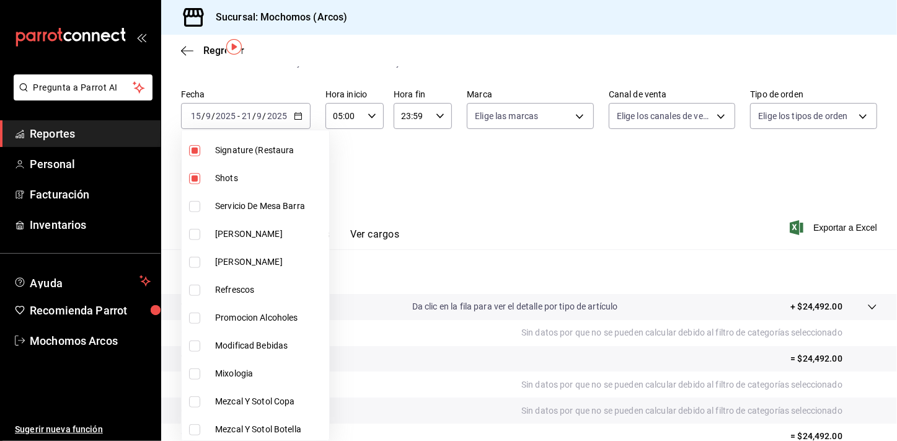
scroll to position [557, 0]
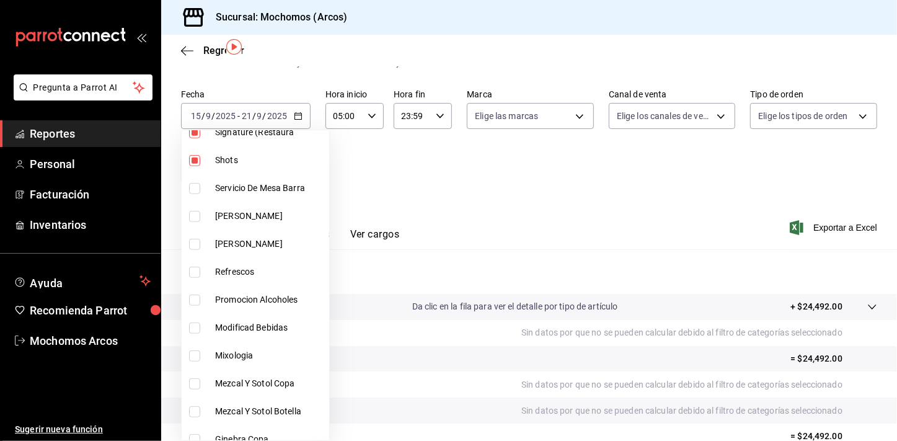
click at [192, 354] on input "checkbox" at bounding box center [194, 355] width 11 height 11
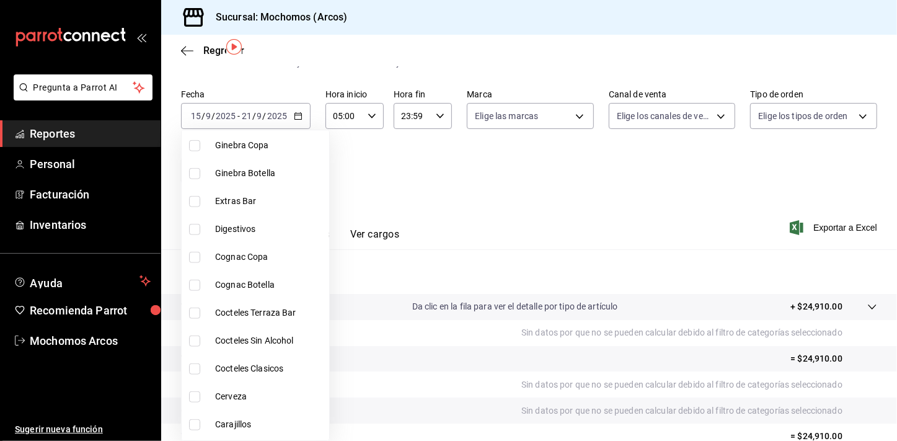
scroll to position [891, 0]
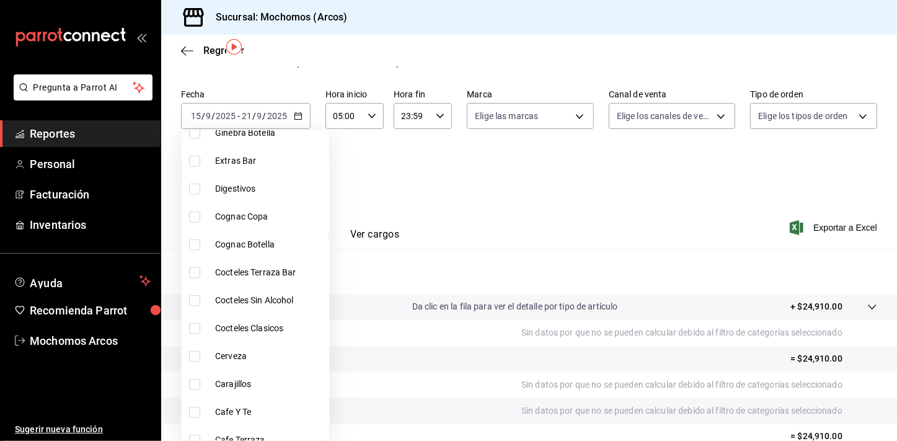
click at [194, 329] on input "checkbox" at bounding box center [194, 328] width 11 height 11
click at [191, 276] on input "checkbox" at bounding box center [194, 272] width 11 height 11
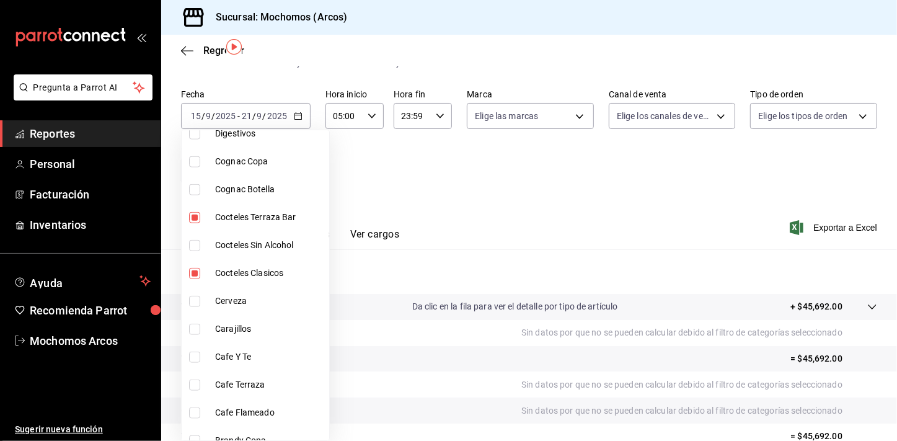
scroll to position [961, 0]
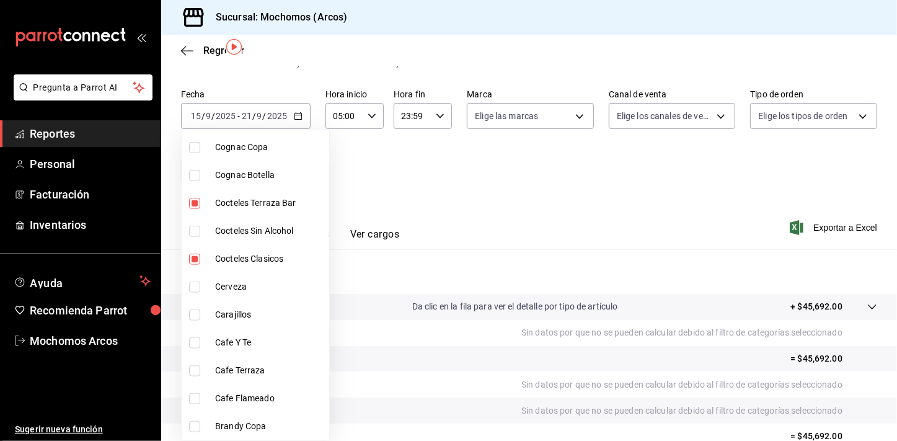
click at [193, 315] on input "checkbox" at bounding box center [194, 314] width 11 height 11
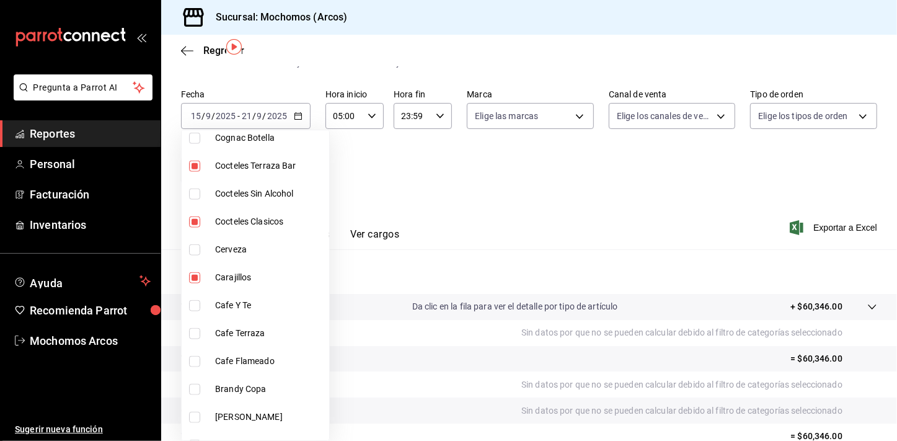
scroll to position [1012, 0]
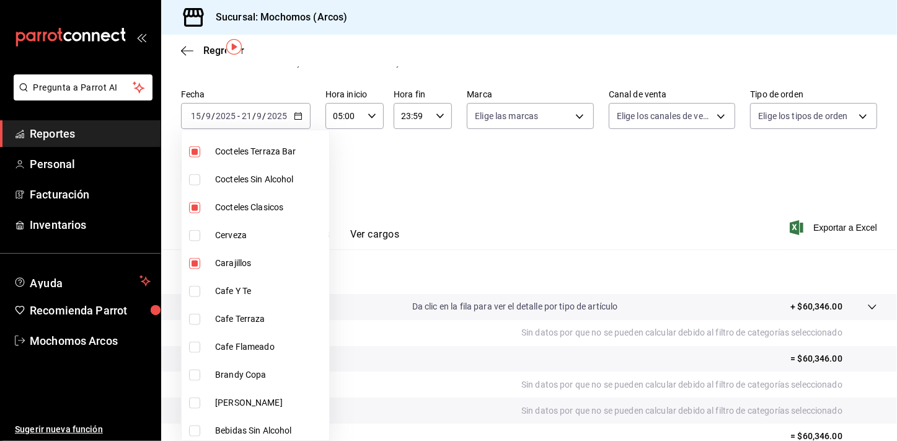
click at [195, 345] on input "checkbox" at bounding box center [194, 346] width 11 height 11
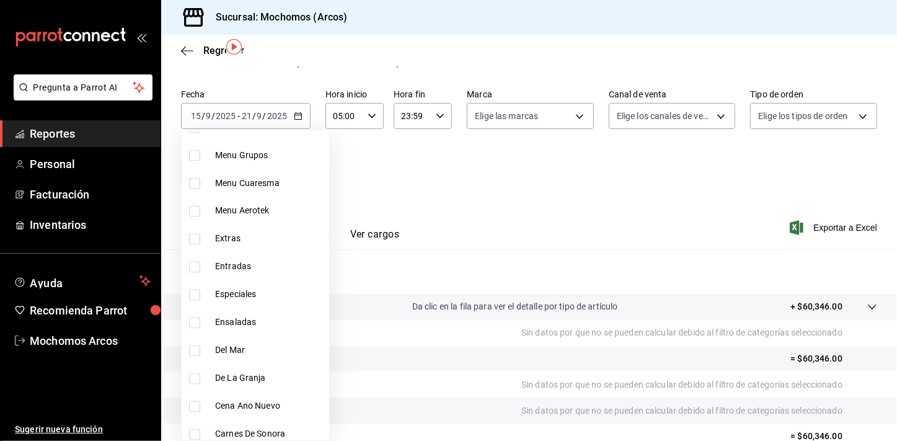
scroll to position [1573, 0]
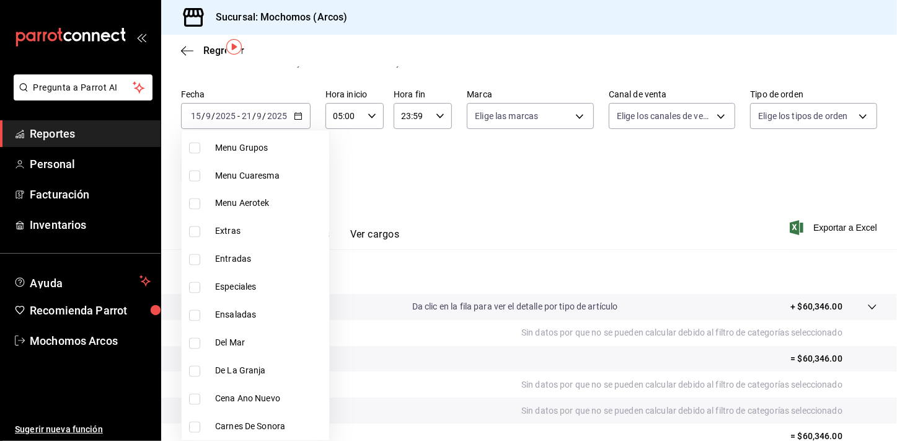
click at [475, 232] on div at bounding box center [448, 220] width 897 height 441
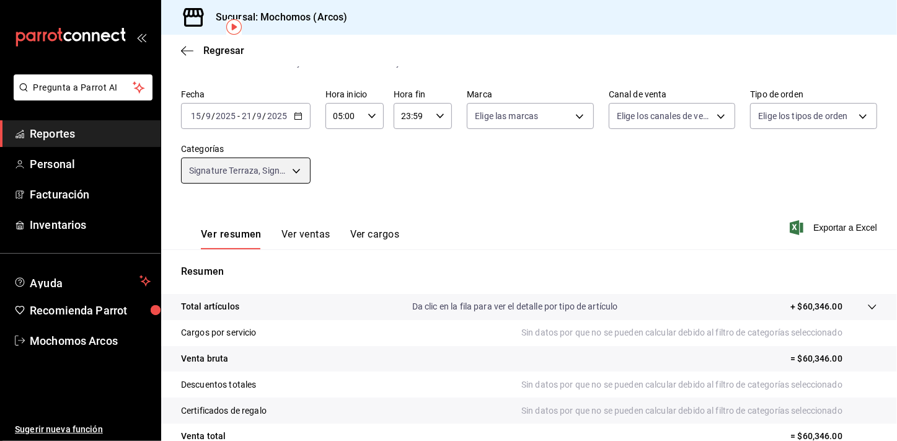
scroll to position [153, 0]
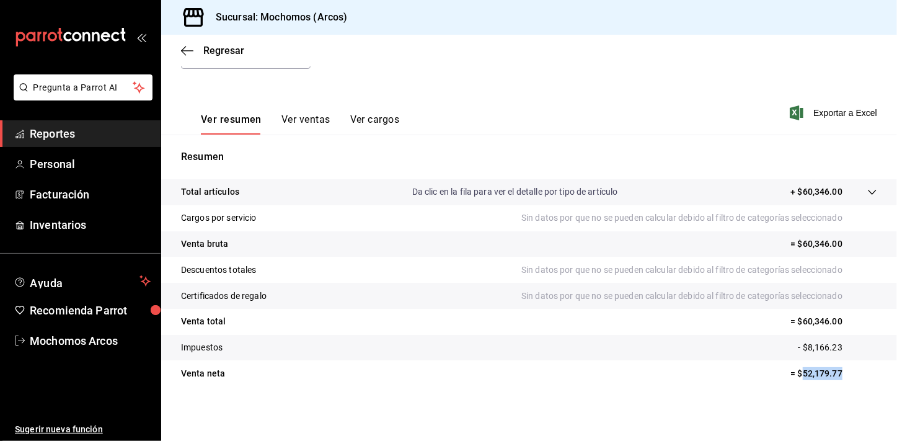
drag, startPoint x: 793, startPoint y: 372, endPoint x: 838, endPoint y: 382, distance: 46.3
click at [838, 382] on tr "Venta [PERSON_NAME] = $52,179.77" at bounding box center [529, 373] width 736 height 26
copy p "52,179.77"
click at [124, 126] on span "Reportes" at bounding box center [90, 133] width 121 height 17
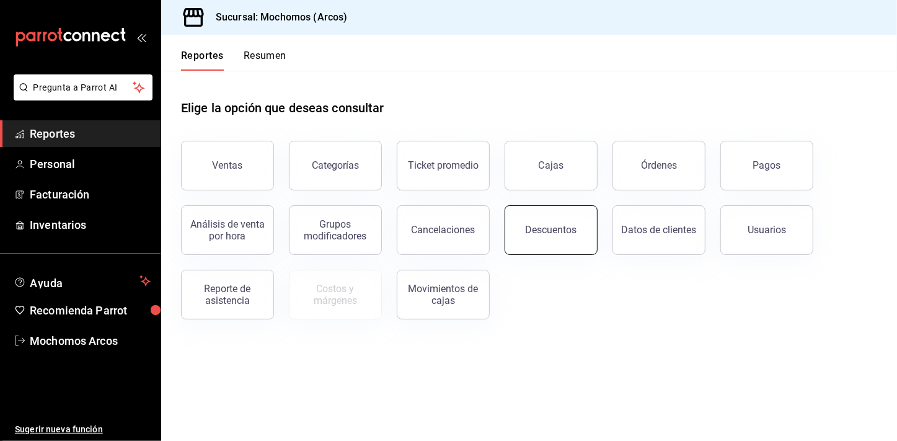
click at [553, 234] on div "Descuentos" at bounding box center [551, 230] width 51 height 12
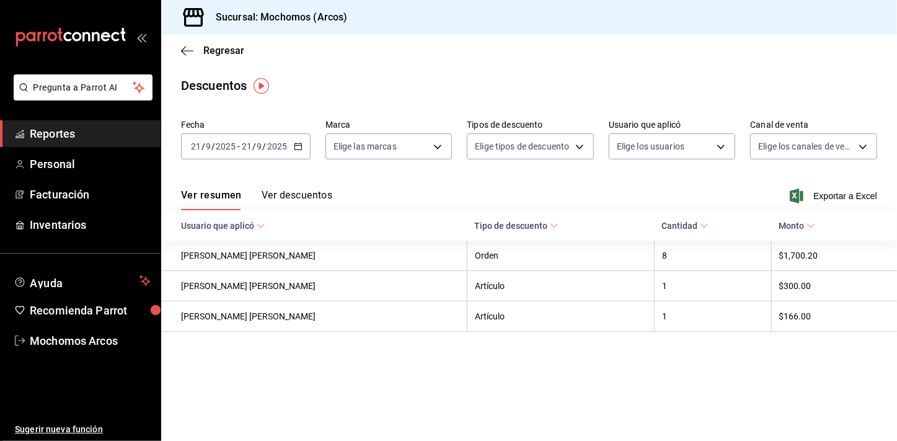
click at [296, 147] on icon "button" at bounding box center [298, 146] width 9 height 9
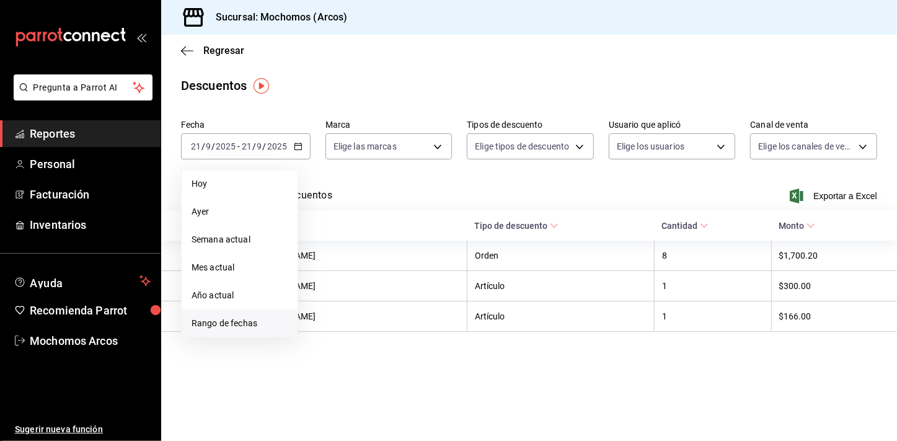
click at [229, 323] on span "Rango de fechas" at bounding box center [239, 323] width 96 height 13
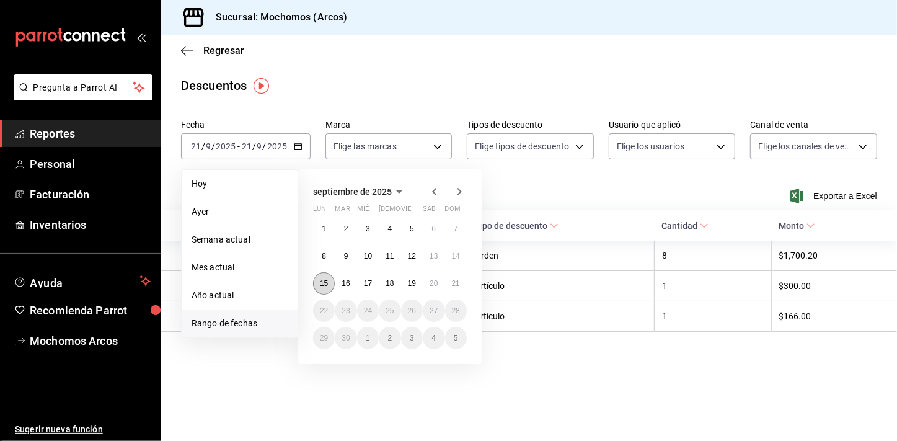
click at [322, 287] on abbr "15" at bounding box center [324, 283] width 8 height 9
click at [455, 287] on abbr "21" at bounding box center [456, 283] width 8 height 9
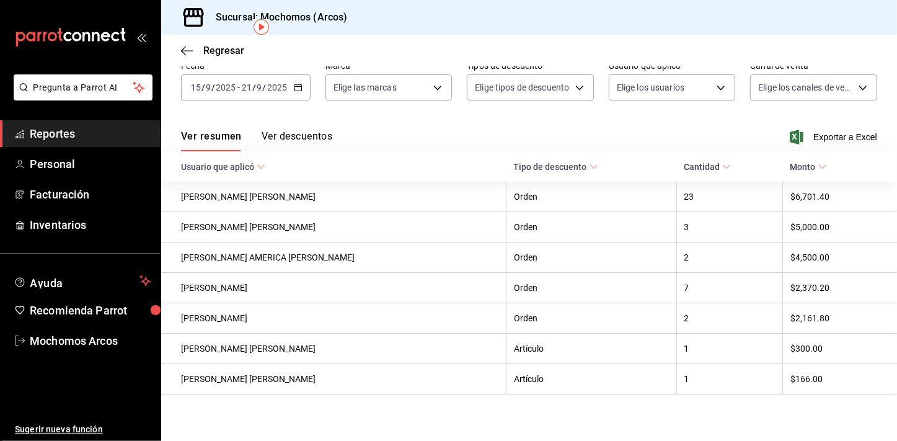
scroll to position [58, 0]
click at [835, 139] on span "Exportar a Excel" at bounding box center [834, 137] width 85 height 15
